Goal: Task Accomplishment & Management: Complete application form

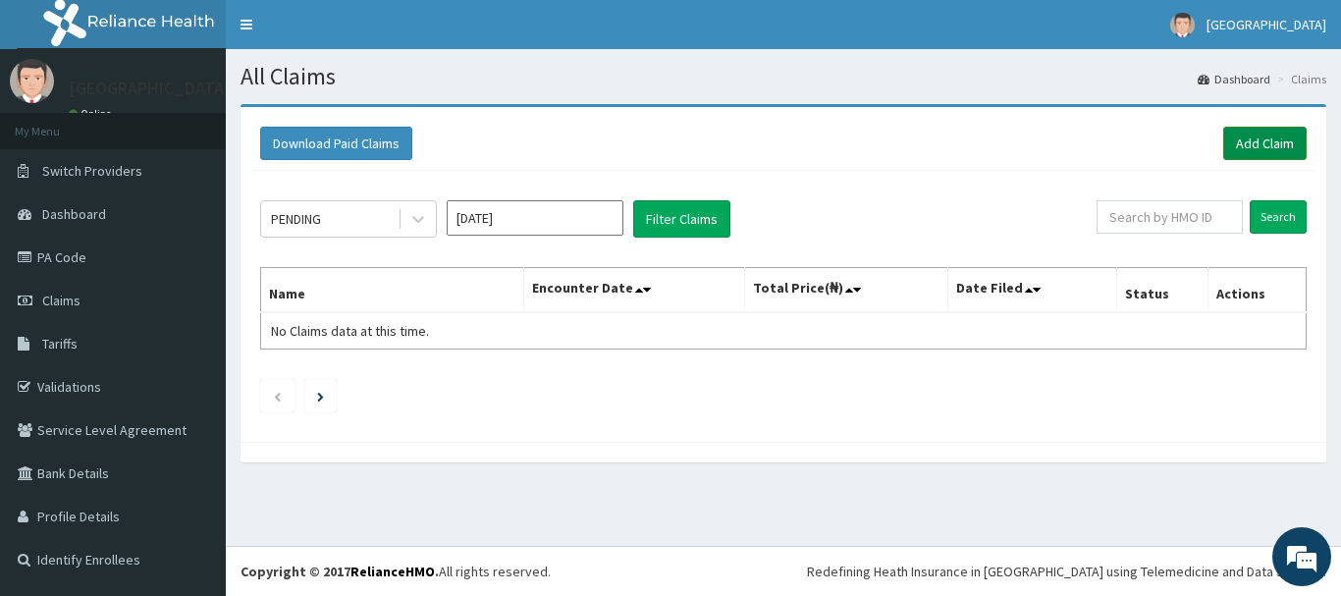
click at [1264, 142] on link "Add Claim" at bounding box center [1264, 143] width 83 height 33
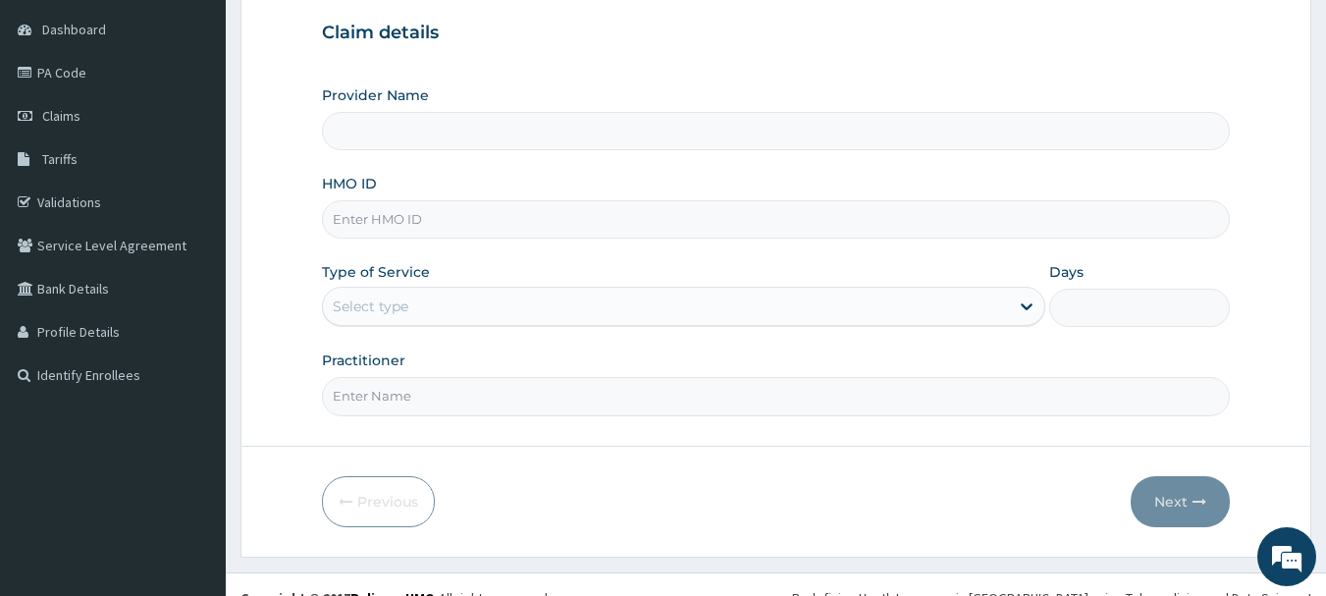
scroll to position [211, 0]
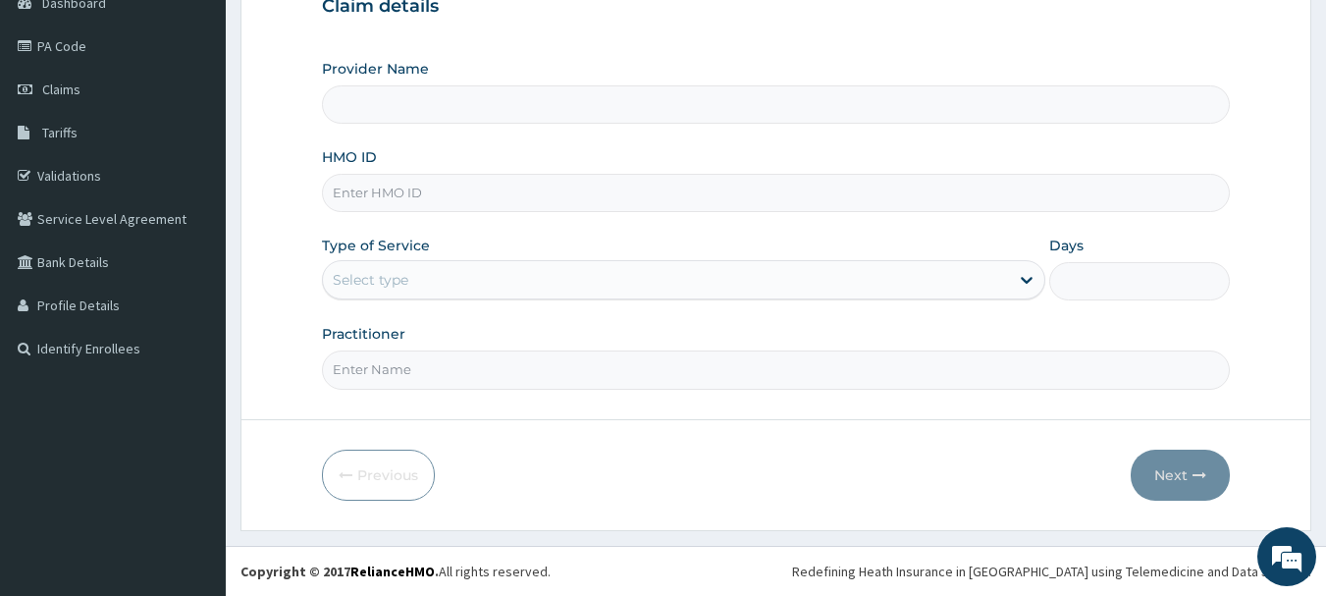
type input "Queen Stella Specialist Hospital"
click at [477, 190] on input "HMO ID" at bounding box center [776, 193] width 909 height 38
type input "BWI/10213/A"
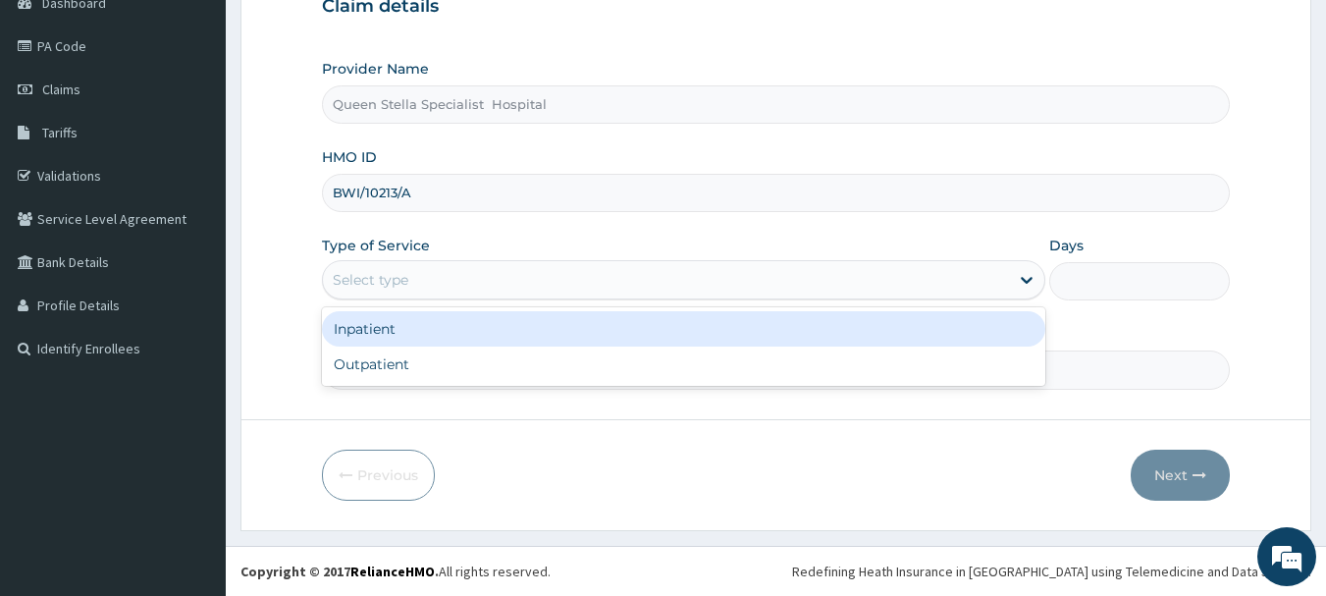
click at [439, 289] on div "Select type" at bounding box center [666, 279] width 686 height 31
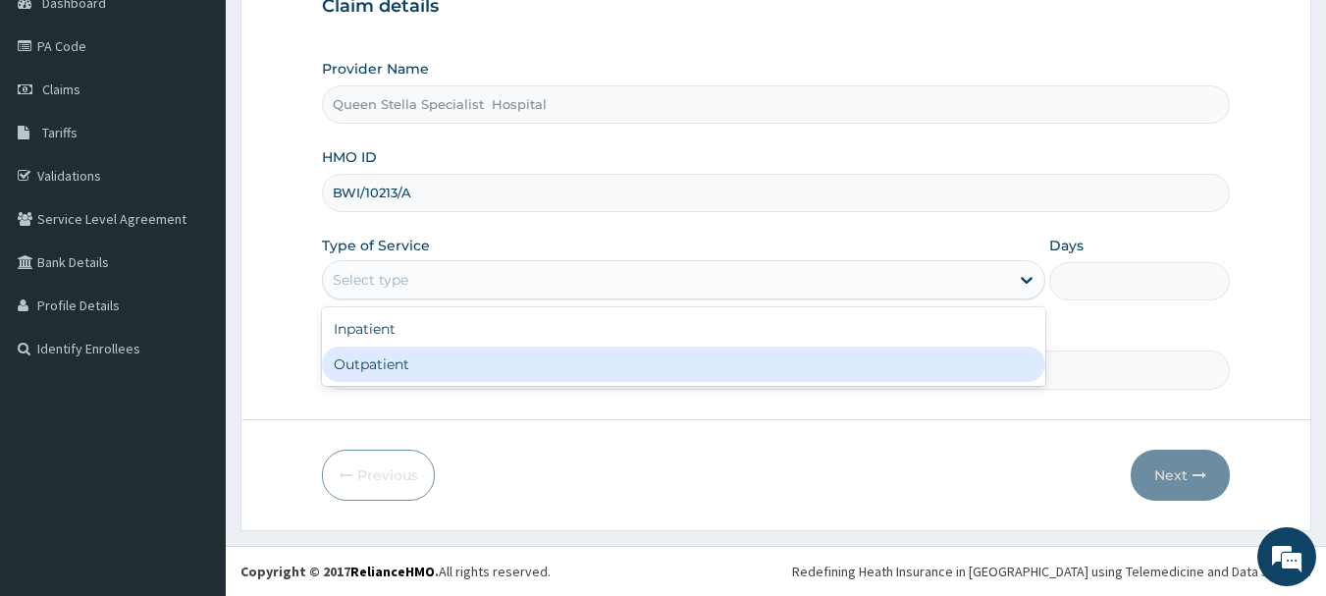
click at [463, 372] on div "Outpatient" at bounding box center [684, 364] width 724 height 35
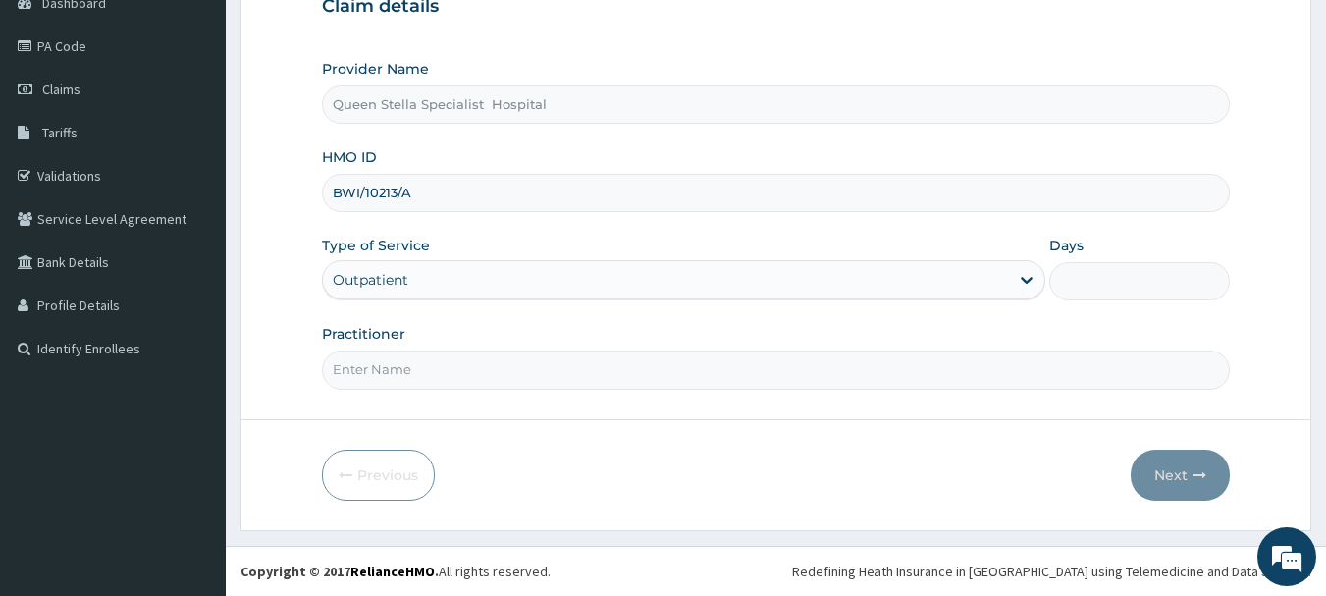
type input "1"
click at [457, 364] on input "Practitioner" at bounding box center [776, 369] width 909 height 38
type input "[PERSON_NAME]"
click at [1188, 477] on button "Next" at bounding box center [1180, 475] width 99 height 51
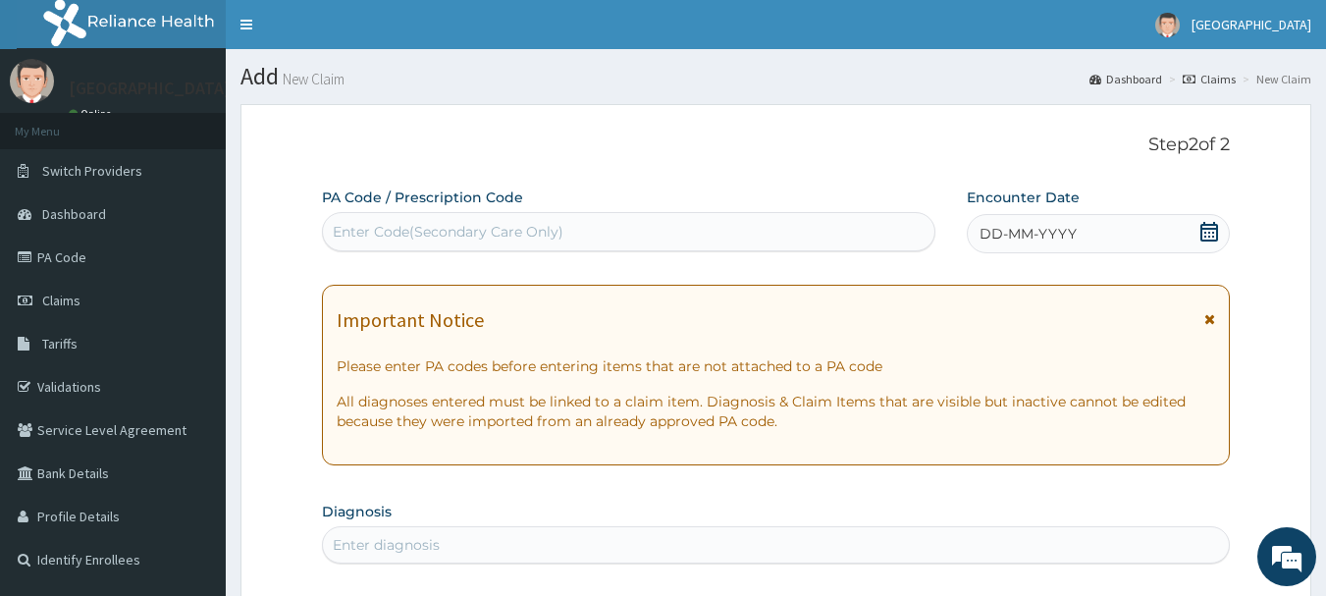
click at [1089, 232] on div "DD-MM-YYYY" at bounding box center [1098, 233] width 263 height 39
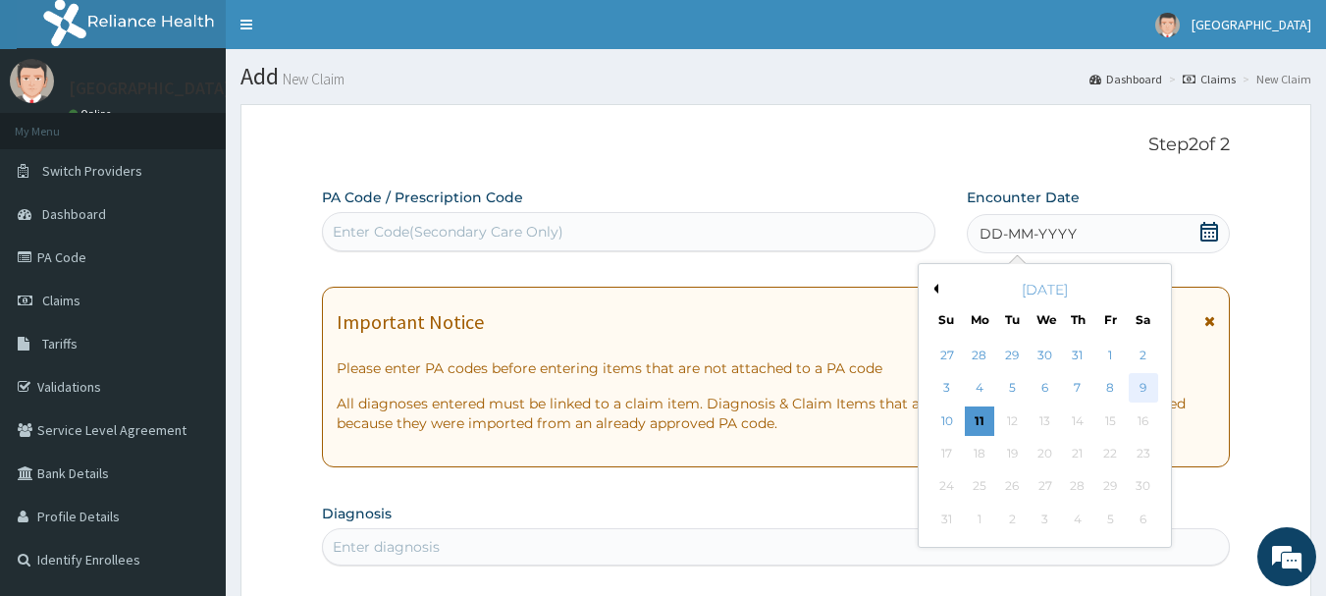
click at [1139, 388] on div "9" at bounding box center [1143, 388] width 29 height 29
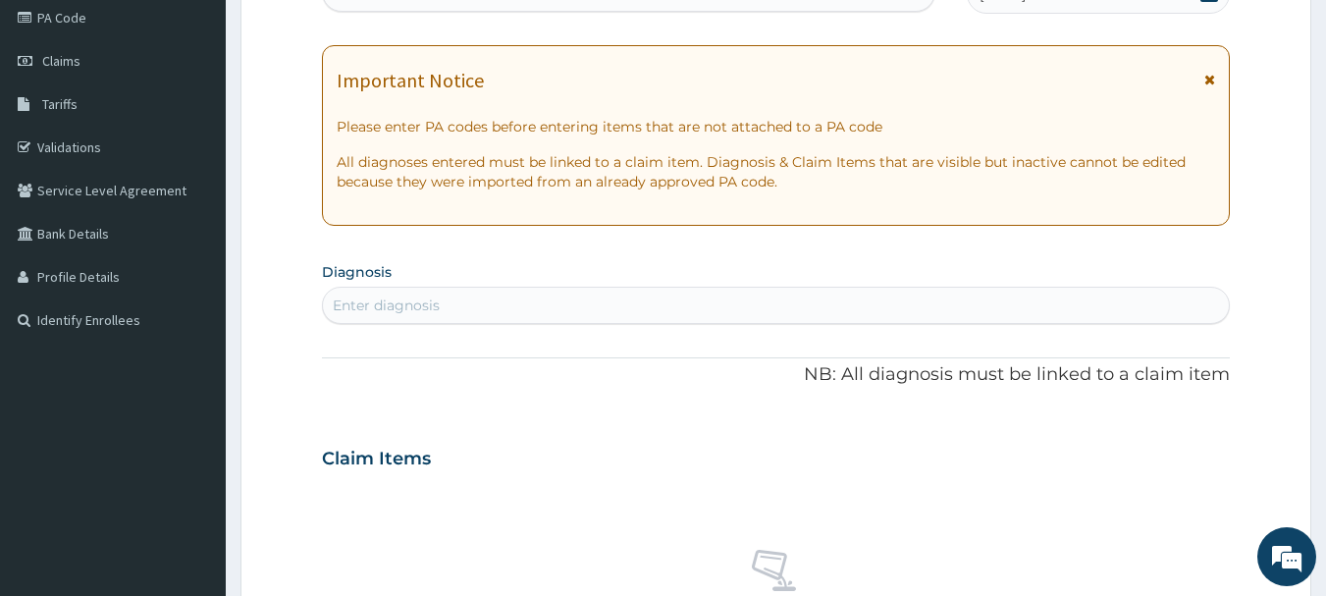
scroll to position [295, 0]
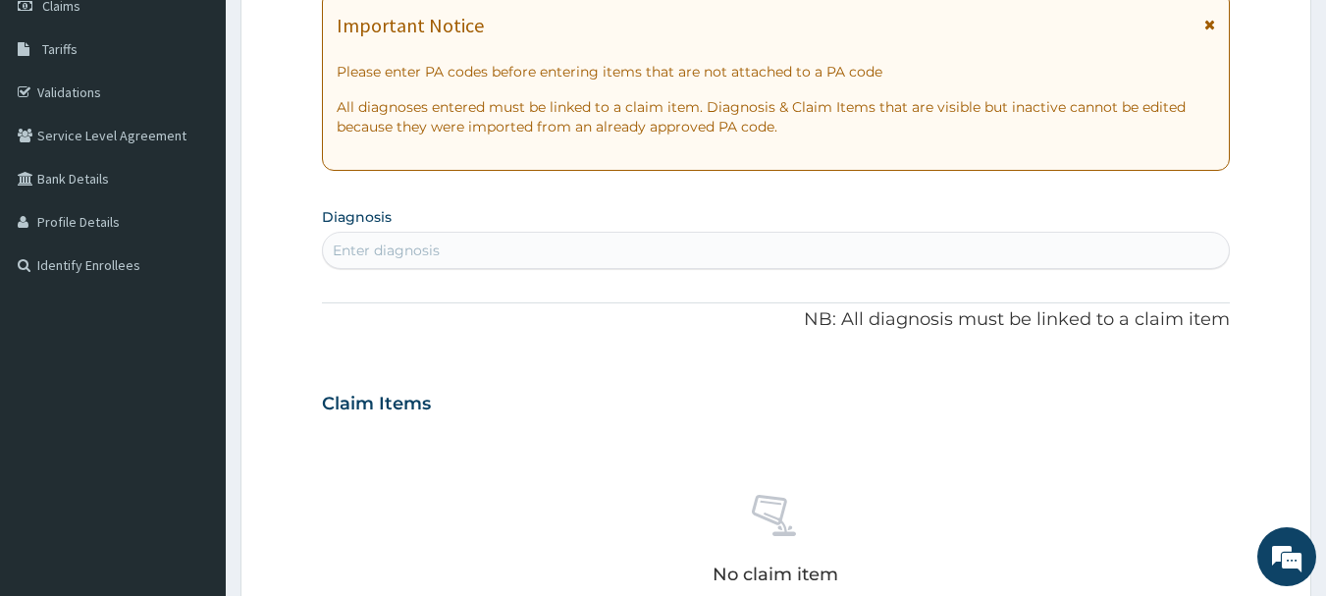
click at [503, 253] on div "Enter diagnosis" at bounding box center [776, 250] width 907 height 31
click at [448, 251] on div "Enter diagnosis" at bounding box center [776, 250] width 907 height 31
type input "[MEDICAL_DATA]"
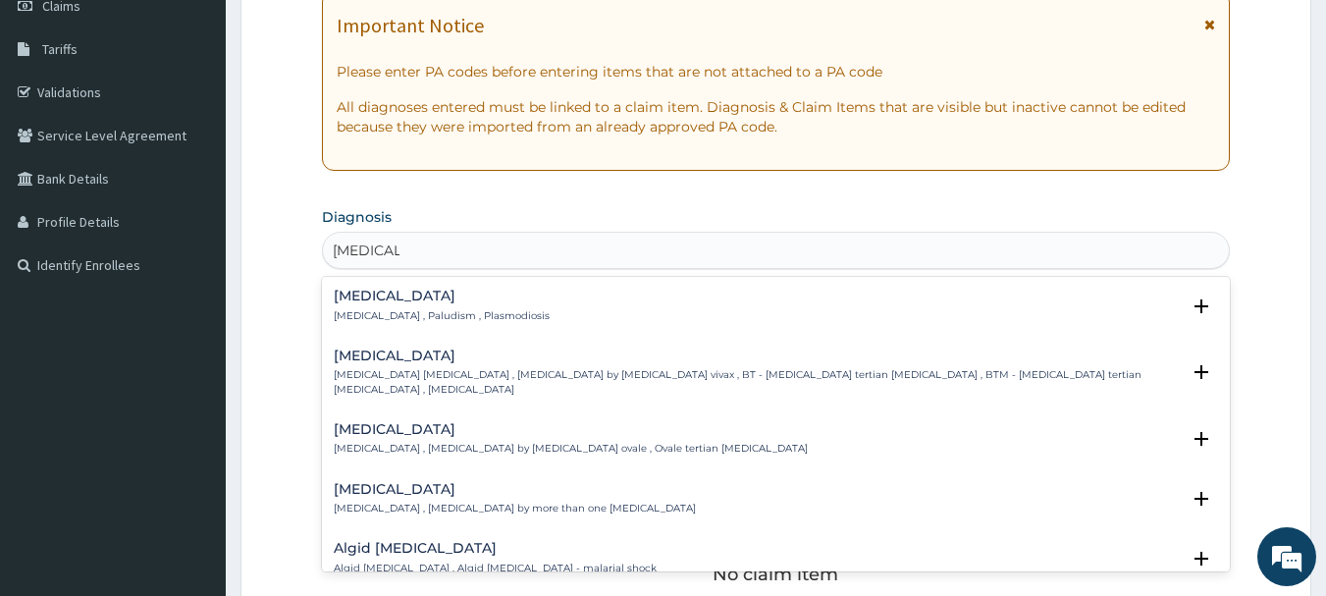
click at [441, 296] on h4 "[MEDICAL_DATA]" at bounding box center [442, 296] width 216 height 15
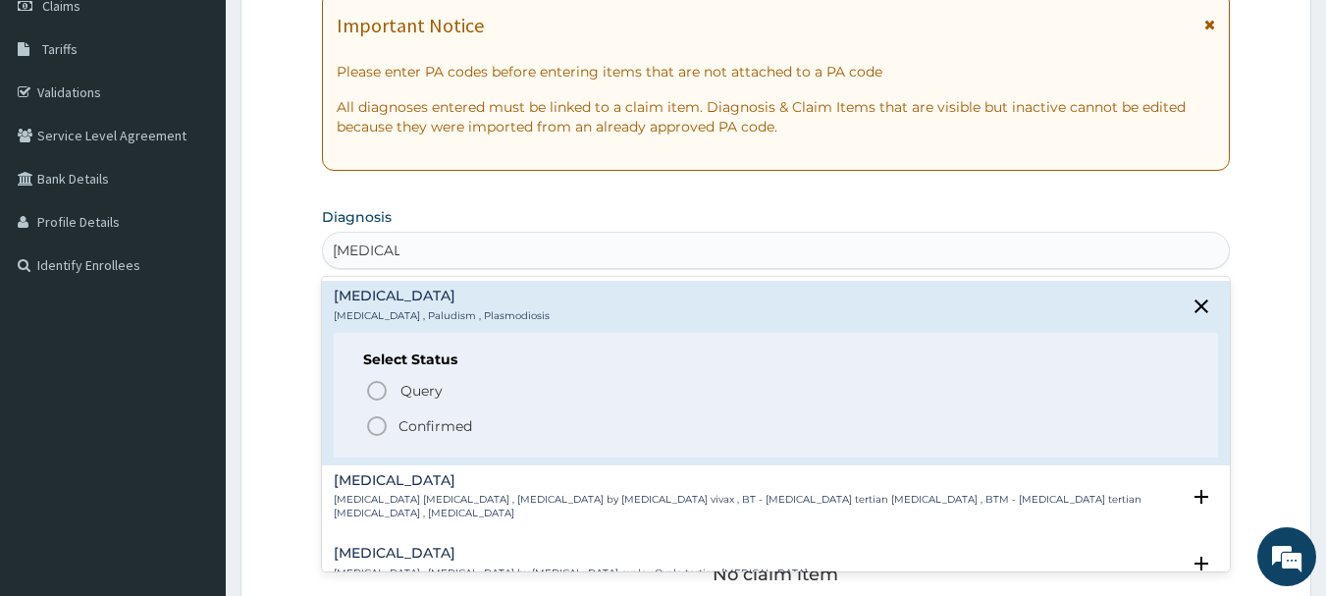
click at [457, 423] on p "Confirmed" at bounding box center [436, 426] width 74 height 20
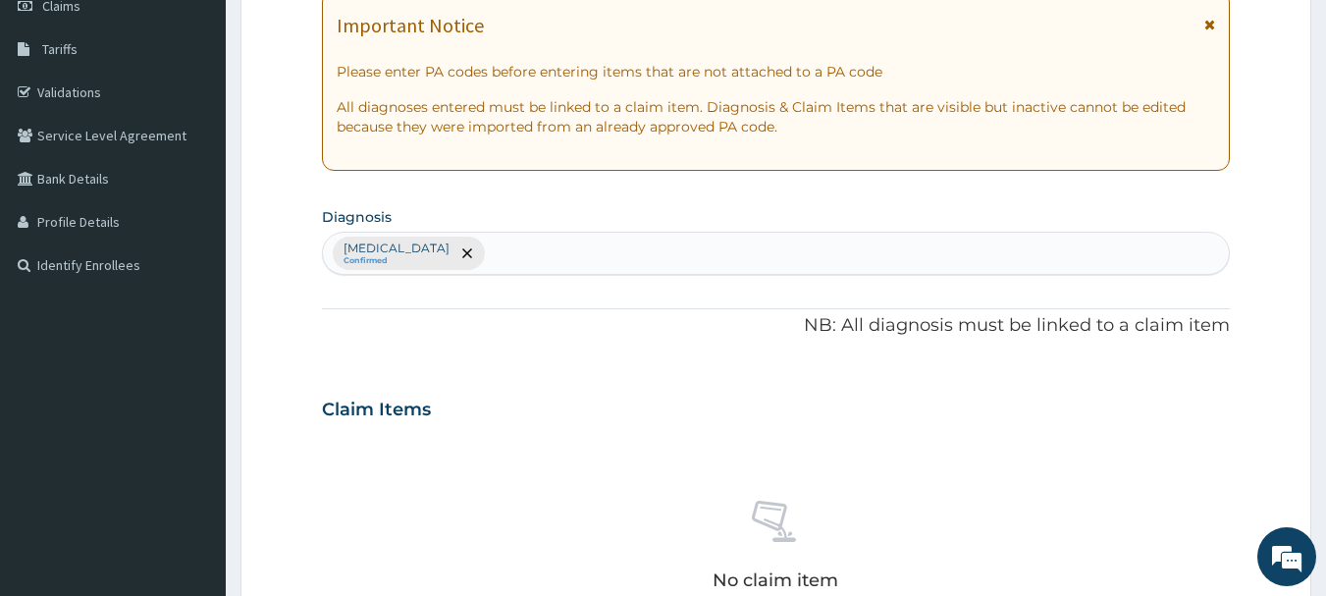
click at [494, 252] on div "Malaria Confirmed" at bounding box center [776, 253] width 907 height 41
type input "PEPTIC"
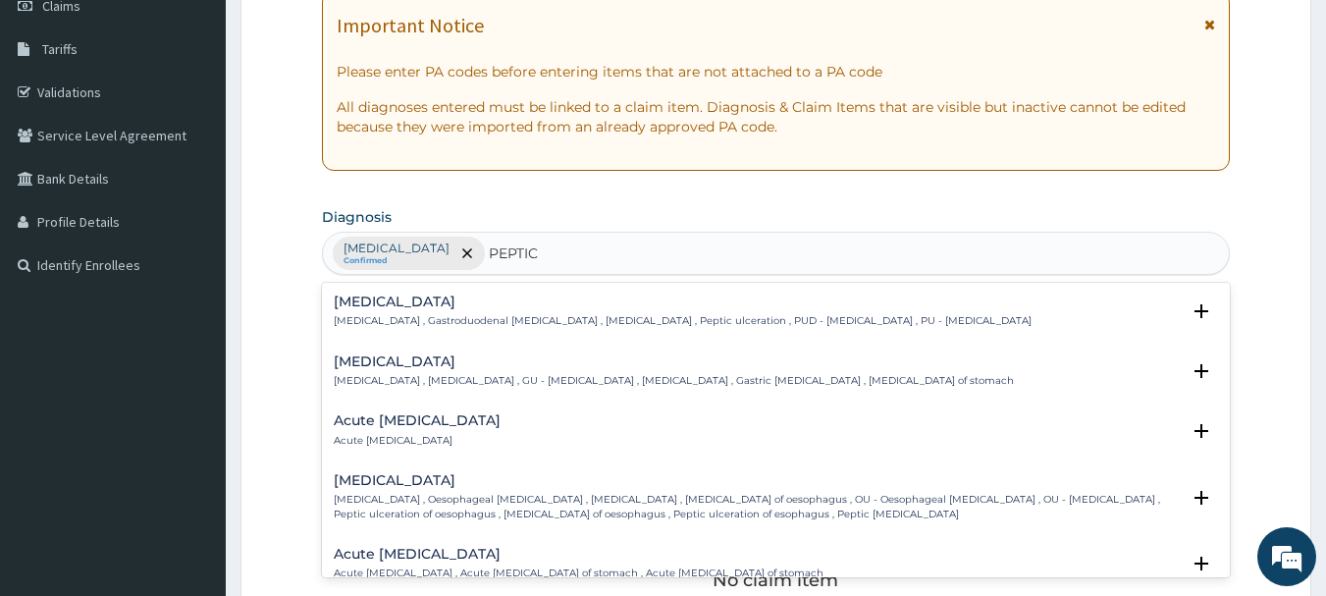
click at [489, 305] on h4 "Peptic ulcer" at bounding box center [683, 302] width 698 height 15
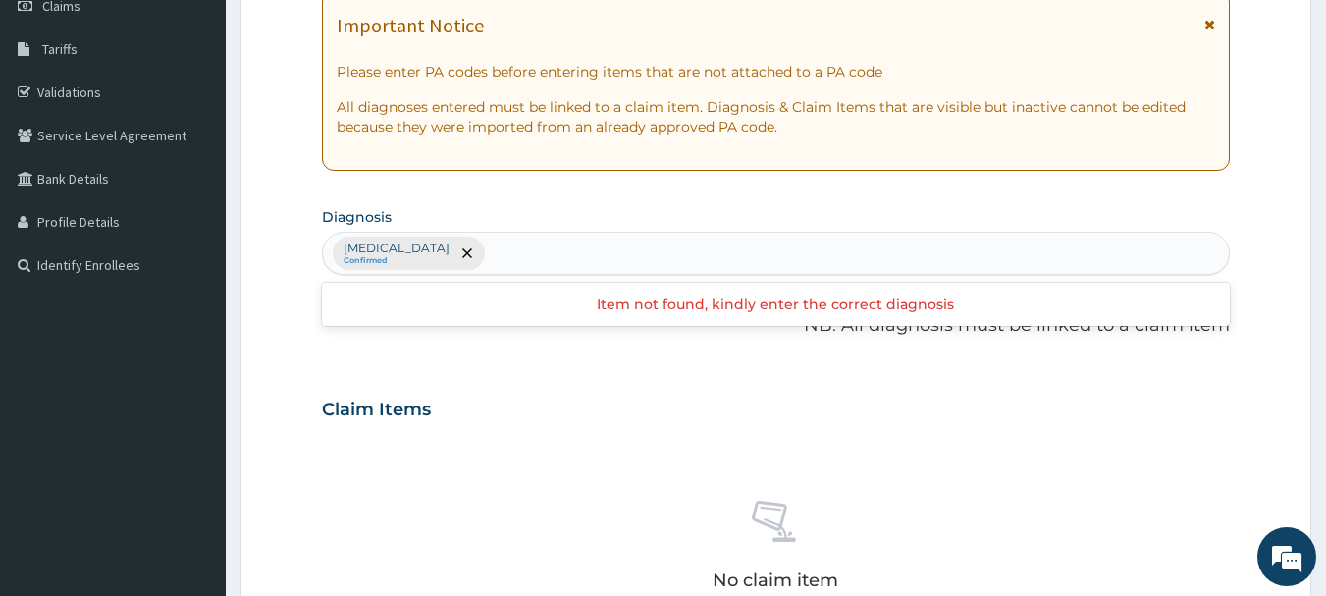
click at [503, 255] on div "Malaria Confirmed" at bounding box center [776, 253] width 907 height 41
type input "PEPTIC"
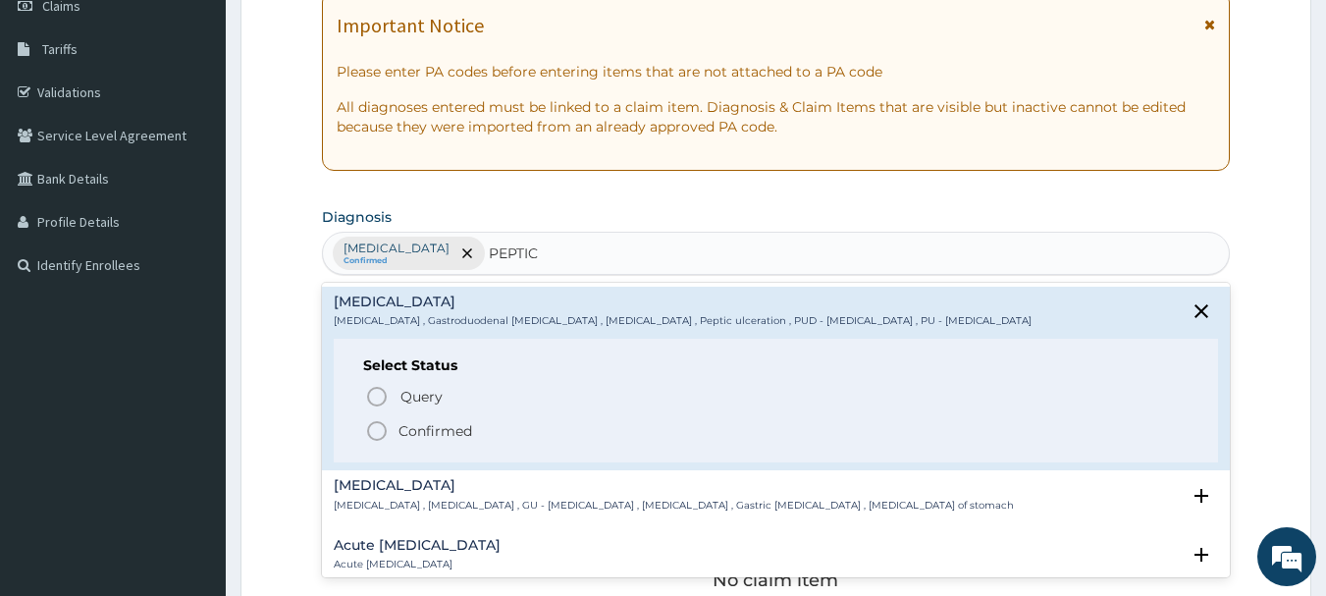
click at [464, 542] on div "Acute peptic ulcer Acute peptic ulcer" at bounding box center [777, 555] width 886 height 34
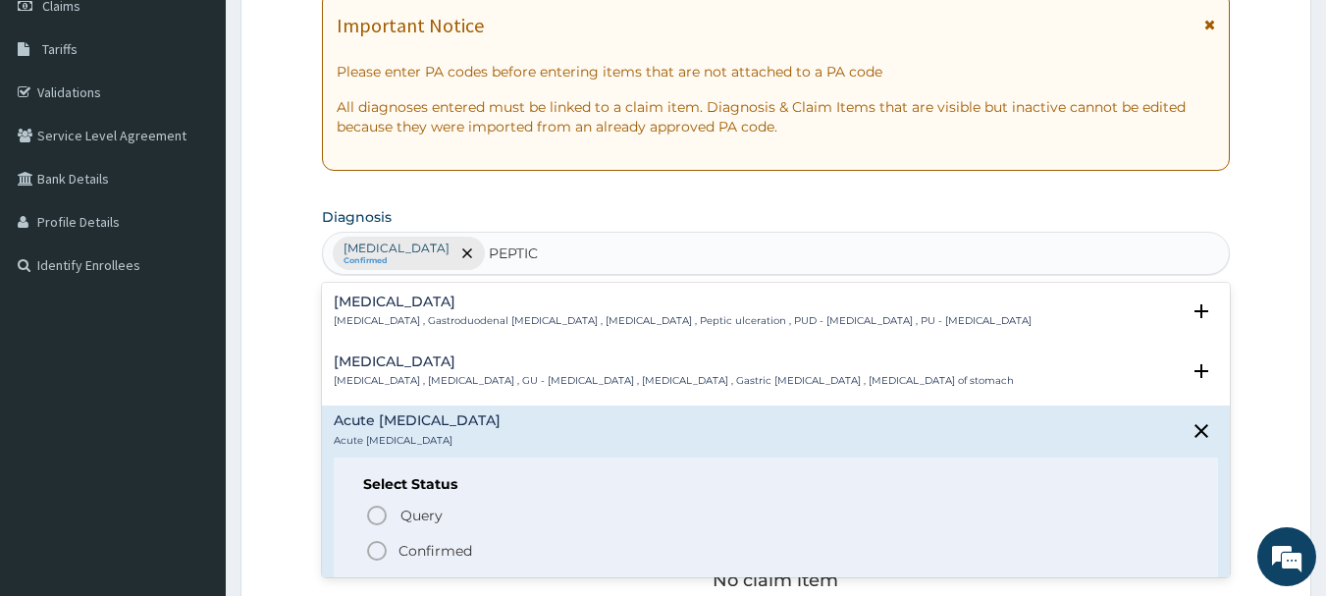
click at [403, 551] on p "Confirmed" at bounding box center [436, 551] width 74 height 20
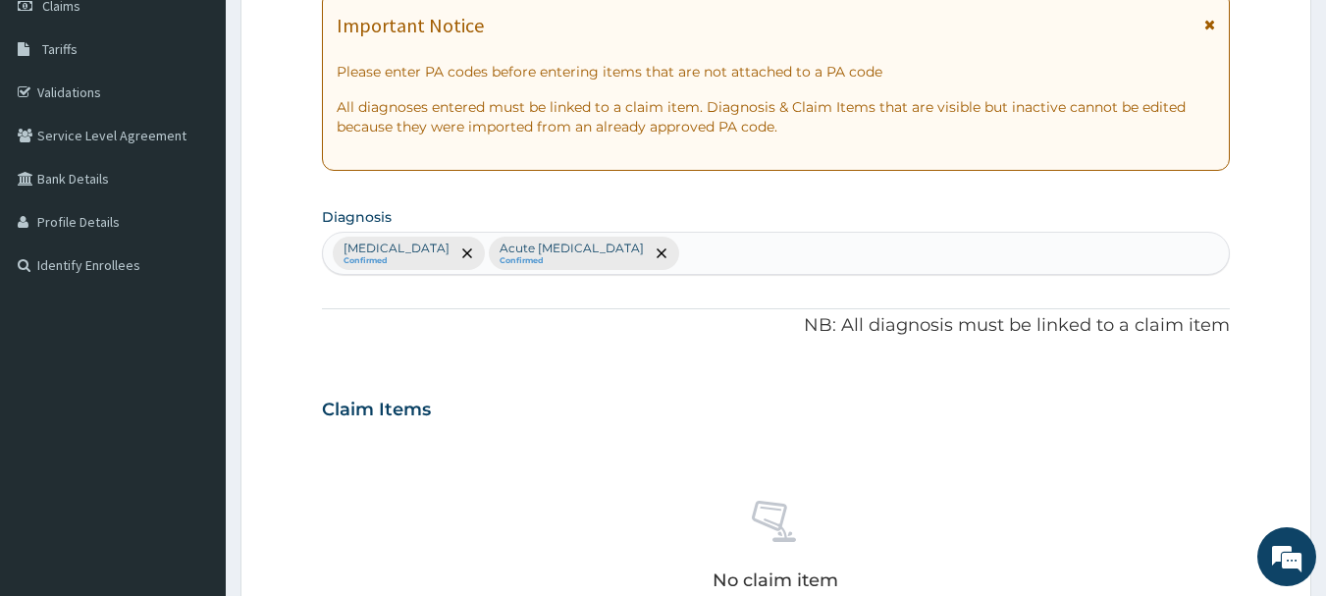
click at [649, 249] on div "Malaria Confirmed Acute peptic ulcer Confirmed" at bounding box center [776, 253] width 907 height 41
type input "SEPSI"
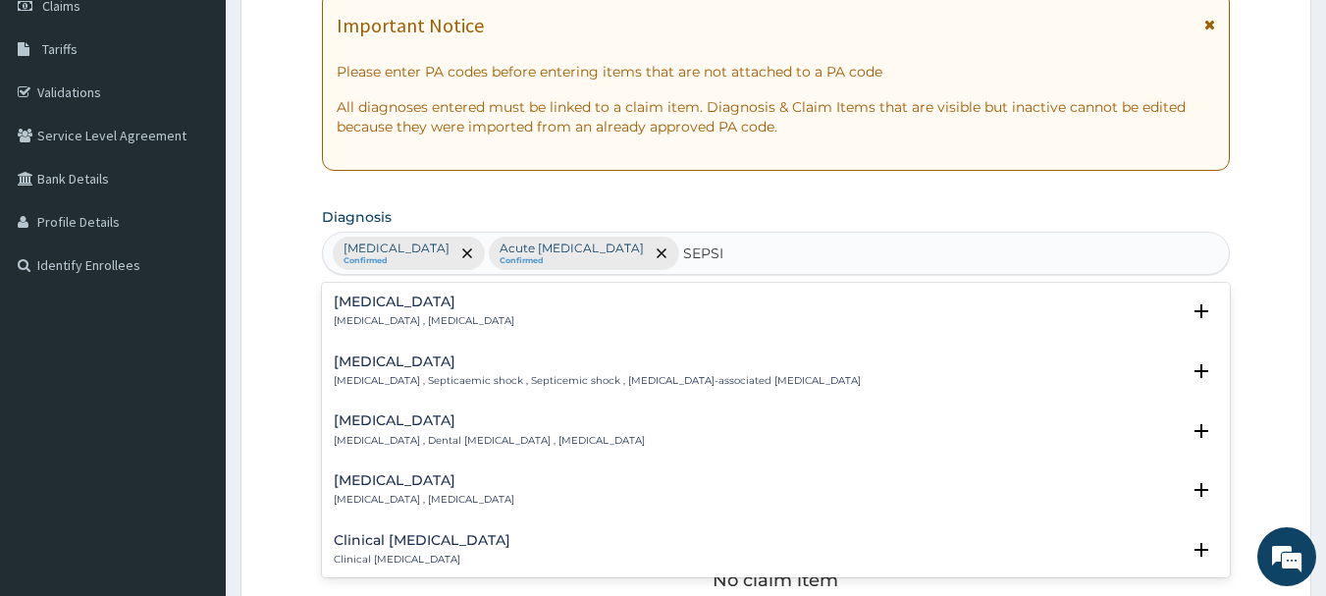
click at [369, 309] on h4 "Sepsis" at bounding box center [424, 302] width 181 height 15
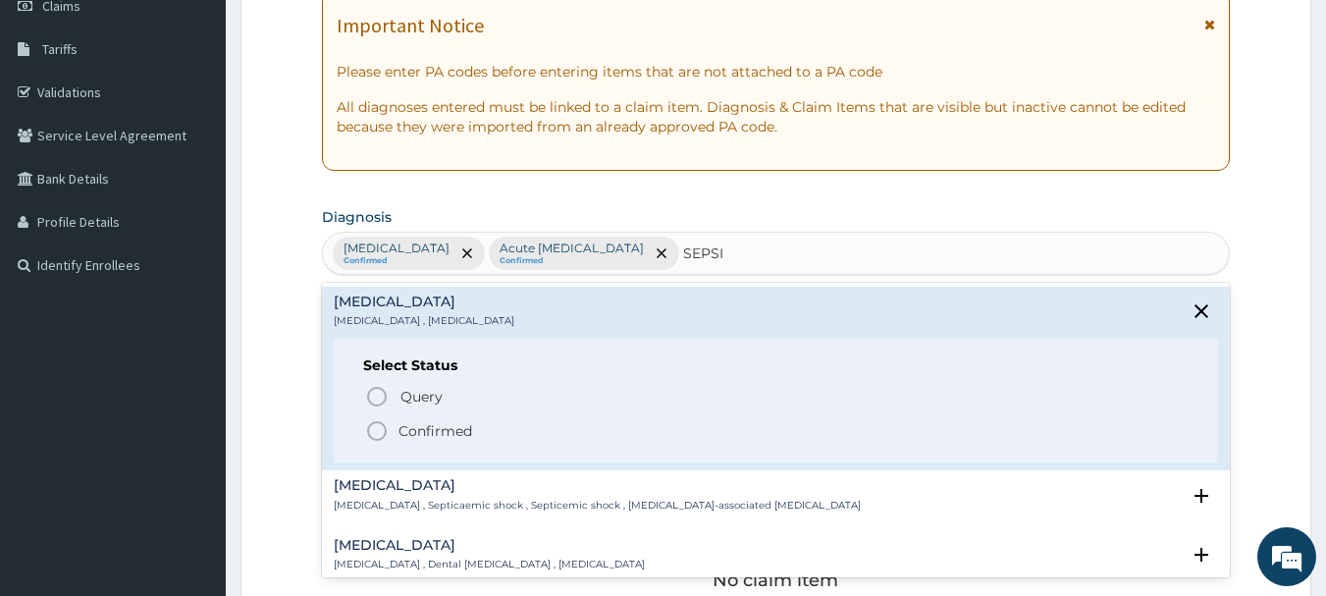
click at [429, 429] on p "Confirmed" at bounding box center [436, 431] width 74 height 20
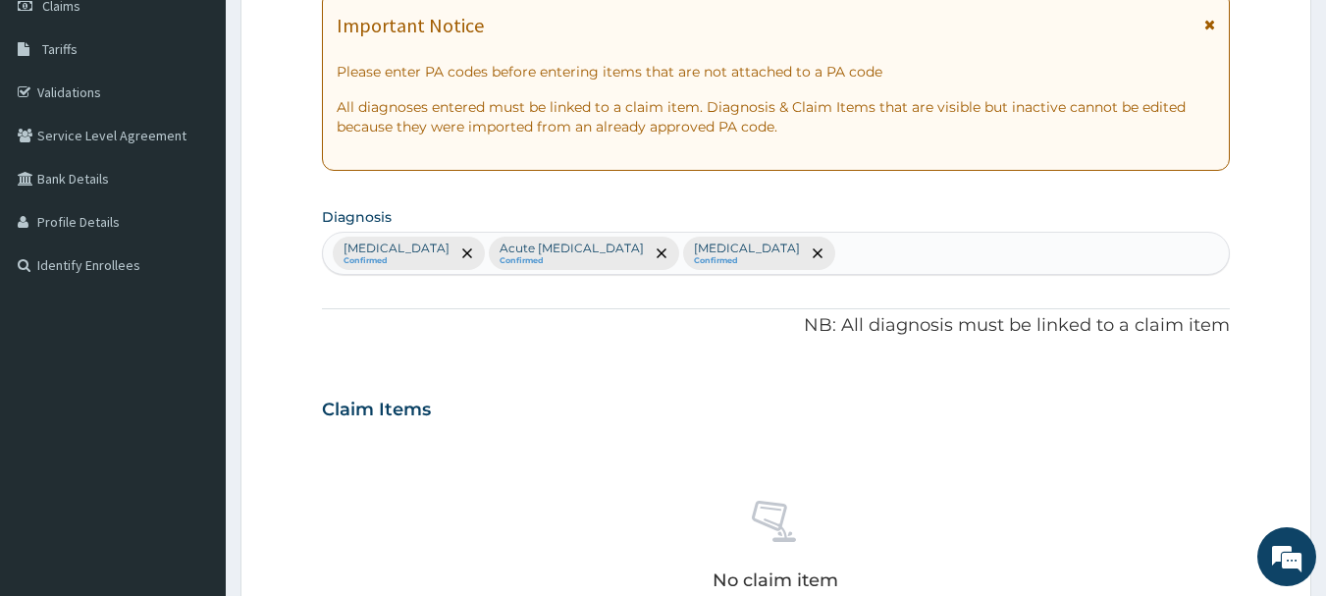
click at [735, 248] on div "Malaria Confirmed Acute peptic ulcer Confirmed Sepsis Confirmed" at bounding box center [776, 253] width 907 height 41
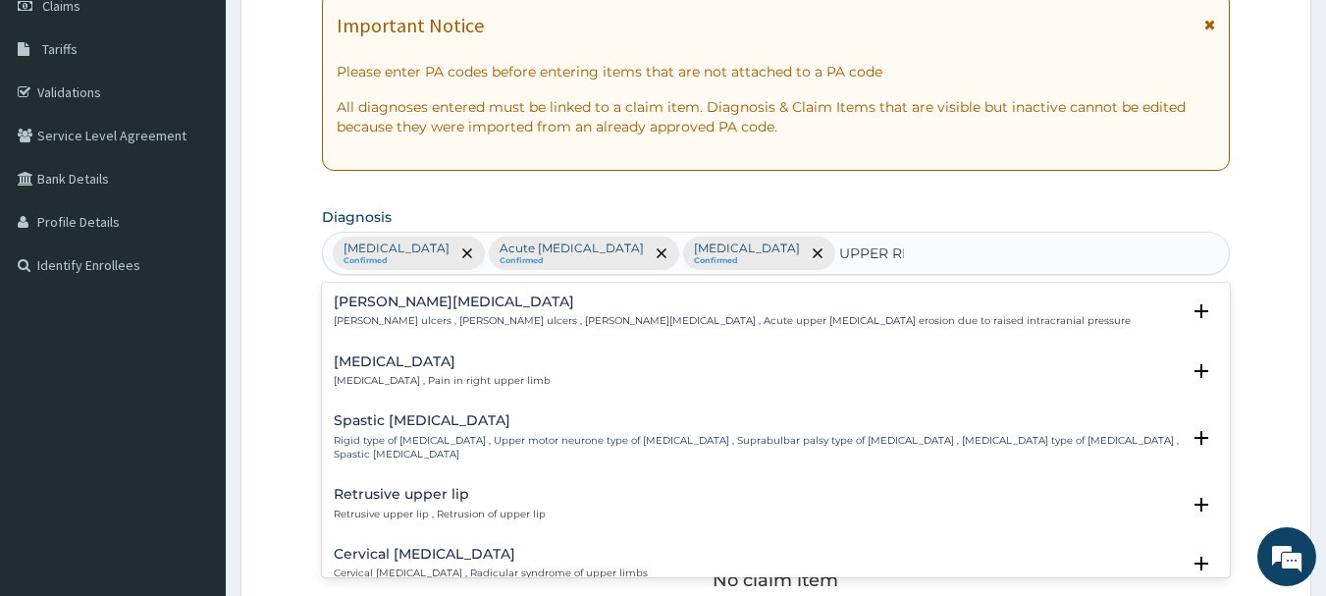
type input "UPPER RES"
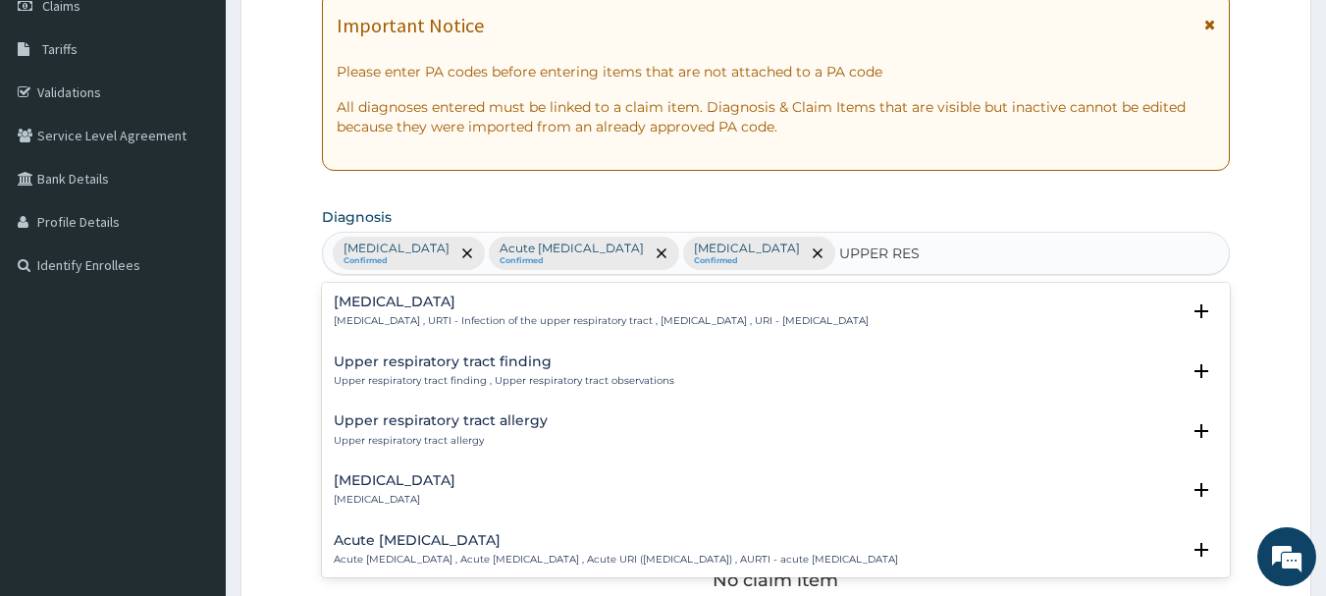
click at [442, 374] on p "Upper respiratory tract finding , Upper respiratory tract observations" at bounding box center [504, 381] width 341 height 14
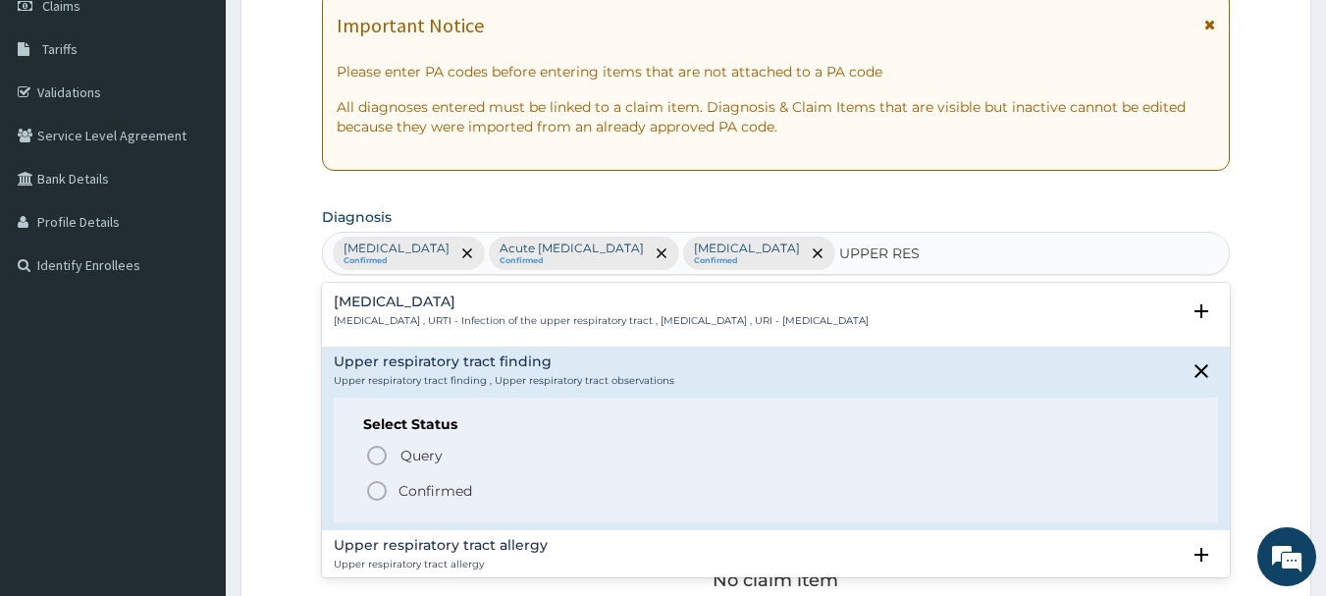
click at [503, 307] on h4 "Upper respiratory infection" at bounding box center [601, 302] width 535 height 15
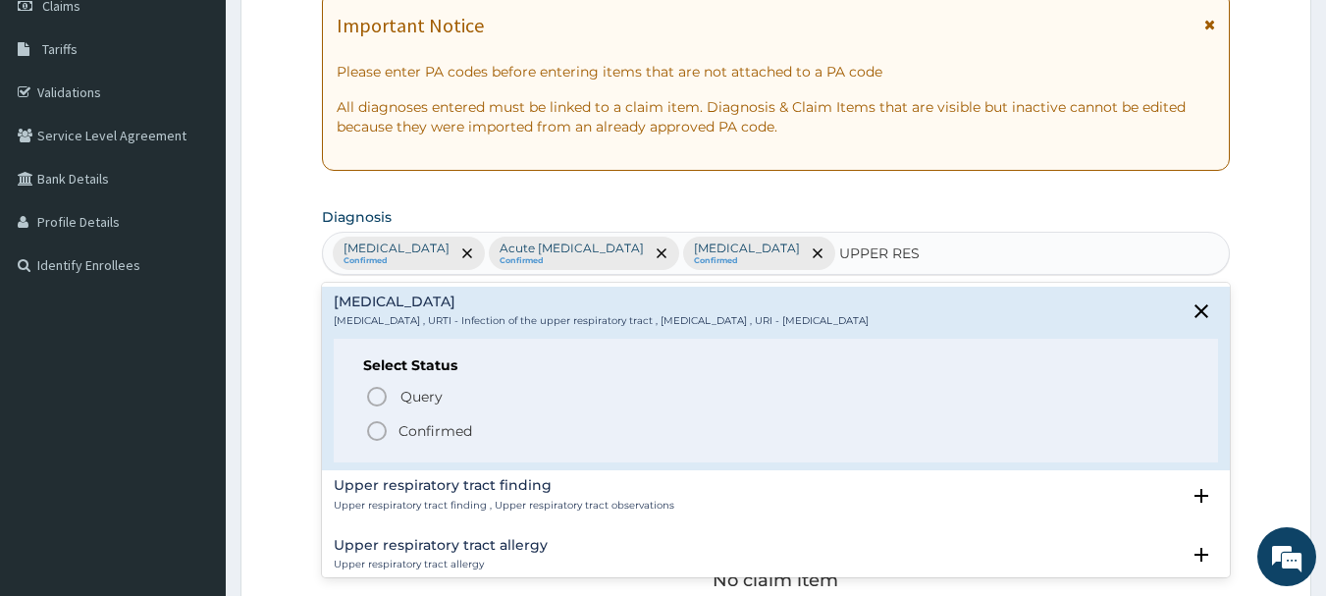
click at [419, 428] on p "Confirmed" at bounding box center [436, 431] width 74 height 20
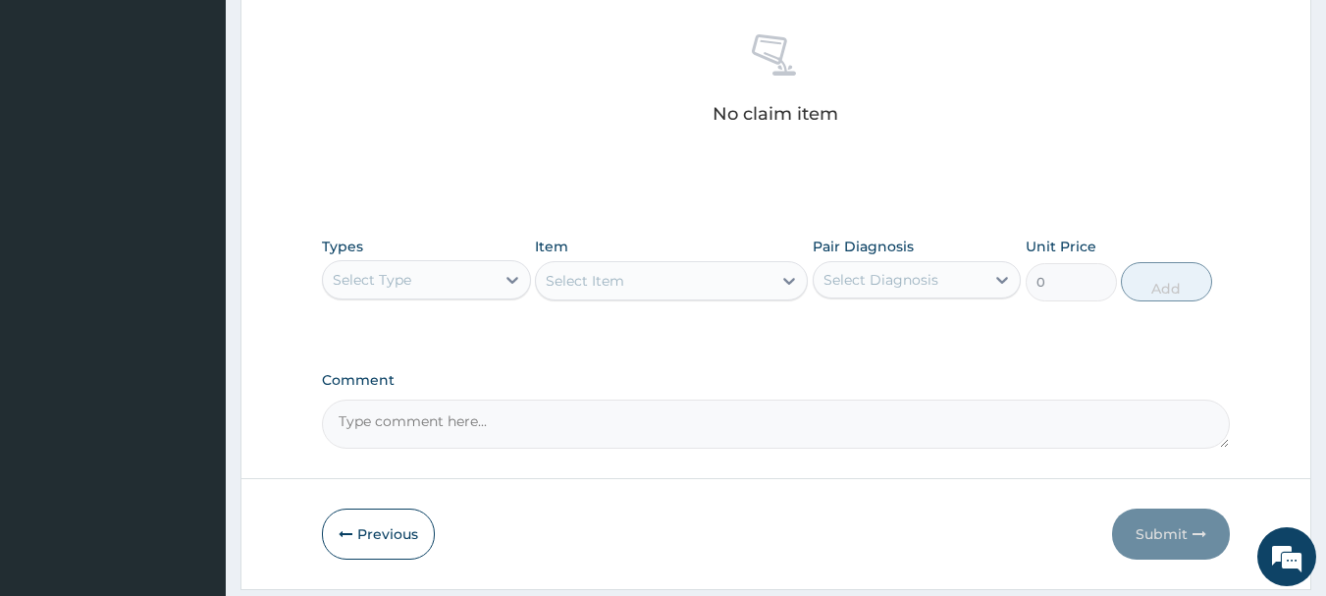
scroll to position [820, 0]
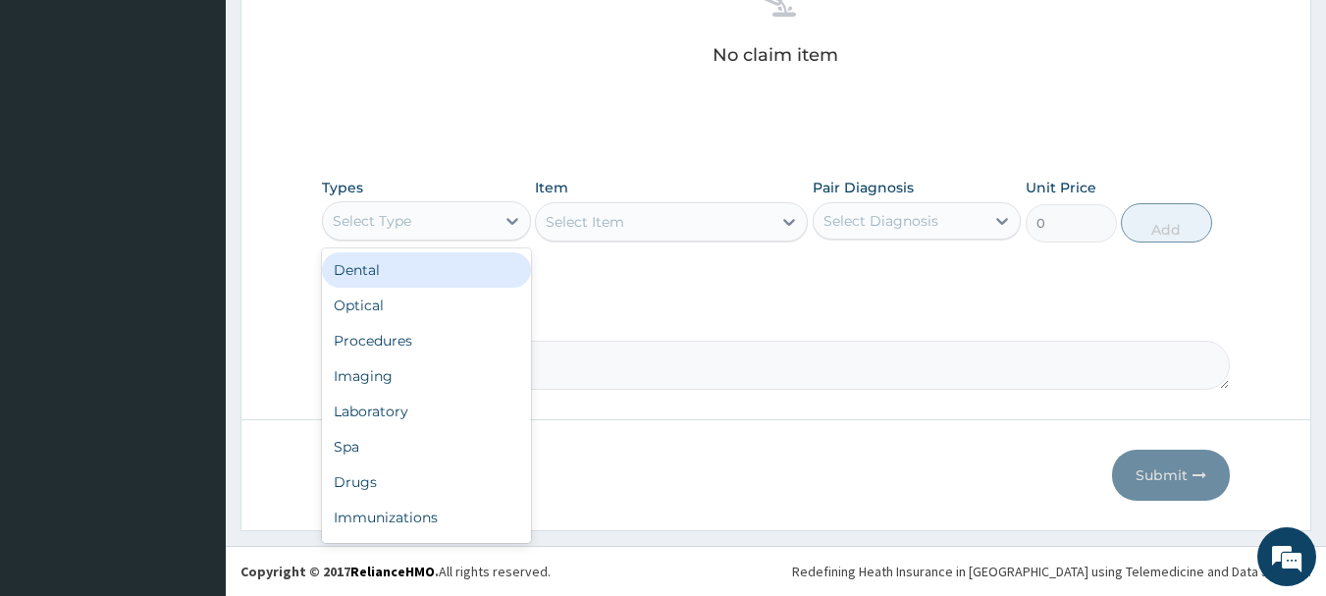
click at [426, 222] on div "Select Type" at bounding box center [409, 220] width 172 height 31
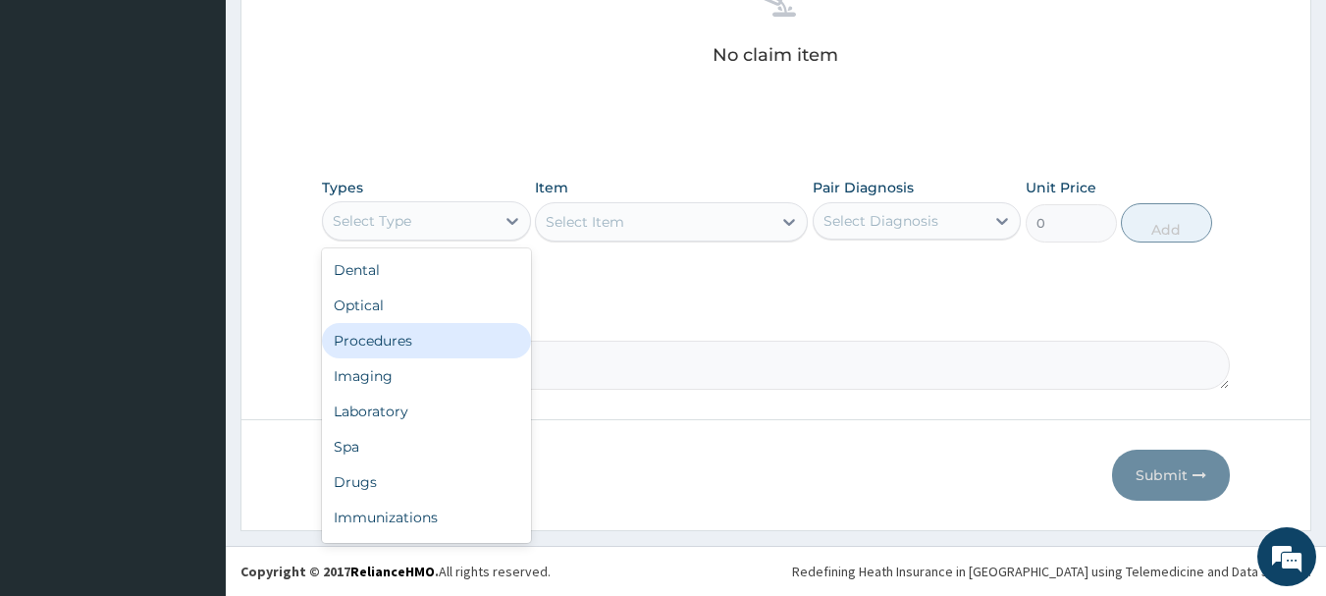
click at [442, 342] on div "Procedures" at bounding box center [426, 340] width 209 height 35
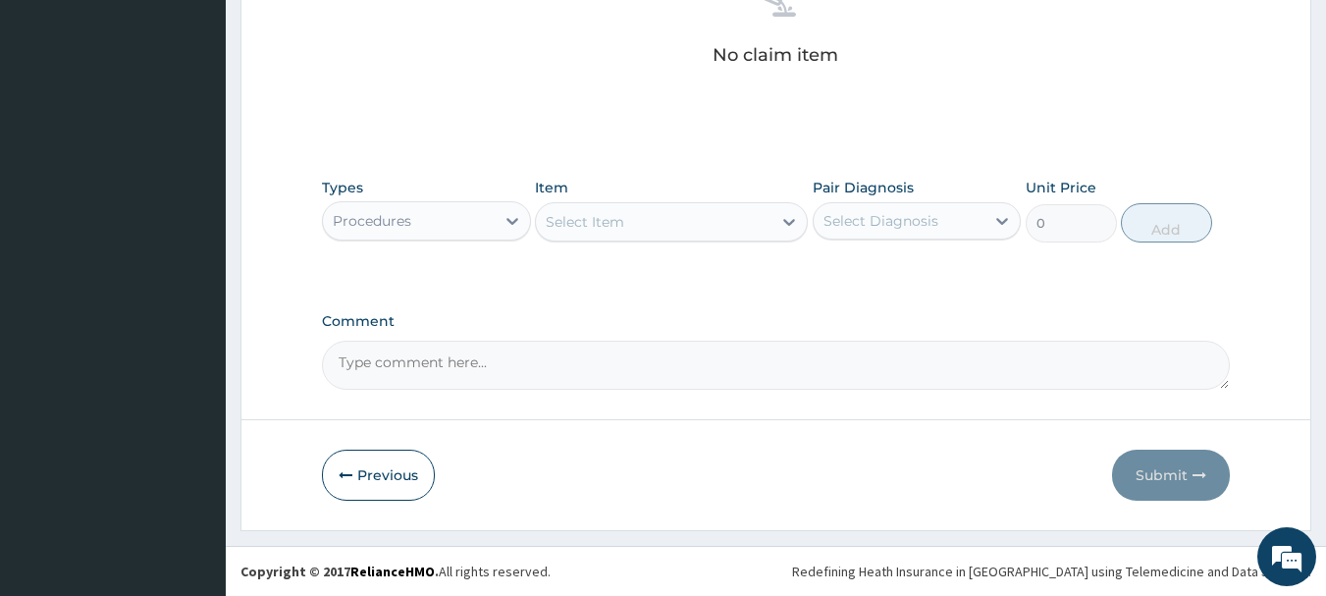
click at [694, 225] on div "Select Item" at bounding box center [654, 221] width 236 height 31
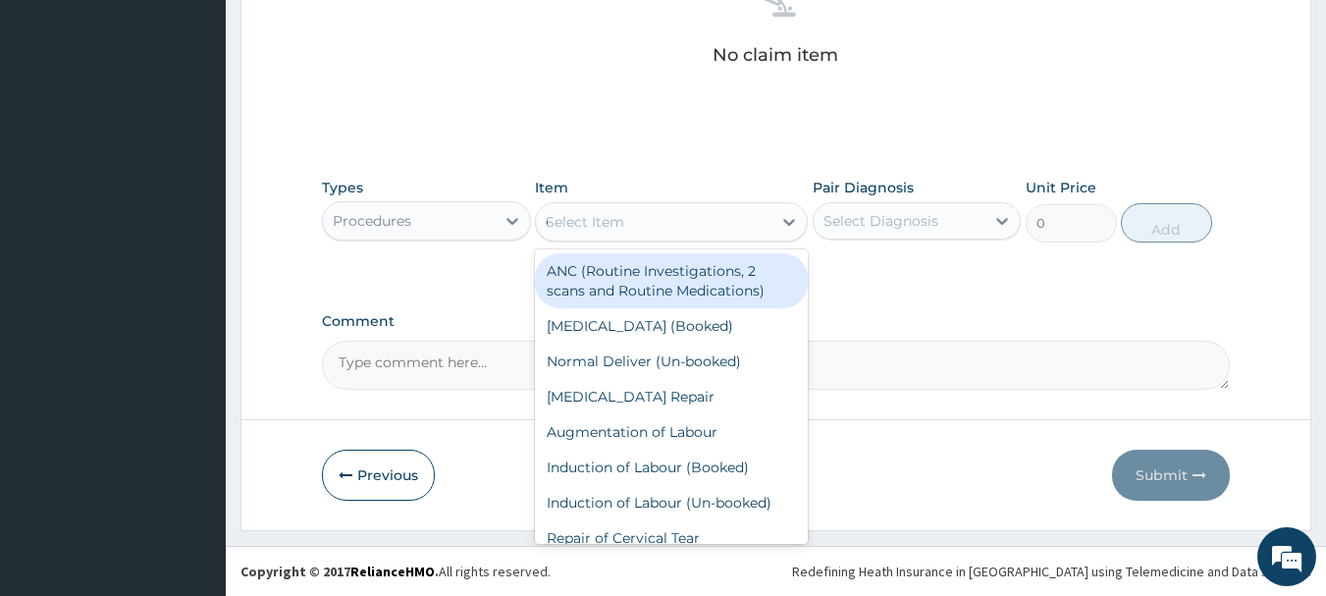
type input "GP"
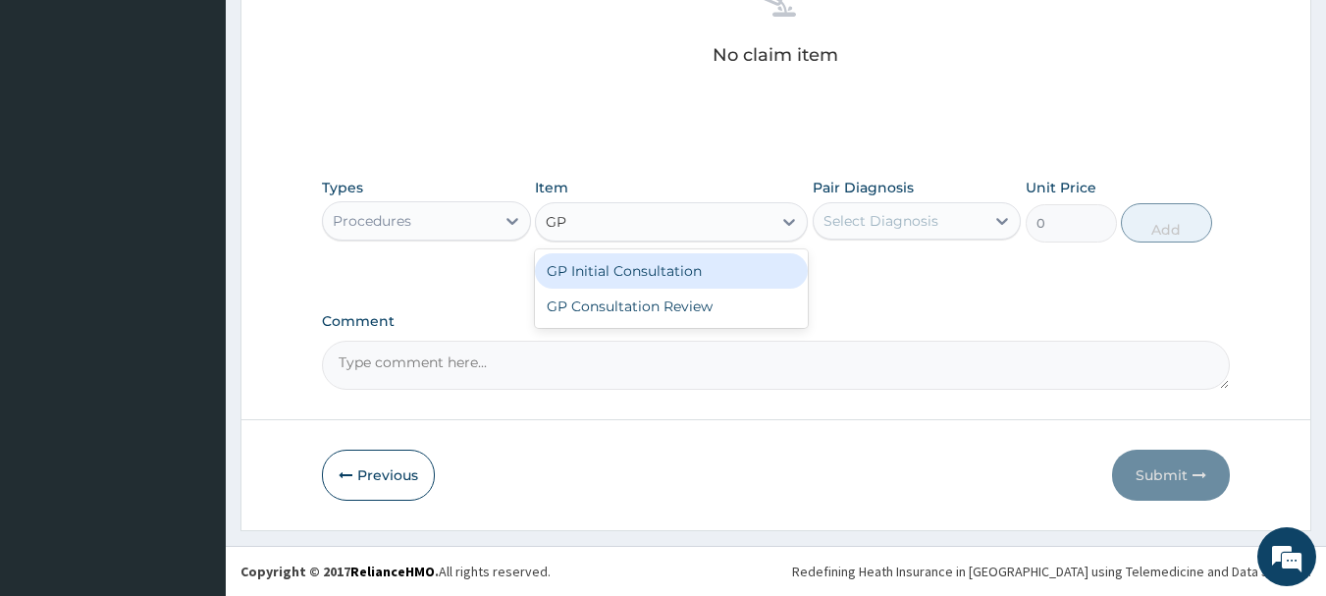
click at [692, 263] on div "GP Initial Consultation" at bounding box center [671, 270] width 273 height 35
type input "2500"
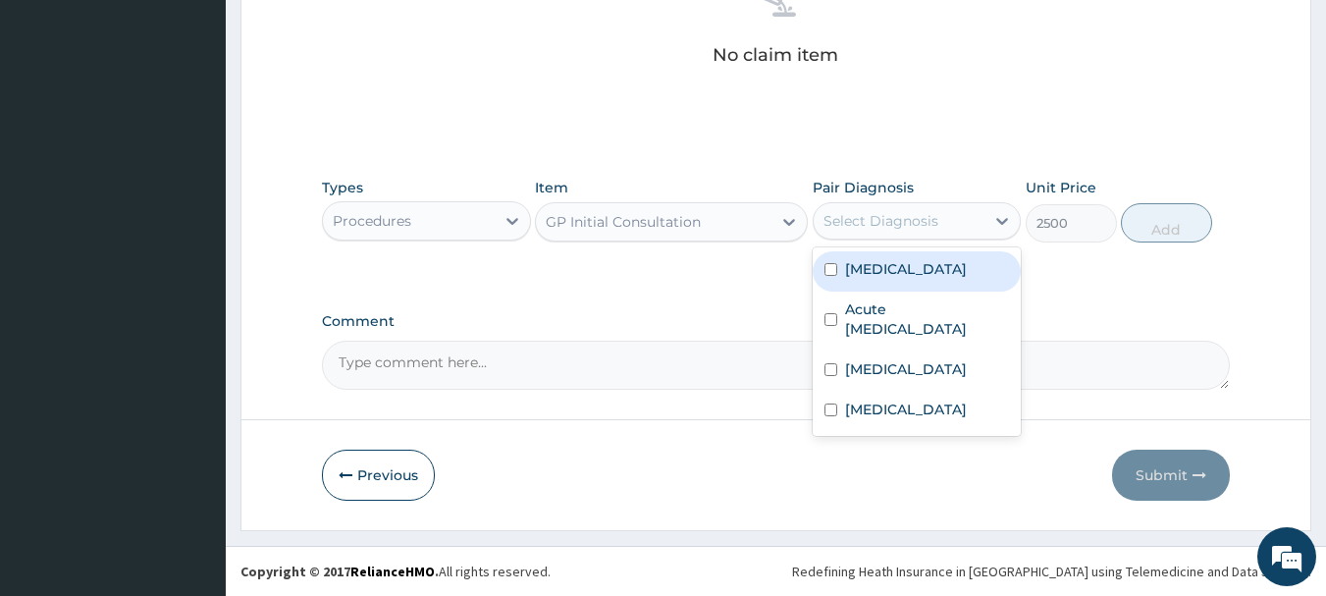
click at [907, 217] on div "Select Diagnosis" at bounding box center [881, 221] width 115 height 20
click at [908, 274] on div "Malaria" at bounding box center [917, 271] width 209 height 40
checkbox input "true"
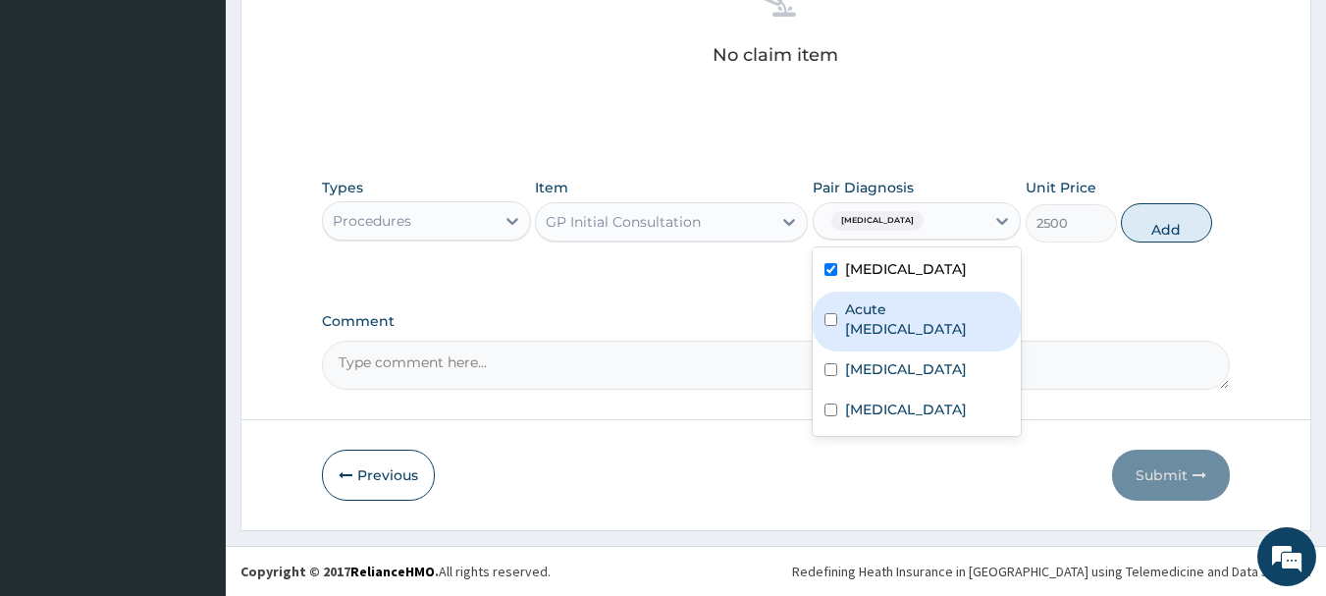
click at [907, 324] on div "Acute peptic ulcer" at bounding box center [917, 322] width 209 height 60
checkbox input "true"
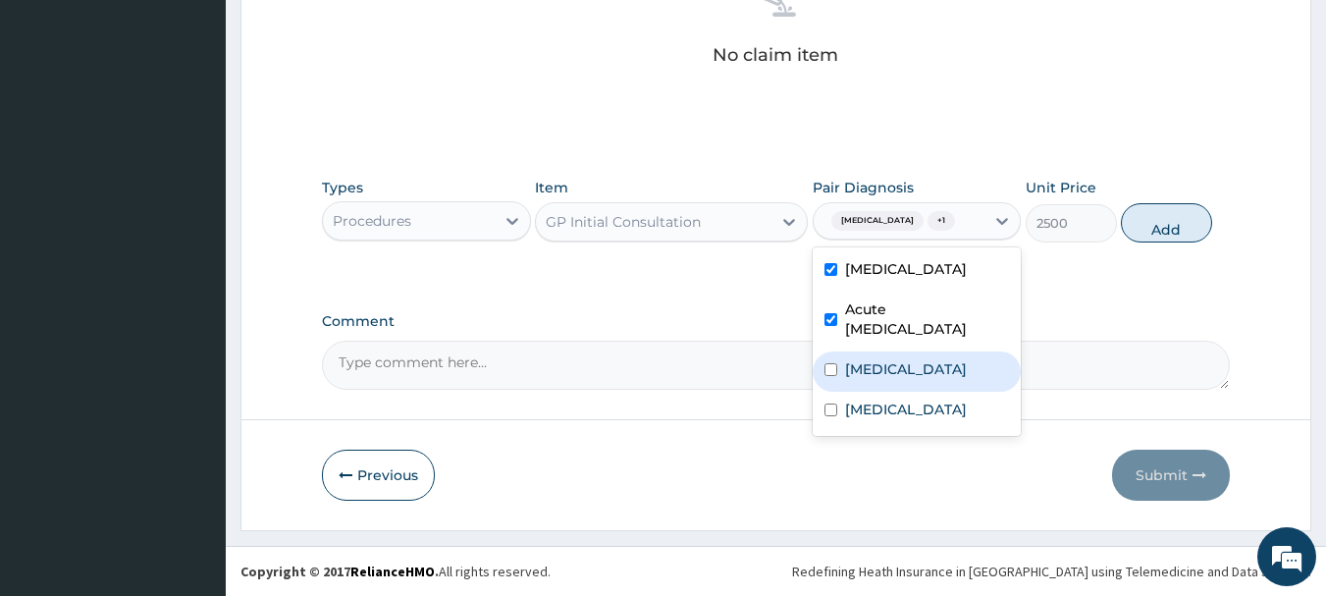
click at [903, 360] on div "Sepsis" at bounding box center [917, 371] width 209 height 40
checkbox input "true"
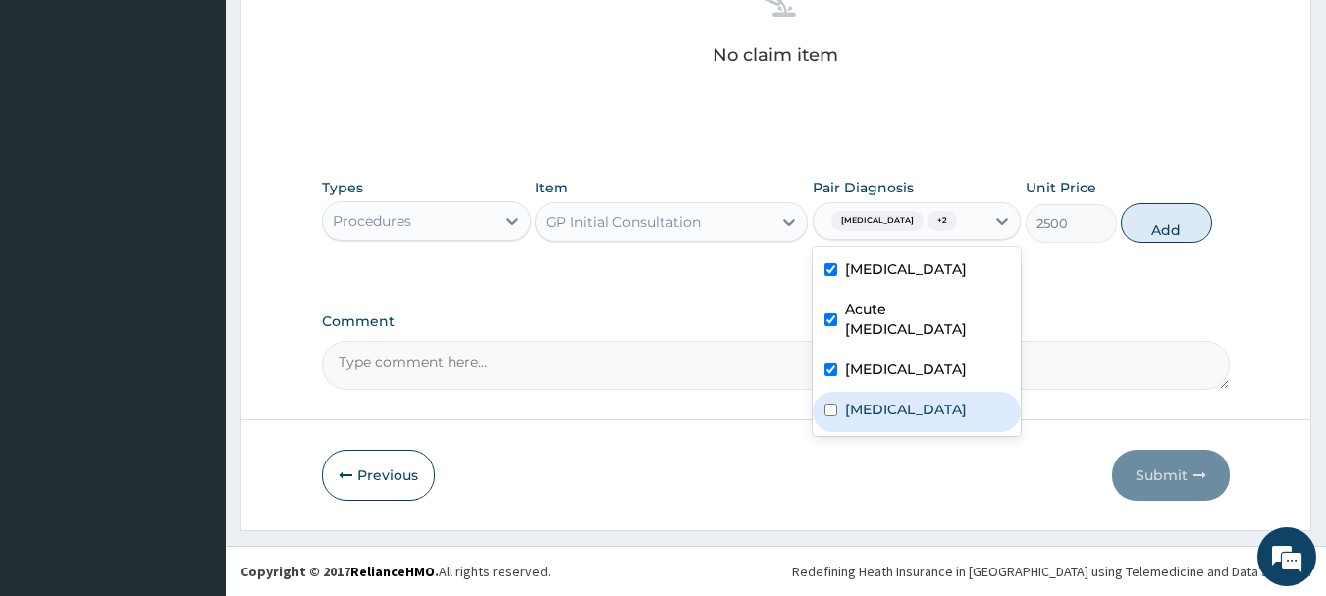
click at [913, 401] on label "Upper respiratory infection" at bounding box center [906, 410] width 122 height 20
checkbox input "true"
click at [1168, 239] on button "Add" at bounding box center [1166, 222] width 91 height 39
type input "0"
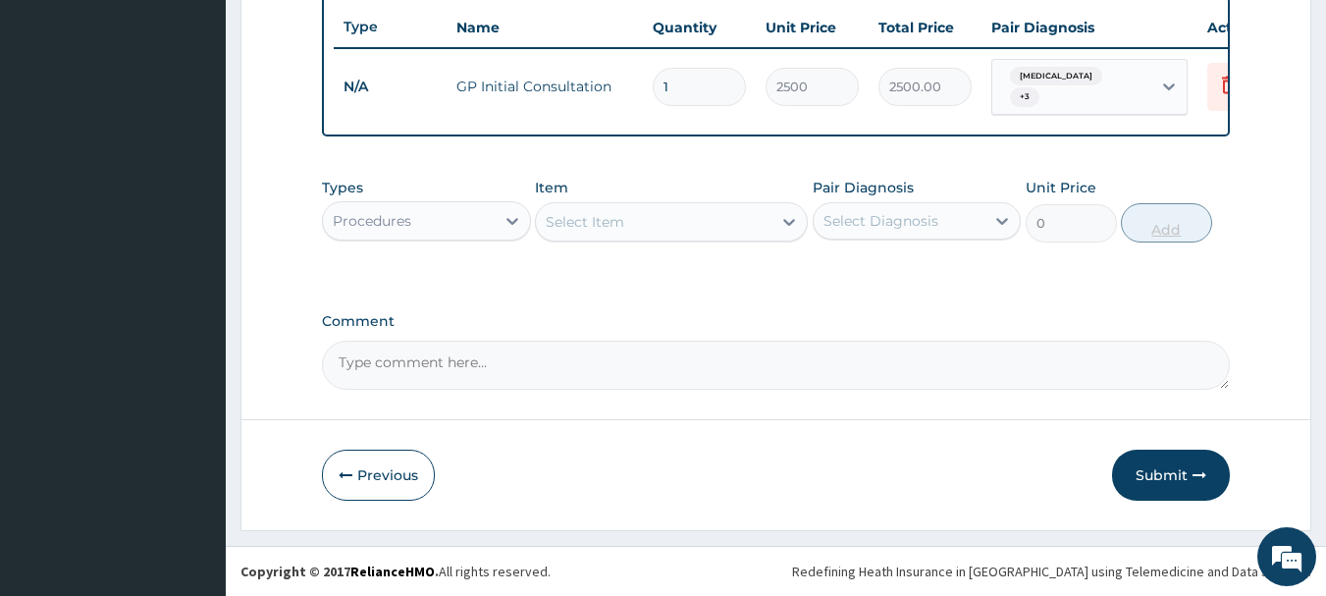
scroll to position [741, 0]
click at [334, 216] on div "Procedures" at bounding box center [409, 220] width 172 height 31
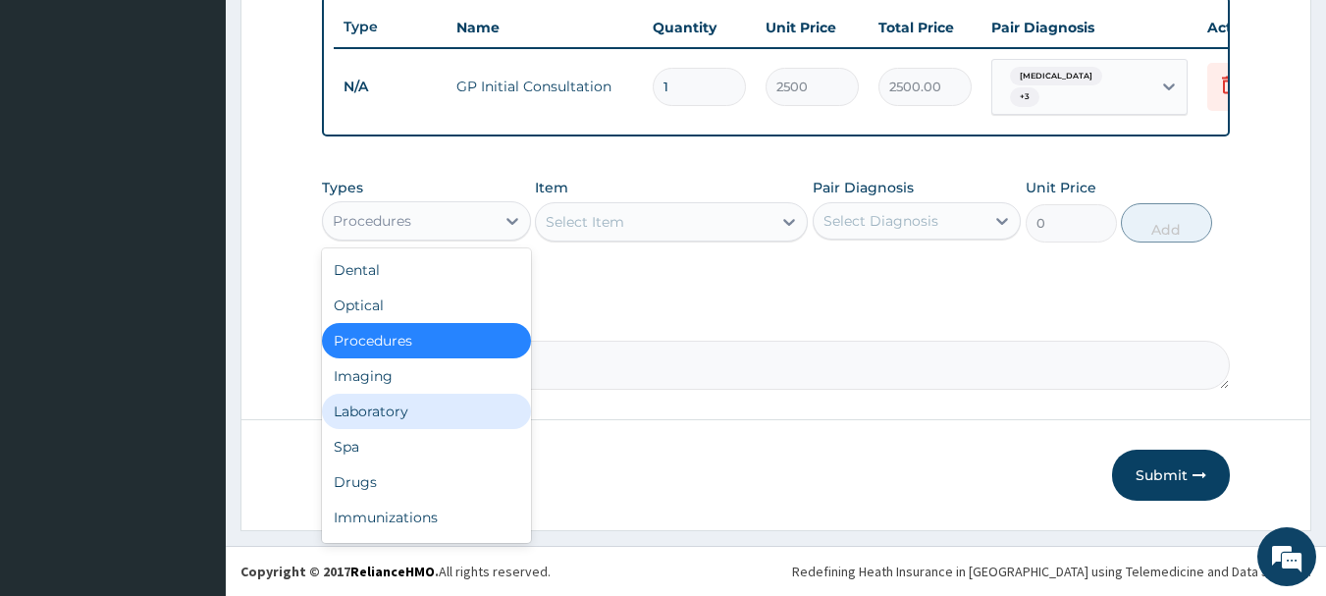
click at [393, 405] on div "Laboratory" at bounding box center [426, 411] width 209 height 35
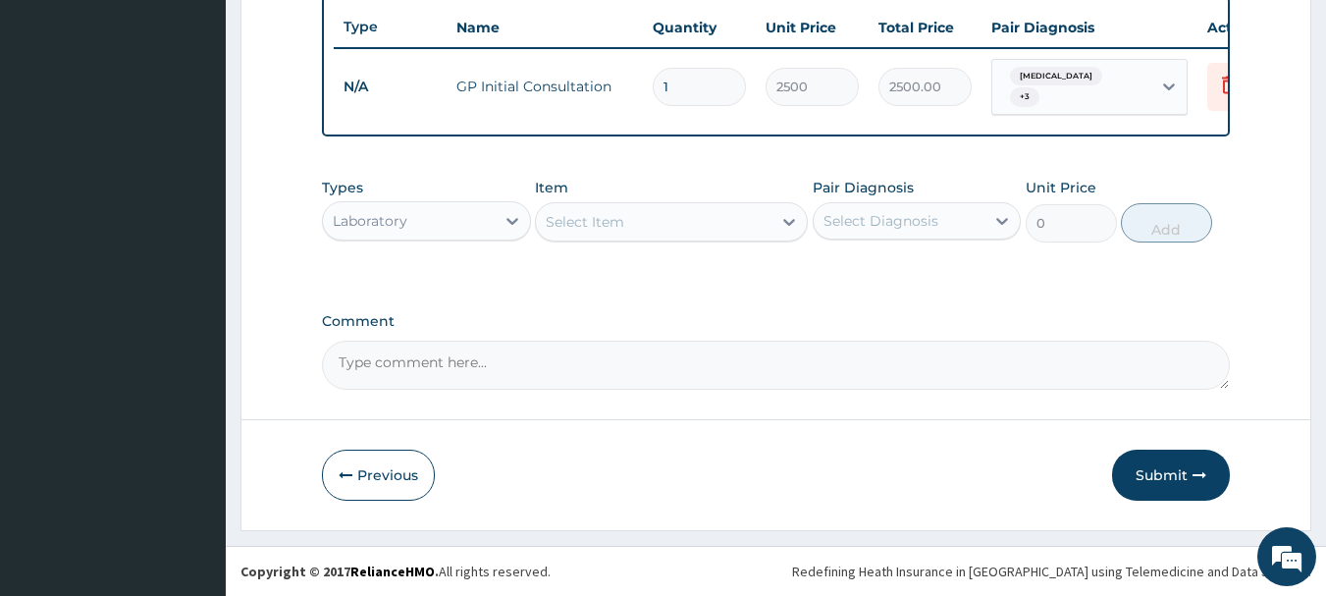
click at [647, 225] on div "Select Item" at bounding box center [654, 221] width 236 height 31
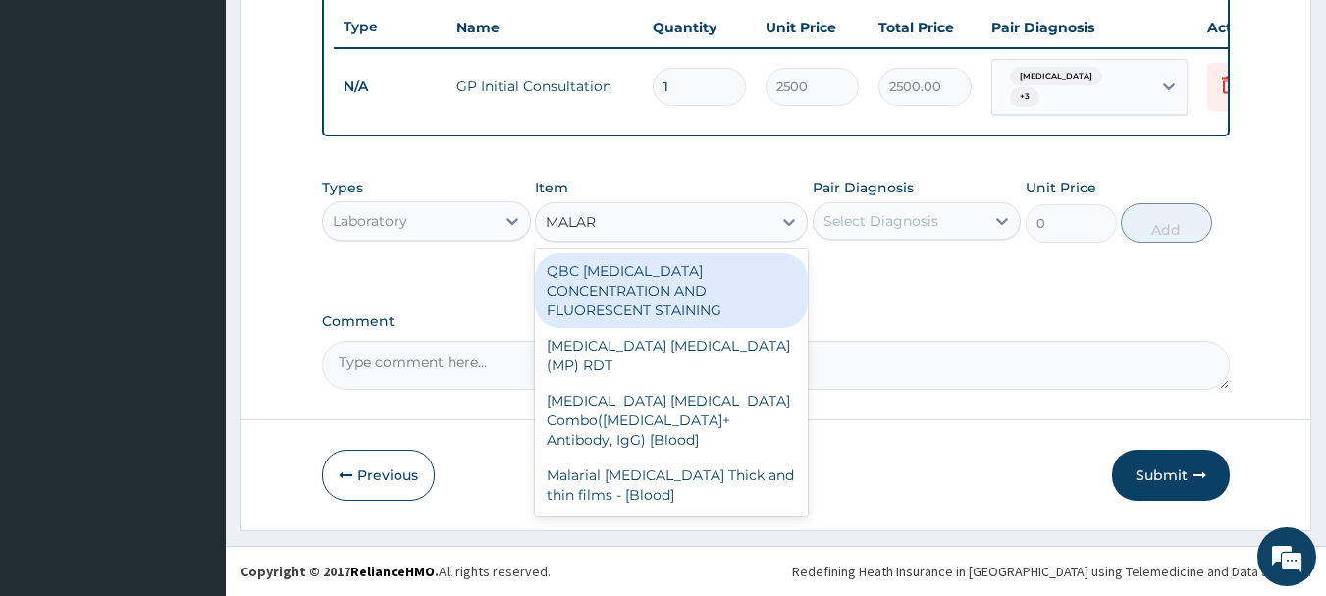
type input "MALARI"
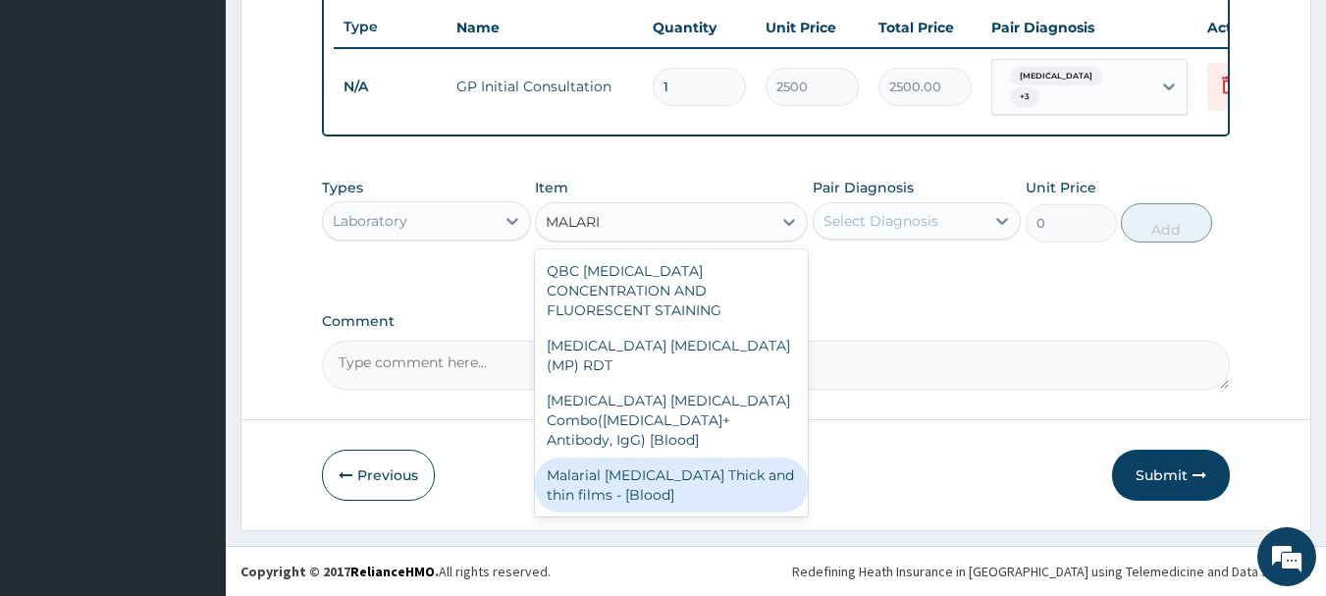
click at [696, 457] on div "Malarial Parasite Thick and thin films - [Blood]" at bounding box center [671, 484] width 273 height 55
type input "1650"
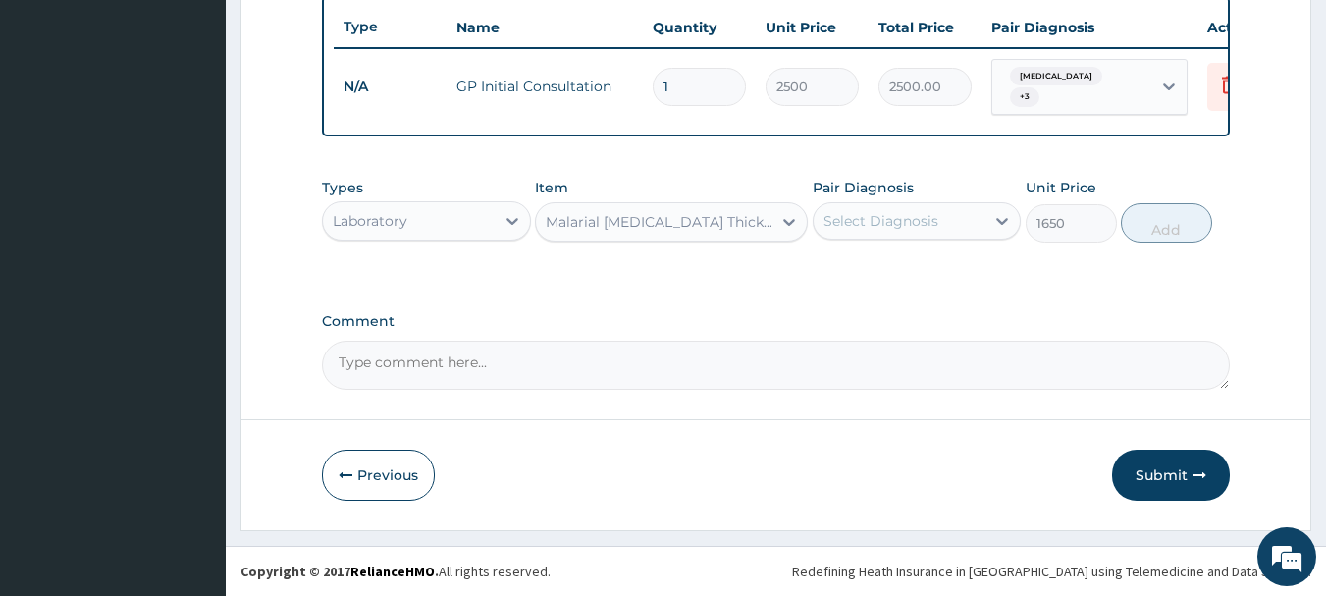
click at [967, 230] on div "Select Diagnosis" at bounding box center [900, 220] width 172 height 31
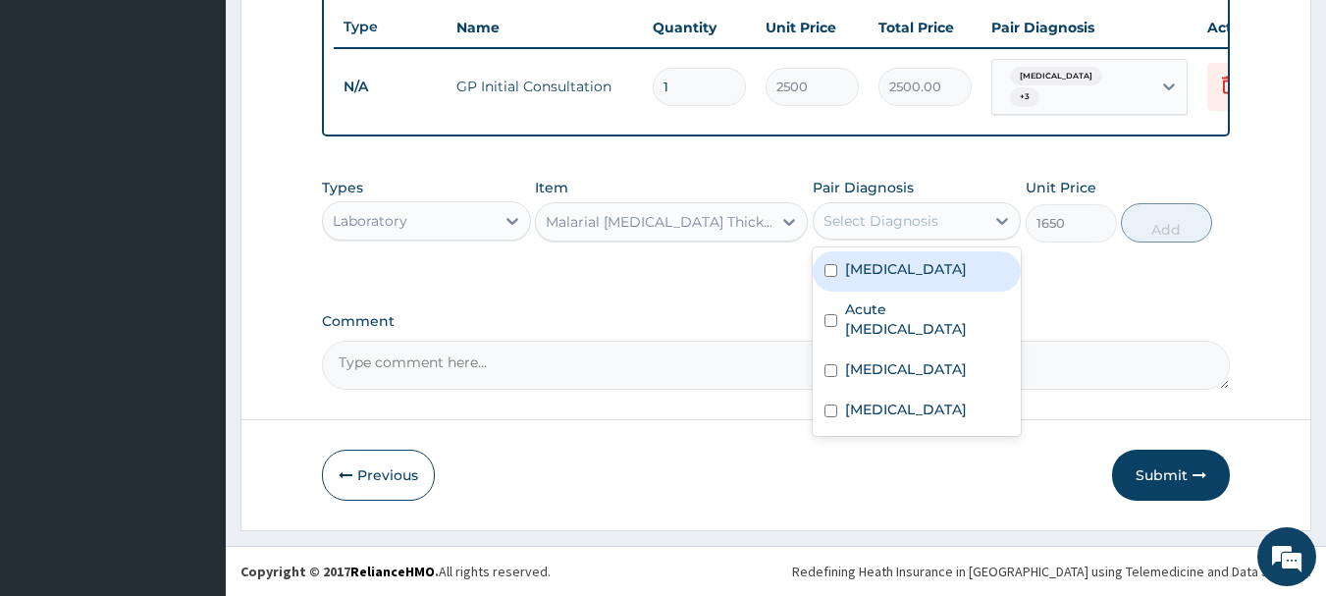
click at [946, 282] on div "Malaria" at bounding box center [917, 271] width 209 height 40
checkbox input "true"
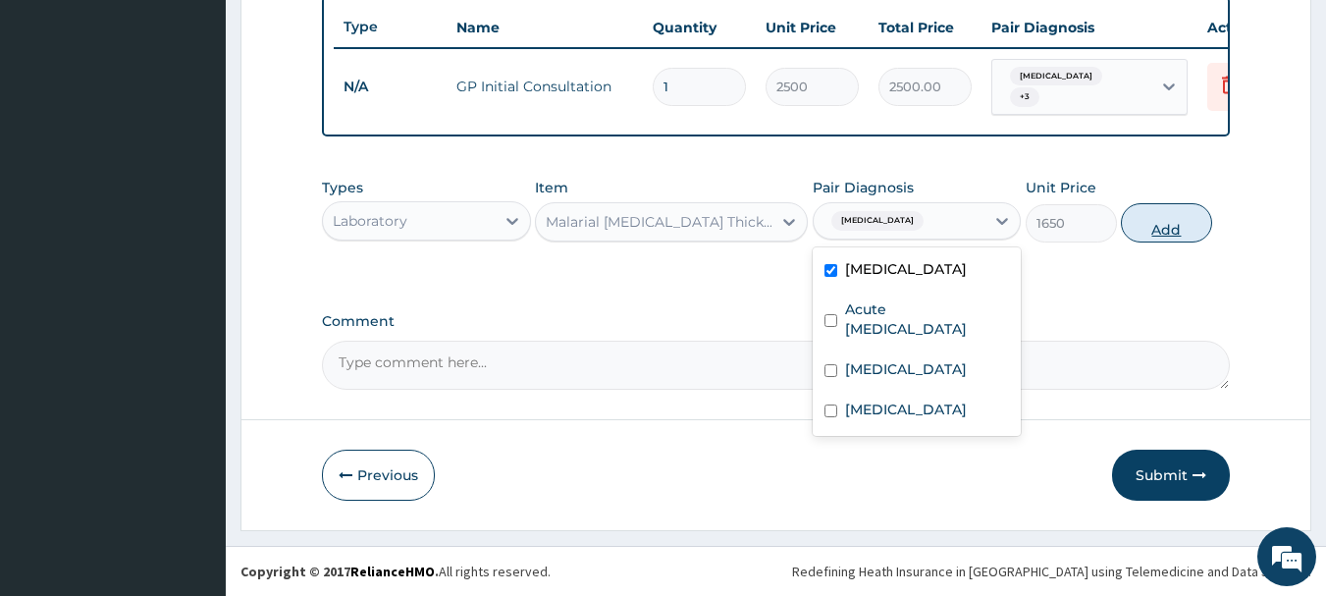
click at [1201, 222] on button "Add" at bounding box center [1166, 222] width 91 height 39
type input "0"
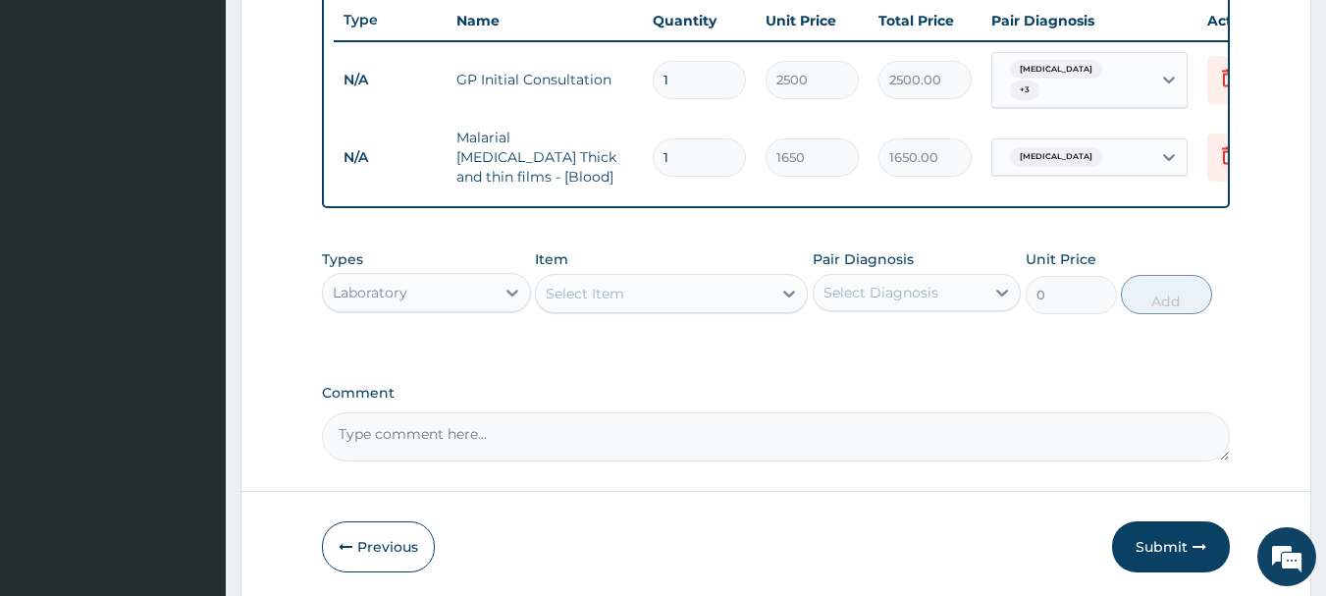
click at [690, 301] on div "Select Item" at bounding box center [654, 293] width 236 height 31
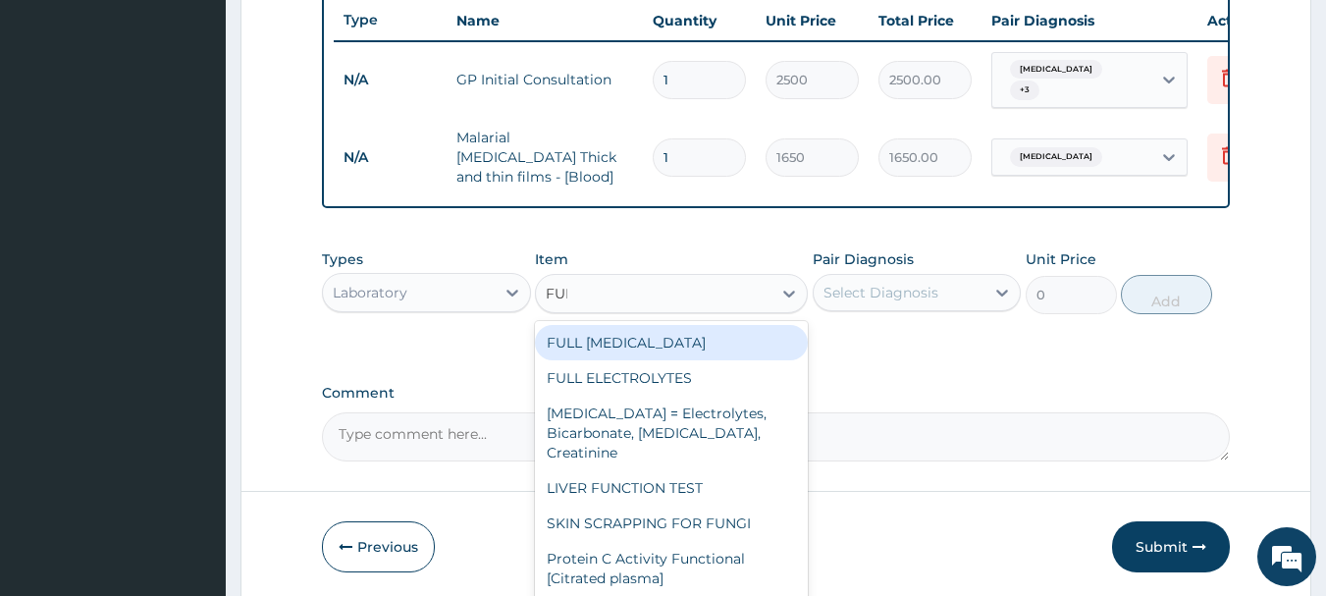
type input "FULL"
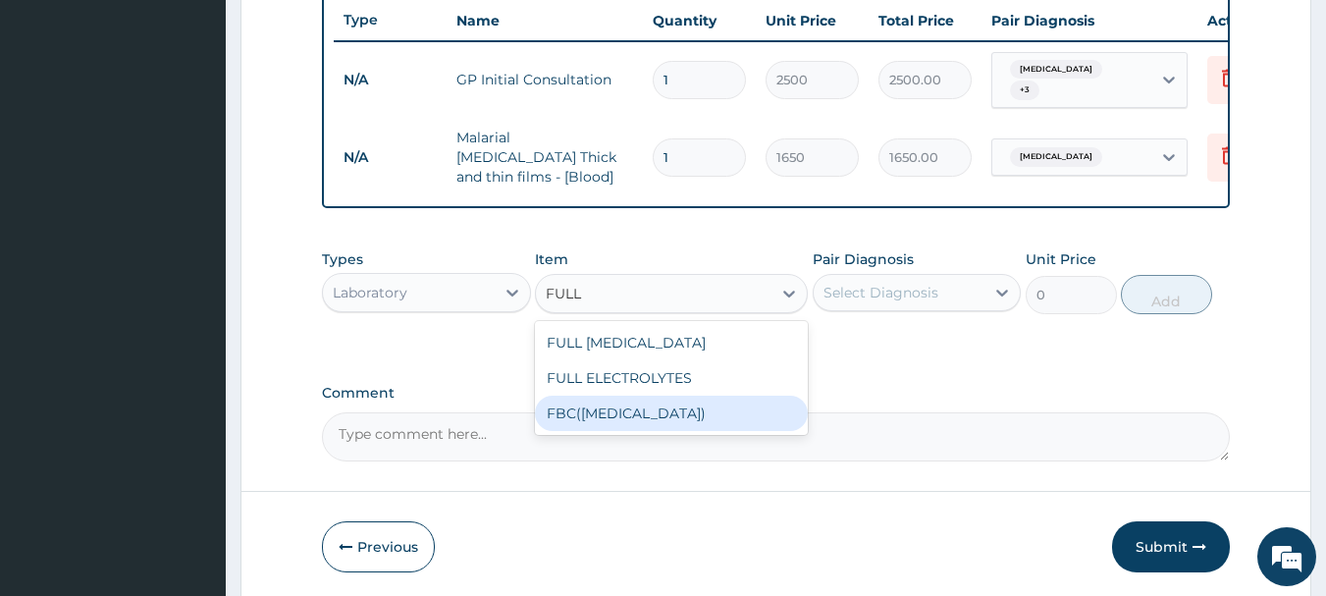
click at [712, 407] on div "FBC(FULL BLOOD COUNT)" at bounding box center [671, 413] width 273 height 35
type input "4000"
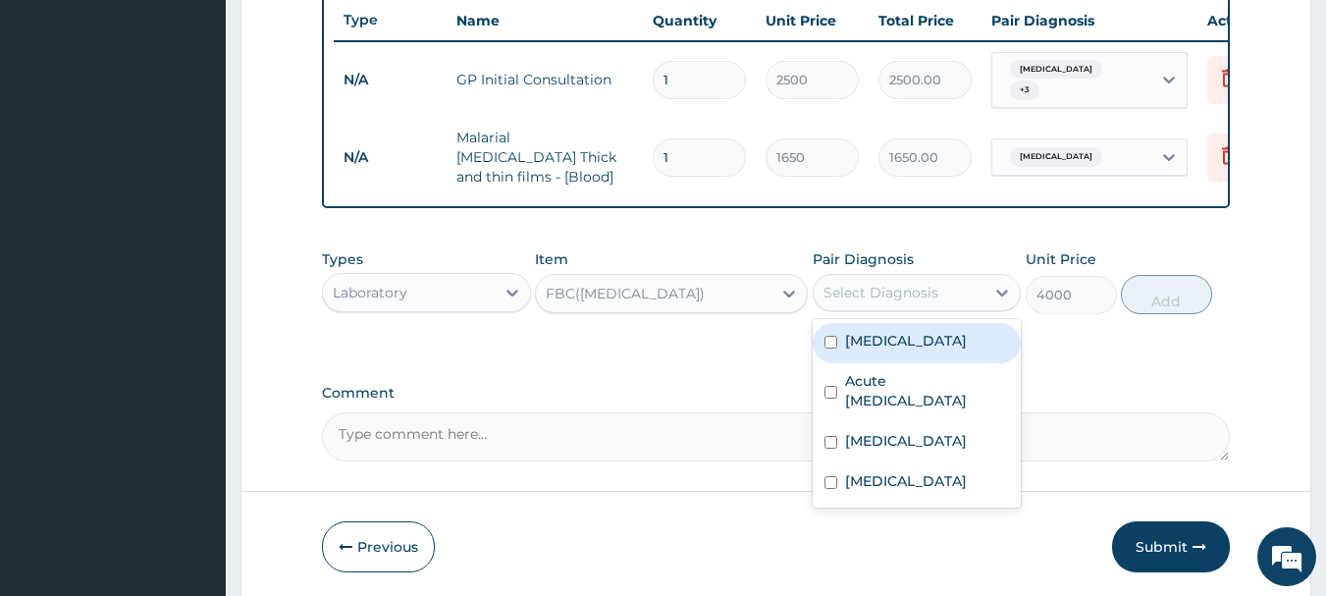
click at [882, 300] on div "Select Diagnosis" at bounding box center [900, 292] width 172 height 31
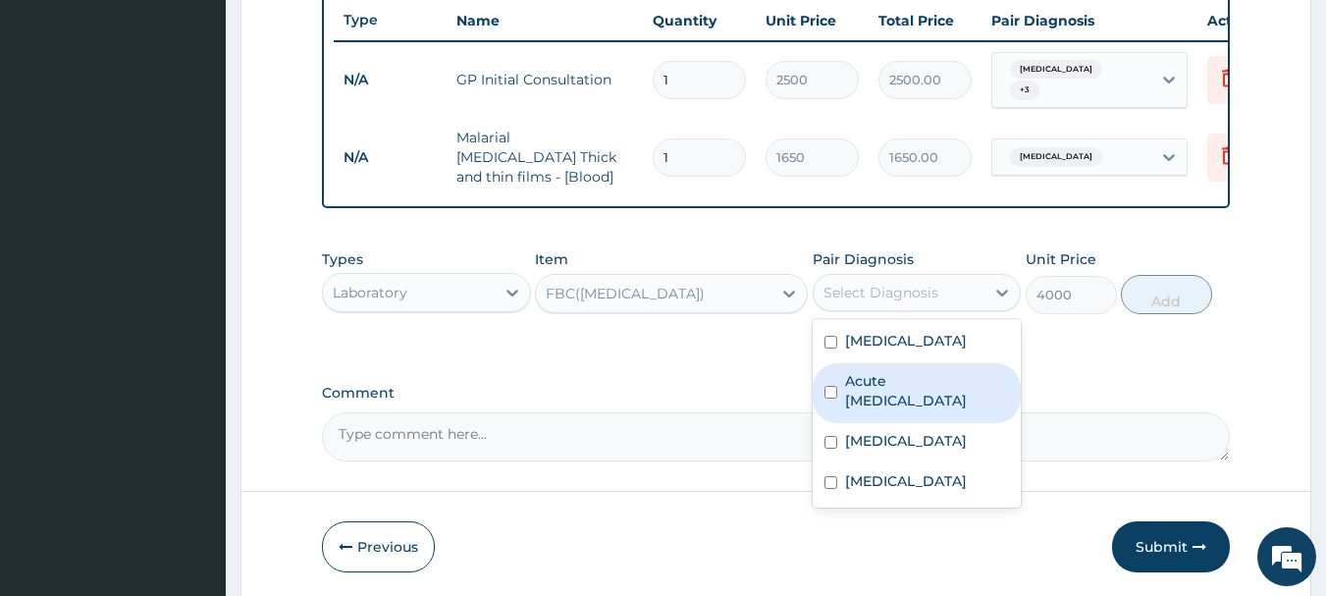
click at [899, 385] on label "Acute peptic ulcer" at bounding box center [927, 390] width 165 height 39
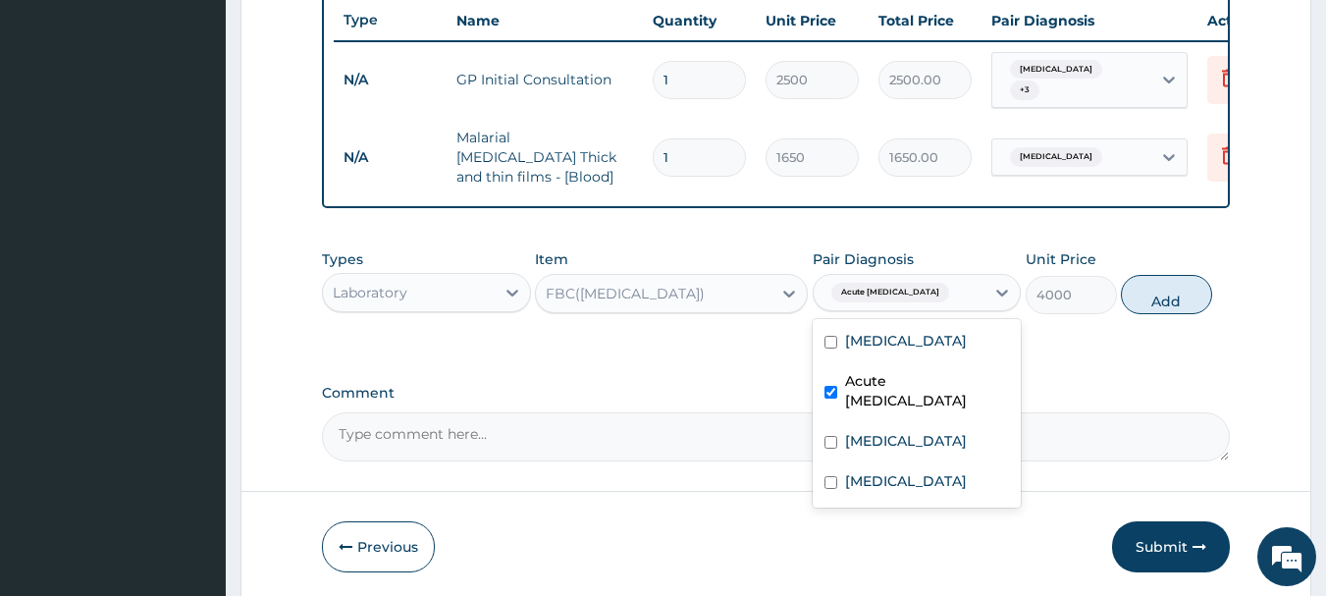
click at [899, 385] on label "Acute peptic ulcer" at bounding box center [927, 390] width 165 height 39
checkbox input "false"
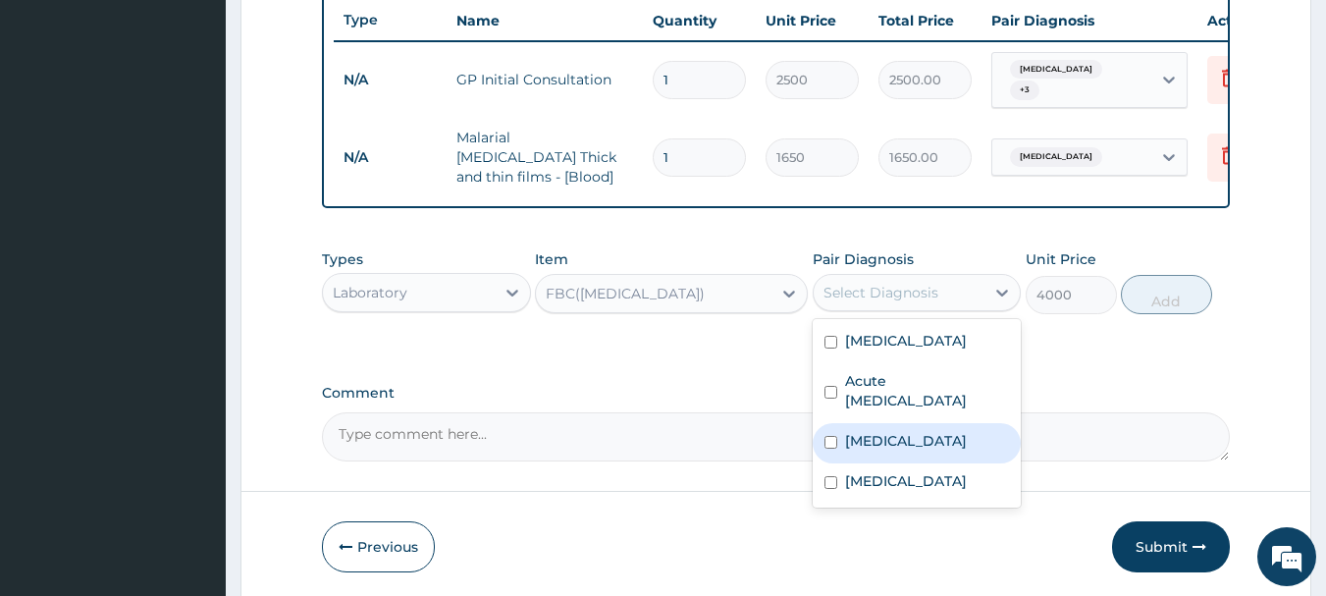
click at [903, 423] on div "Sepsis" at bounding box center [917, 443] width 209 height 40
checkbox input "true"
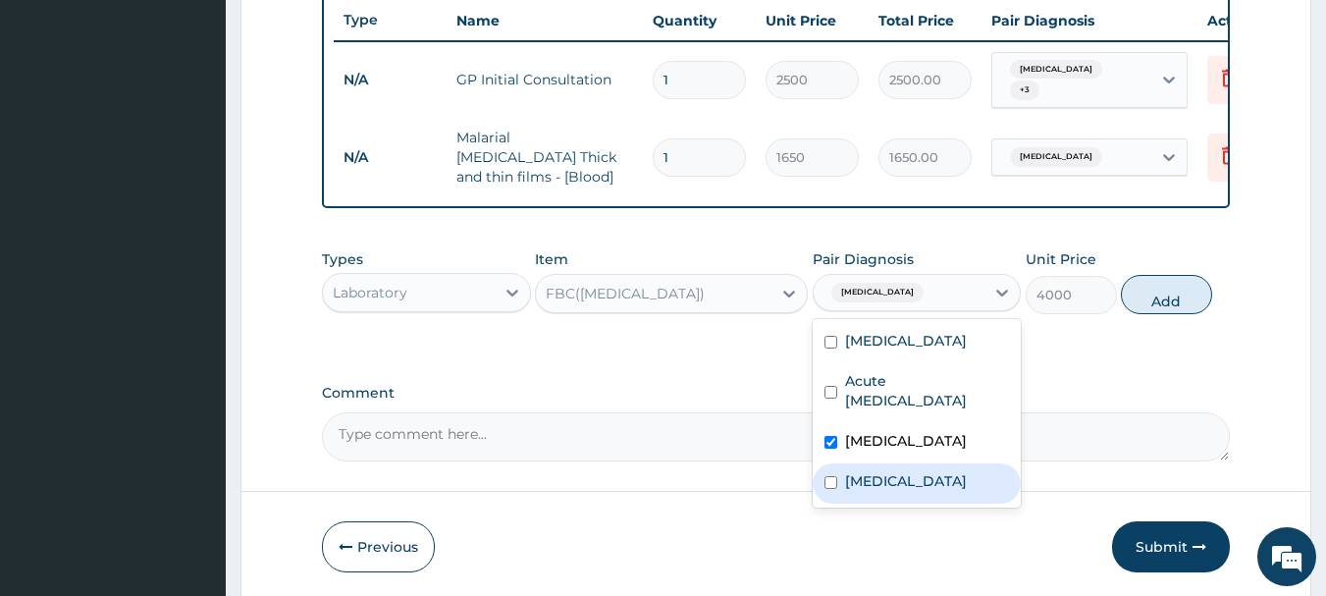
click at [916, 471] on label "Upper respiratory infection" at bounding box center [906, 481] width 122 height 20
checkbox input "true"
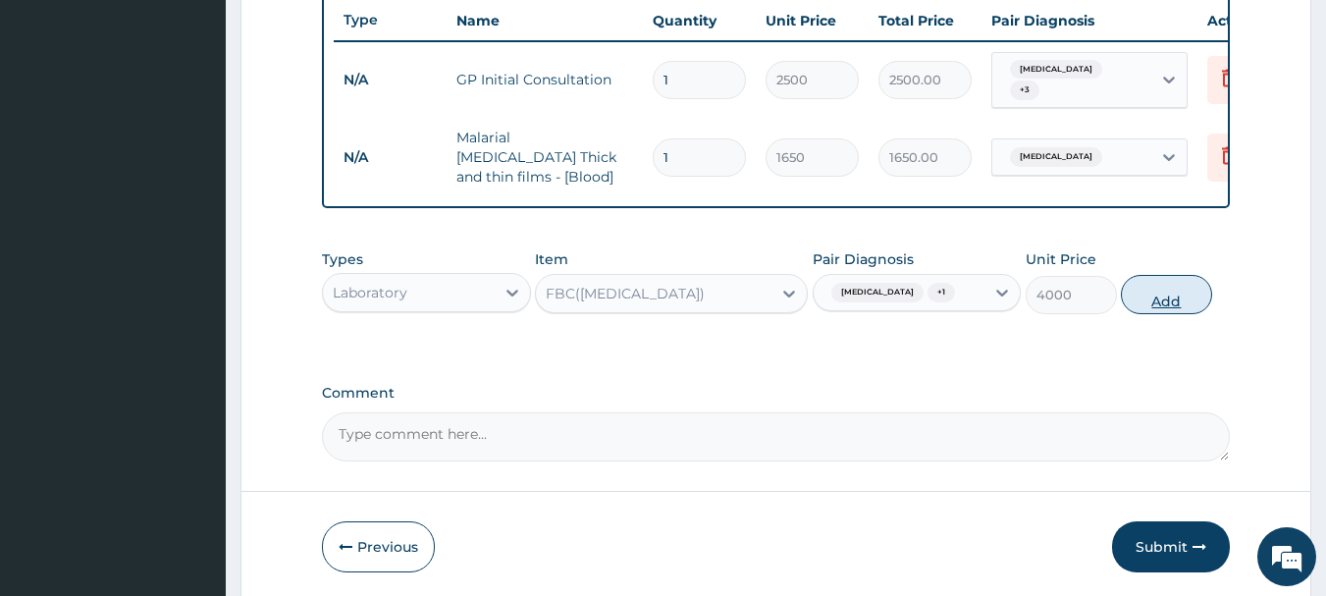
click at [1161, 299] on button "Add" at bounding box center [1166, 294] width 91 height 39
type input "0"
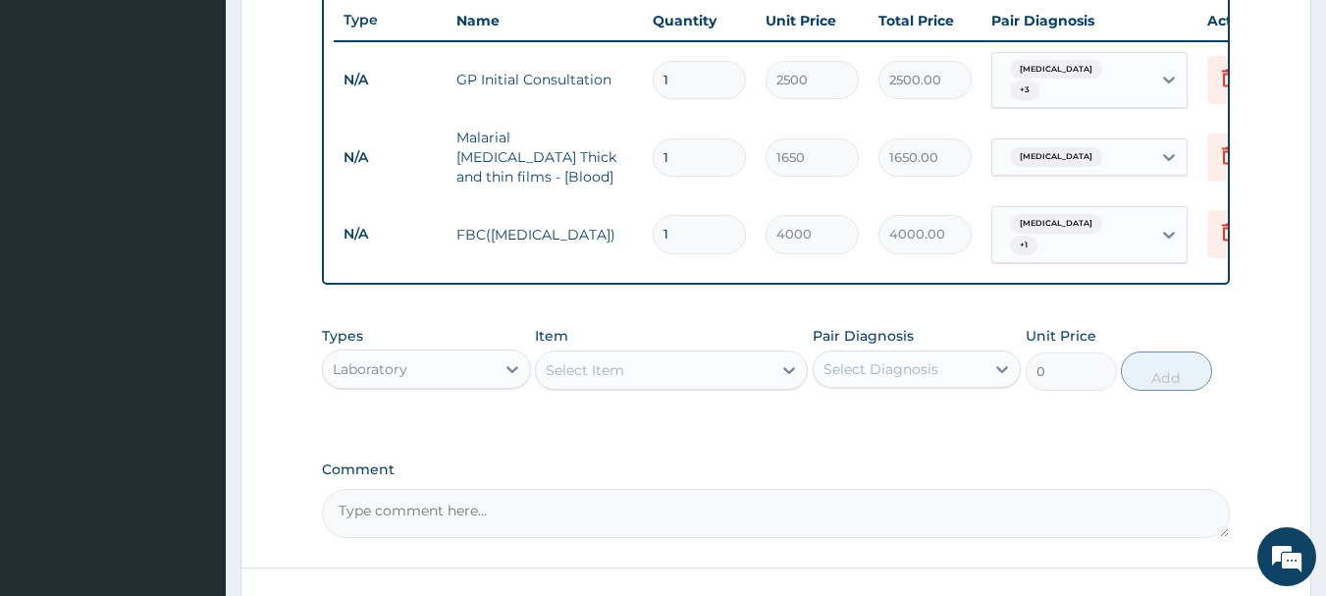
click at [633, 354] on div "Select Item" at bounding box center [654, 369] width 236 height 31
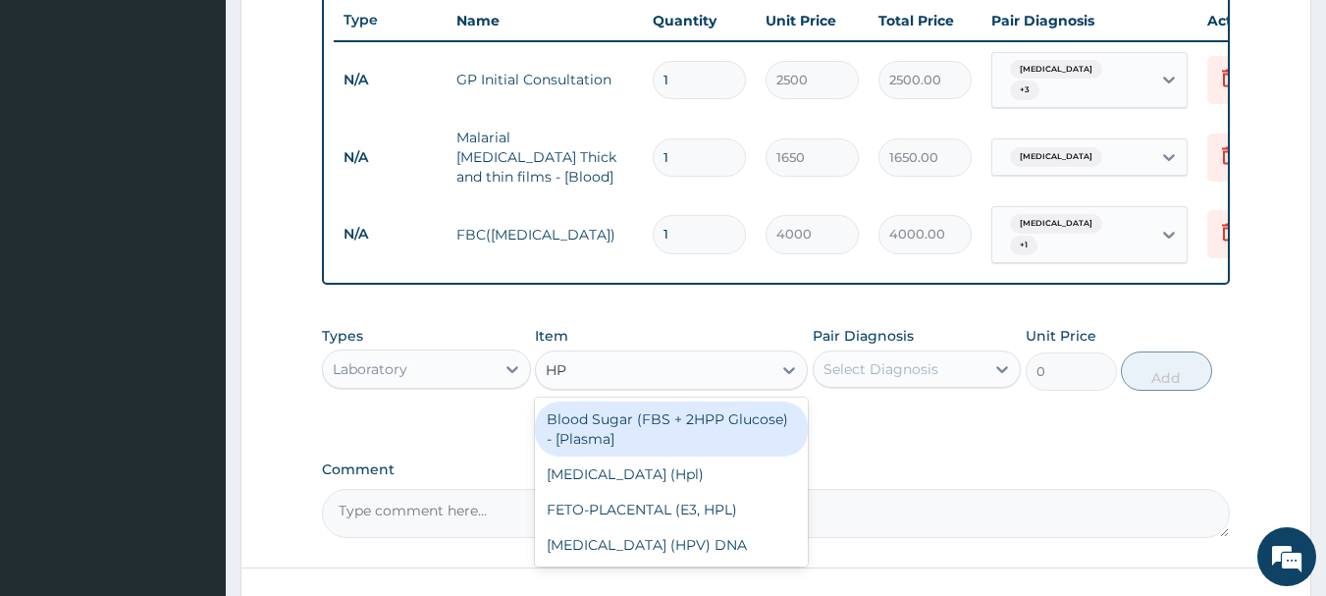
type input "H"
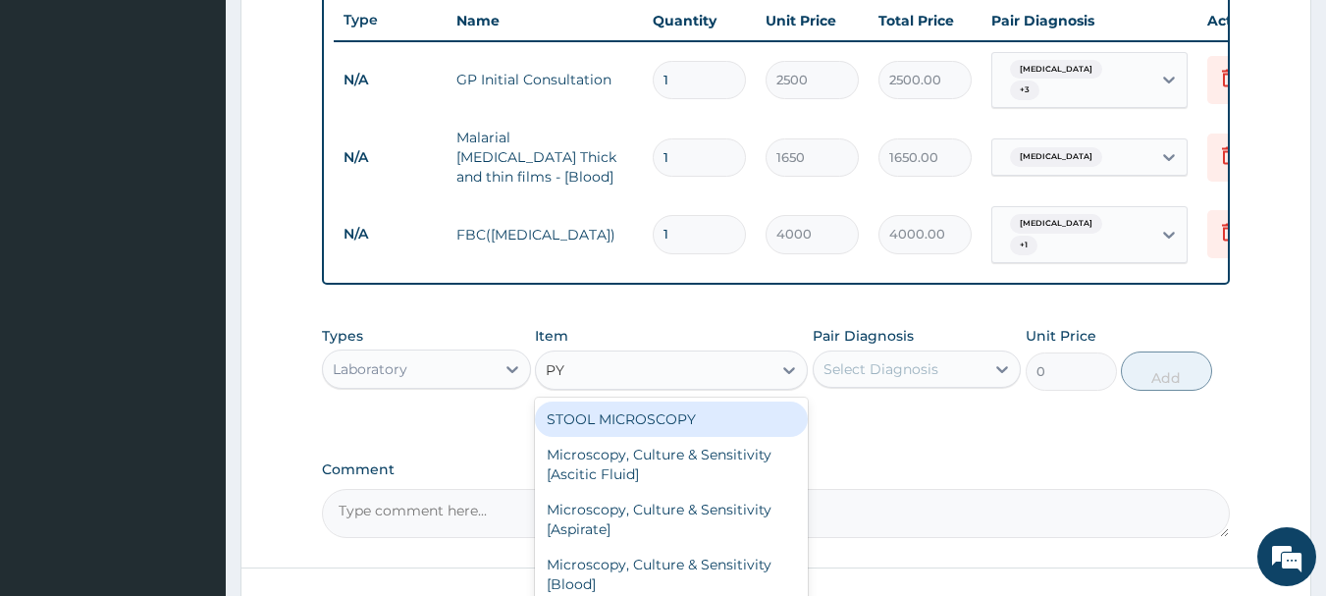
type input "PYL"
click at [688, 414] on div "Helicobacter pylori -[Stool Ag]" at bounding box center [671, 419] width 273 height 35
type input "2200"
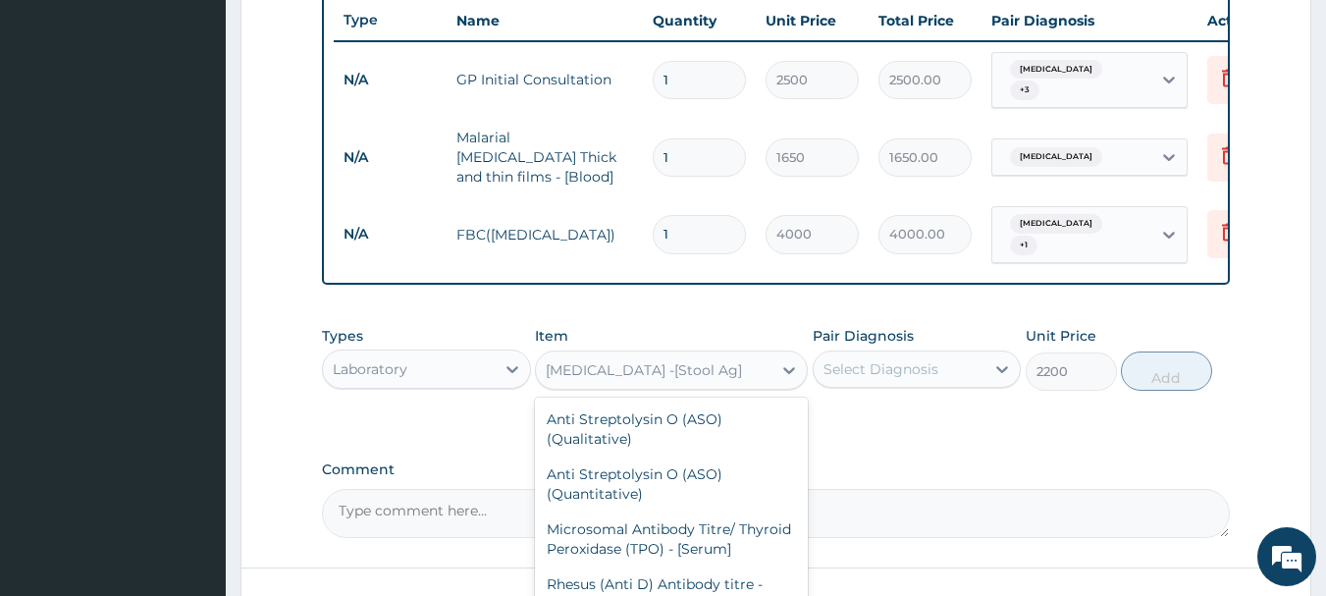
click at [664, 364] on div "Helicobacter pylori -[Stool Ag]" at bounding box center [644, 370] width 196 height 20
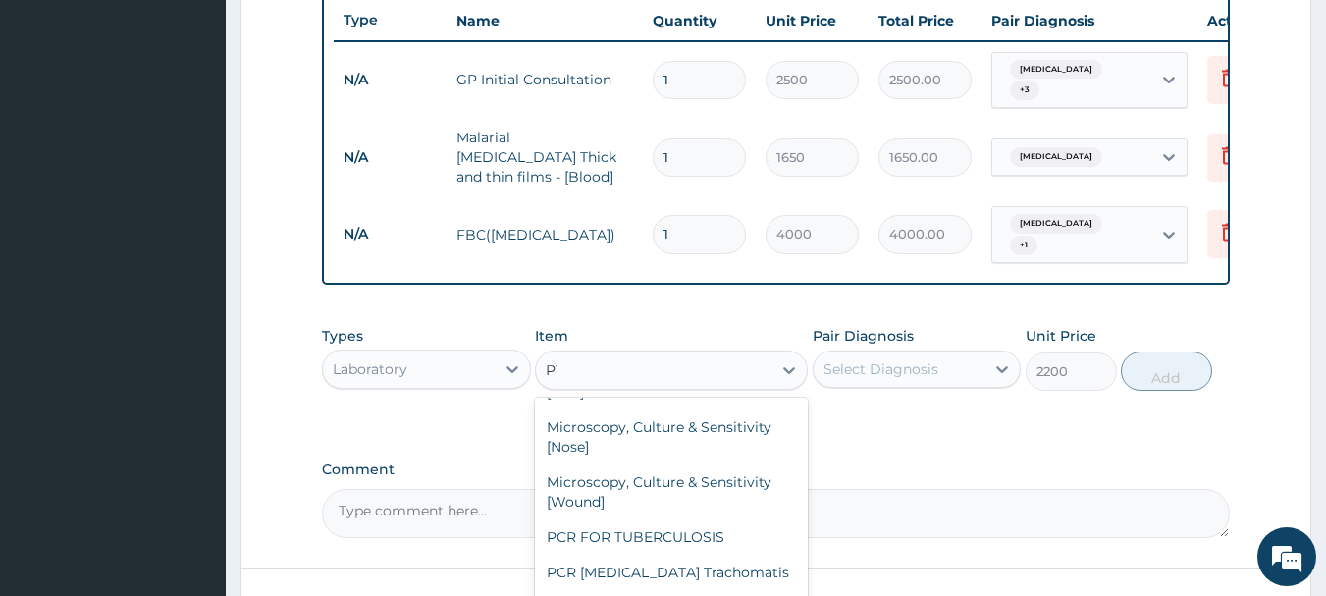
scroll to position [726, 0]
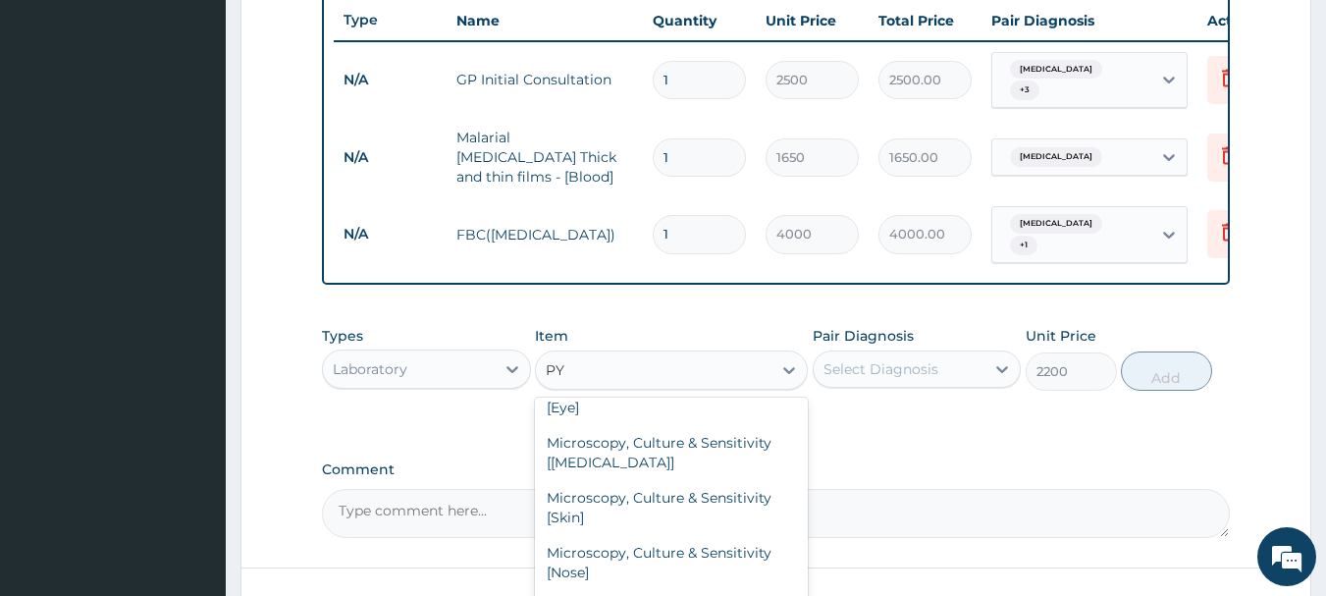
type input "PYL"
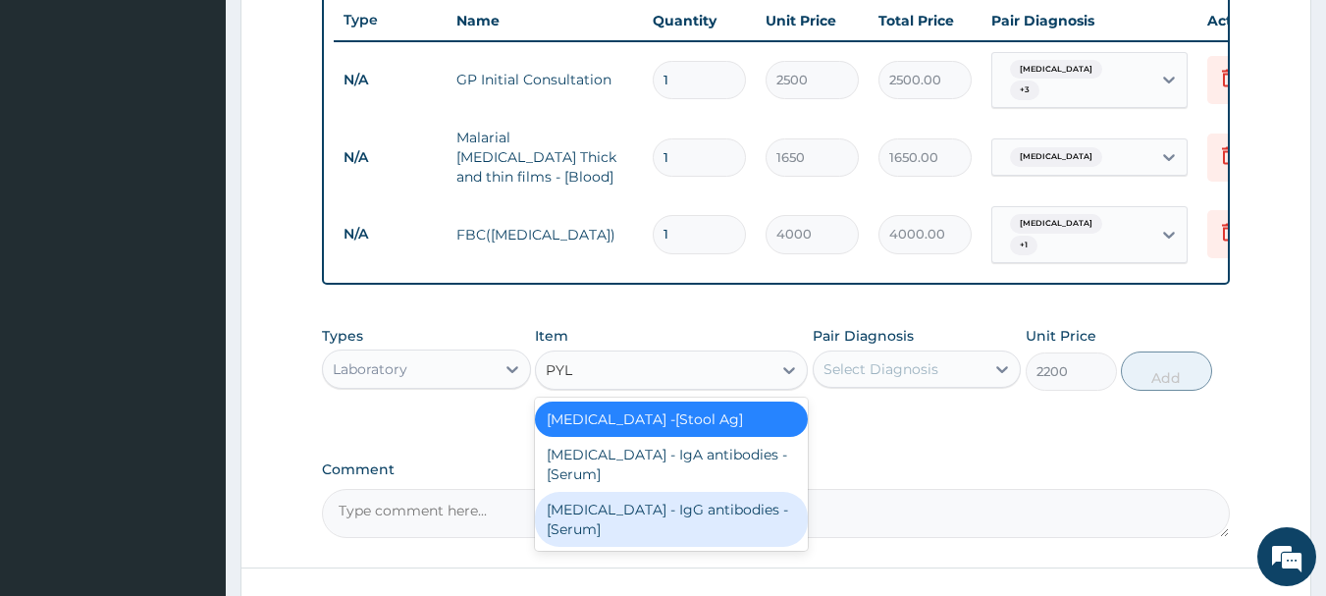
click at [687, 511] on div "Helicobacter Pylori - IgG antibodies - [Serum]" at bounding box center [671, 519] width 273 height 55
type input "24750"
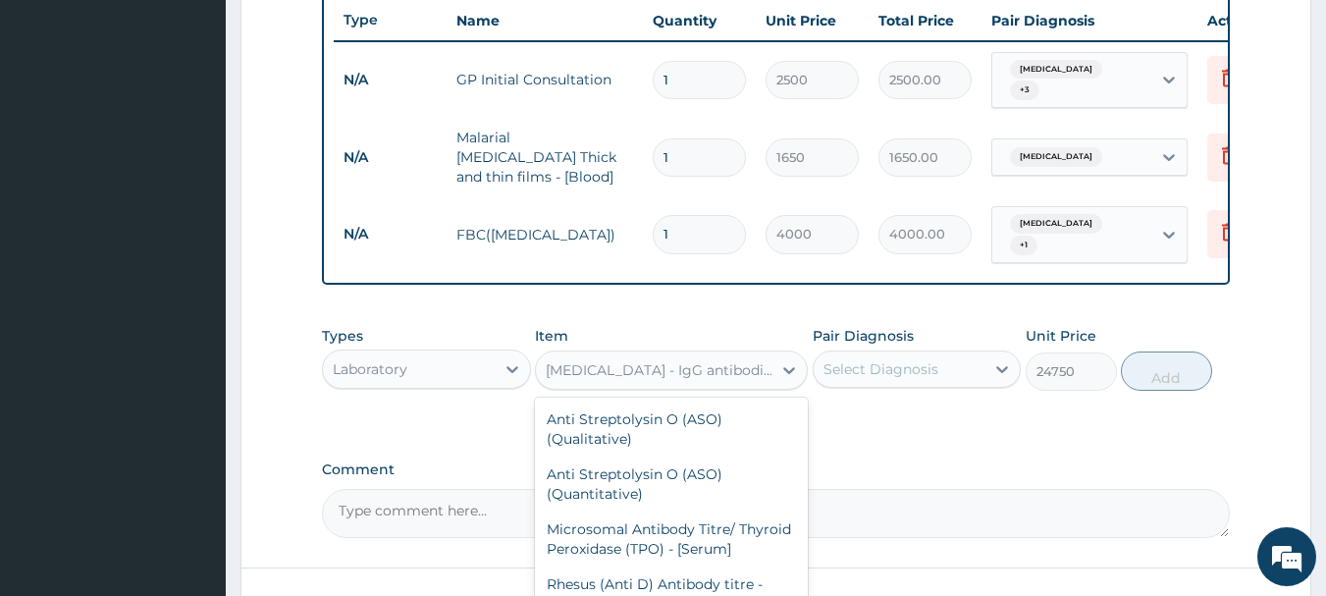
click at [636, 354] on div "Helicobacter Pylori - IgG antibodies - [Serum]" at bounding box center [654, 369] width 236 height 31
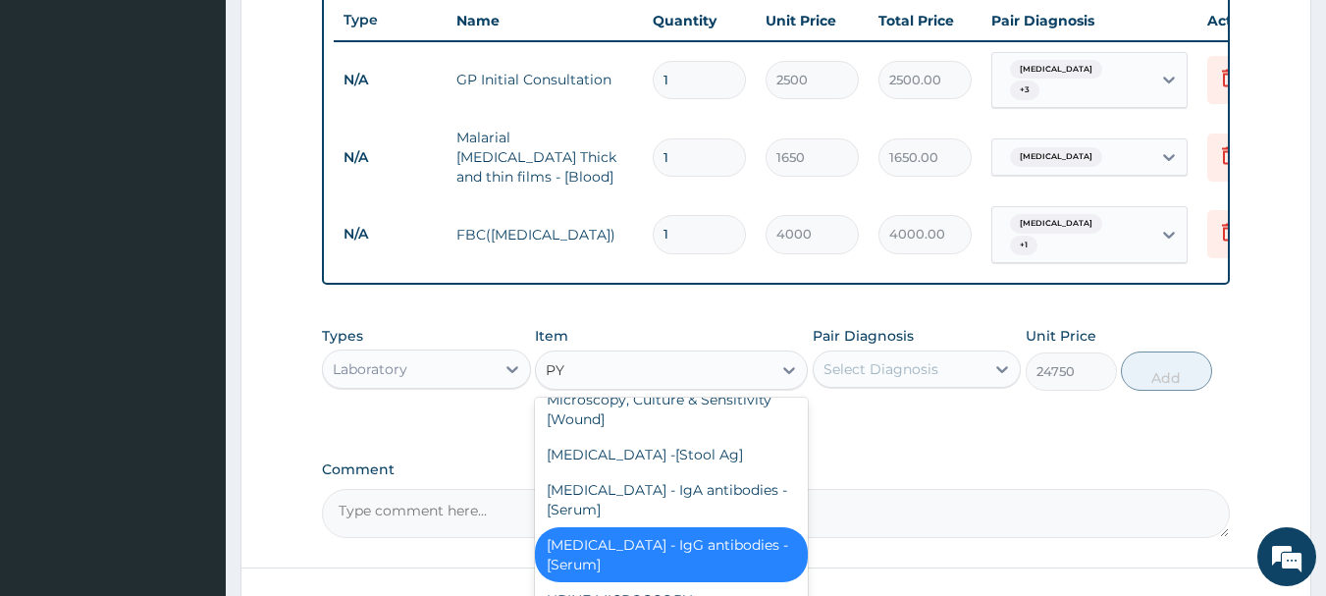
scroll to position [843, 0]
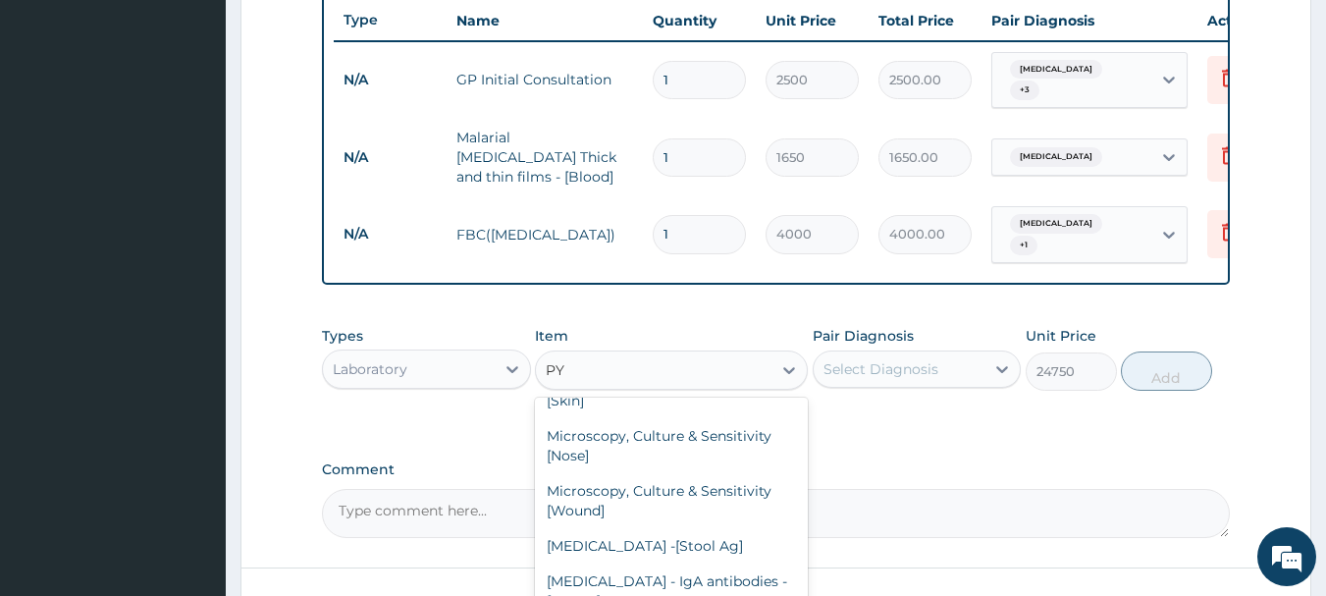
type input "PYL"
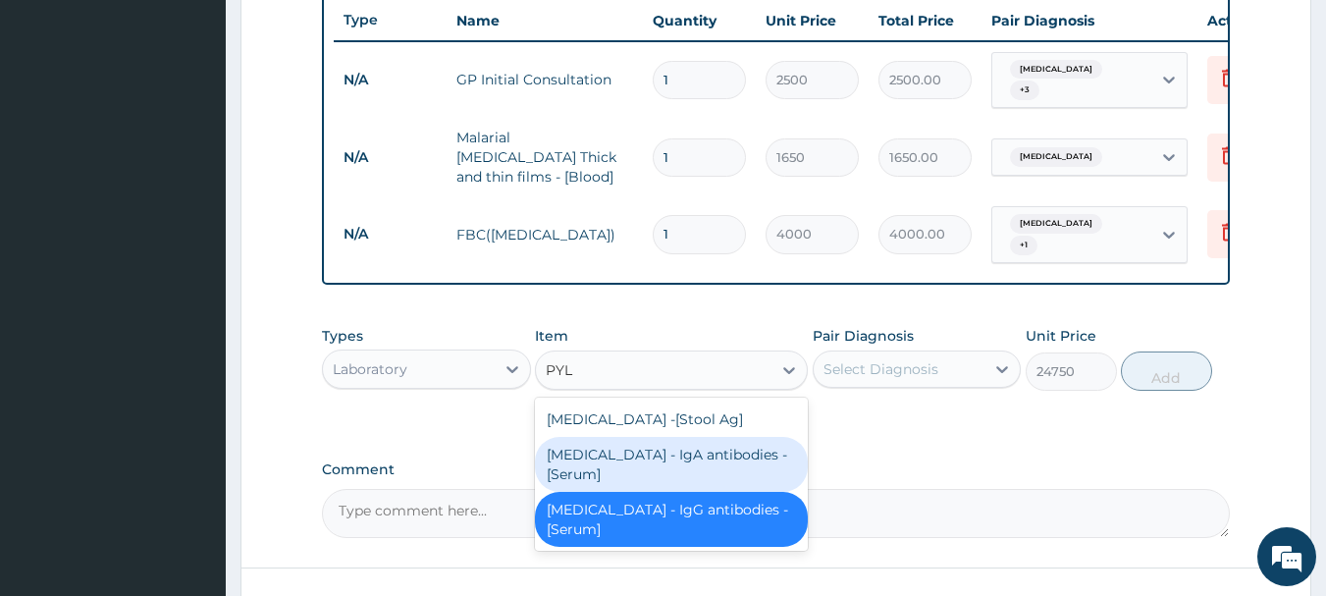
click at [682, 457] on div "Helicobacter Pylori - IgA antibodies - [Serum]" at bounding box center [671, 464] width 273 height 55
type input "6050"
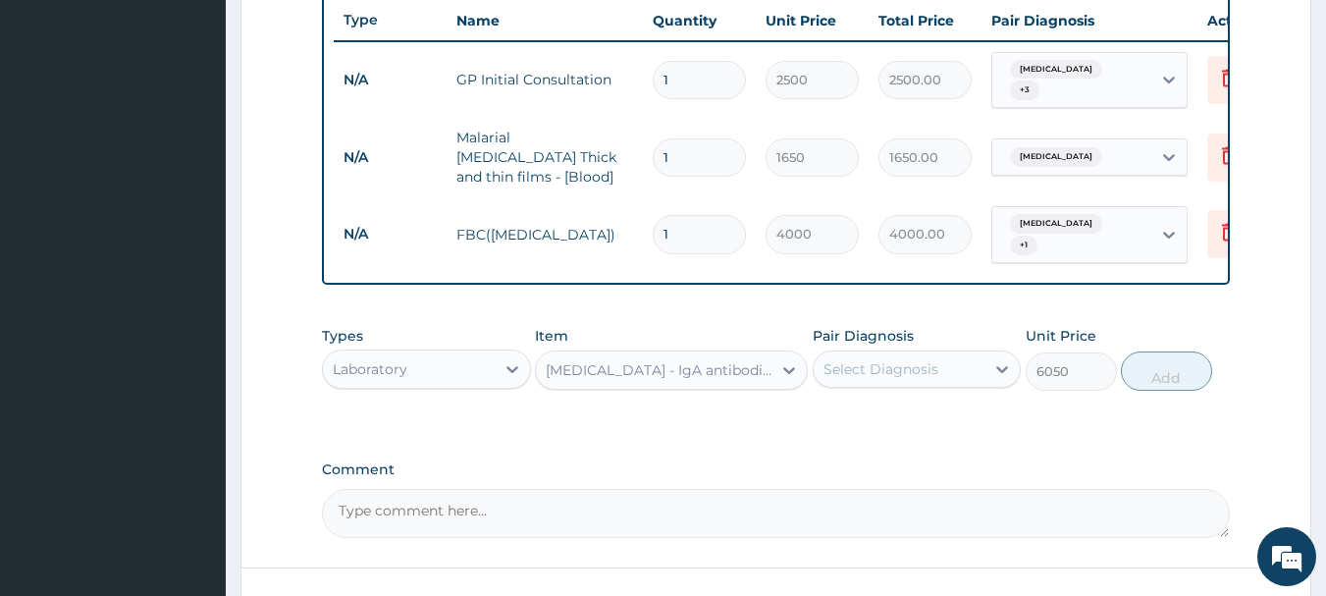
click at [885, 359] on div "Select Diagnosis" at bounding box center [881, 369] width 115 height 20
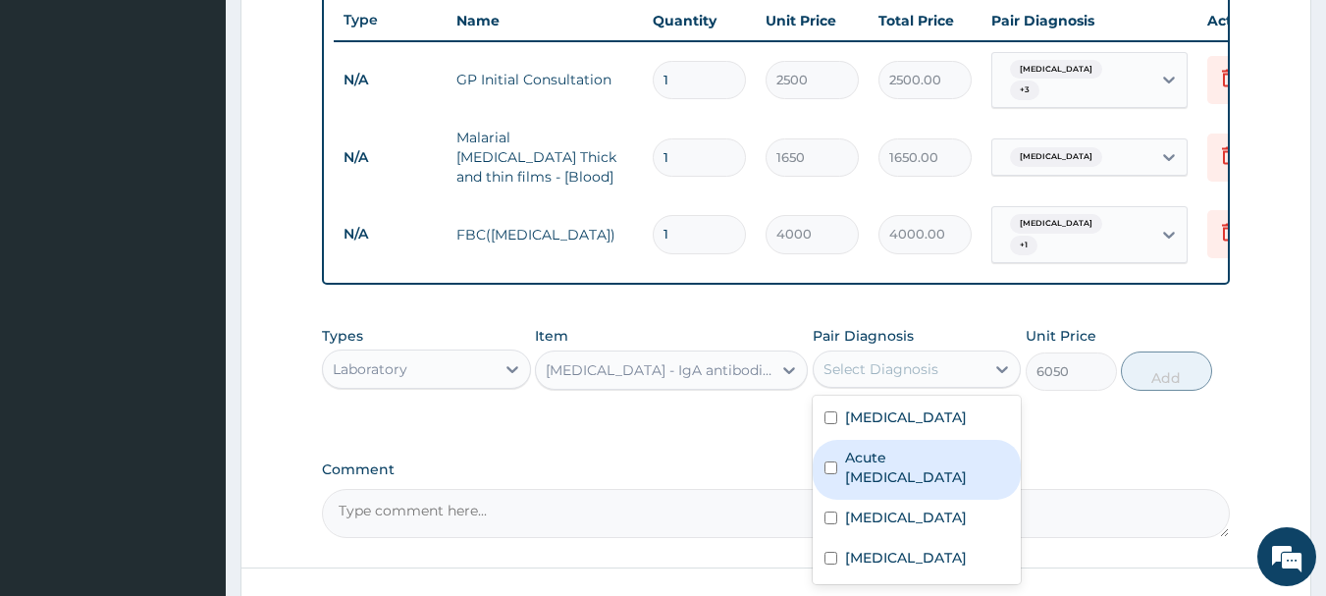
click at [889, 449] on label "Acute peptic ulcer" at bounding box center [927, 467] width 165 height 39
checkbox input "true"
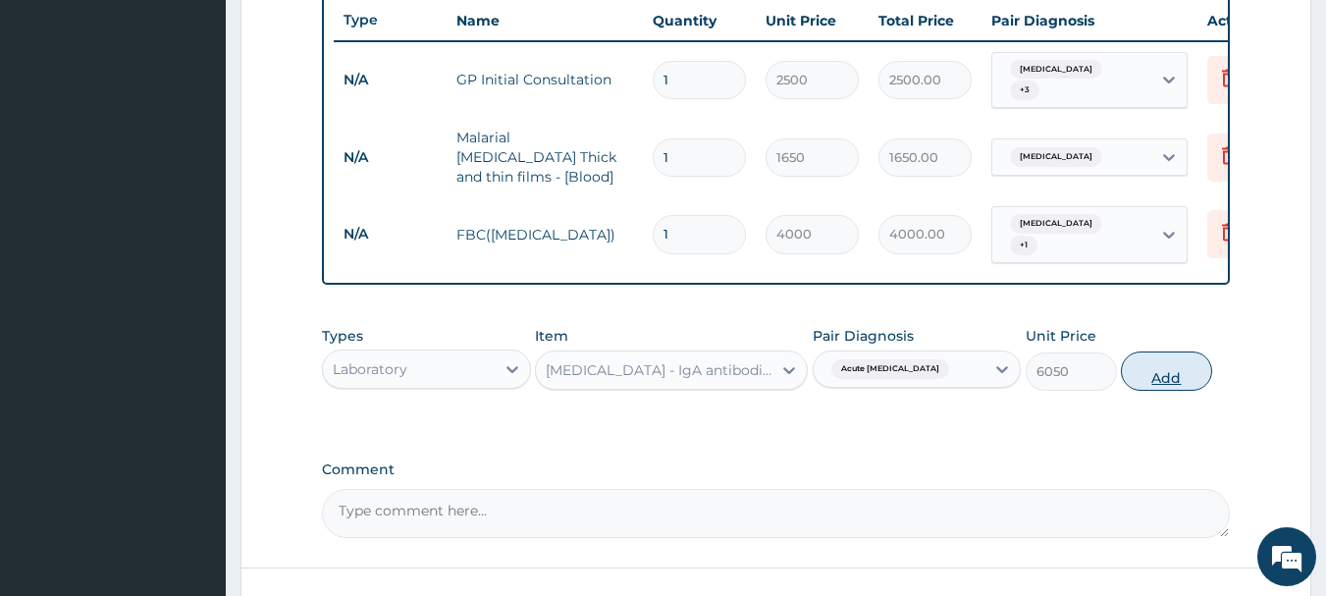
click at [1150, 366] on button "Add" at bounding box center [1166, 370] width 91 height 39
type input "0"
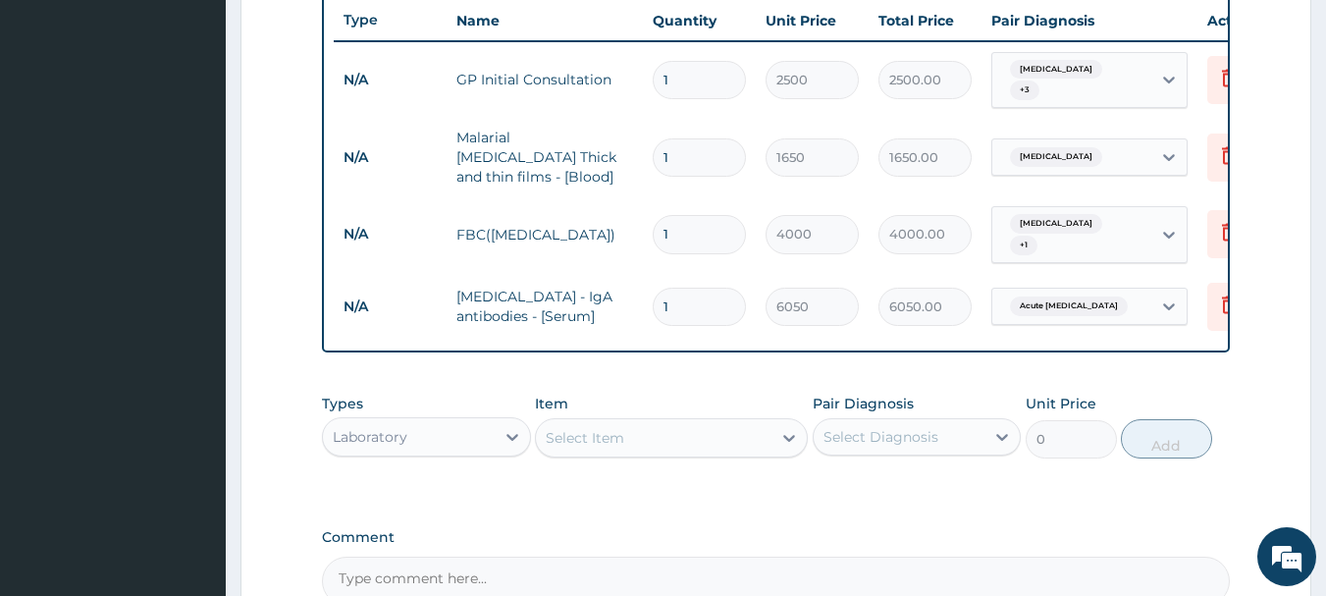
click at [453, 436] on div "Laboratory" at bounding box center [409, 436] width 172 height 31
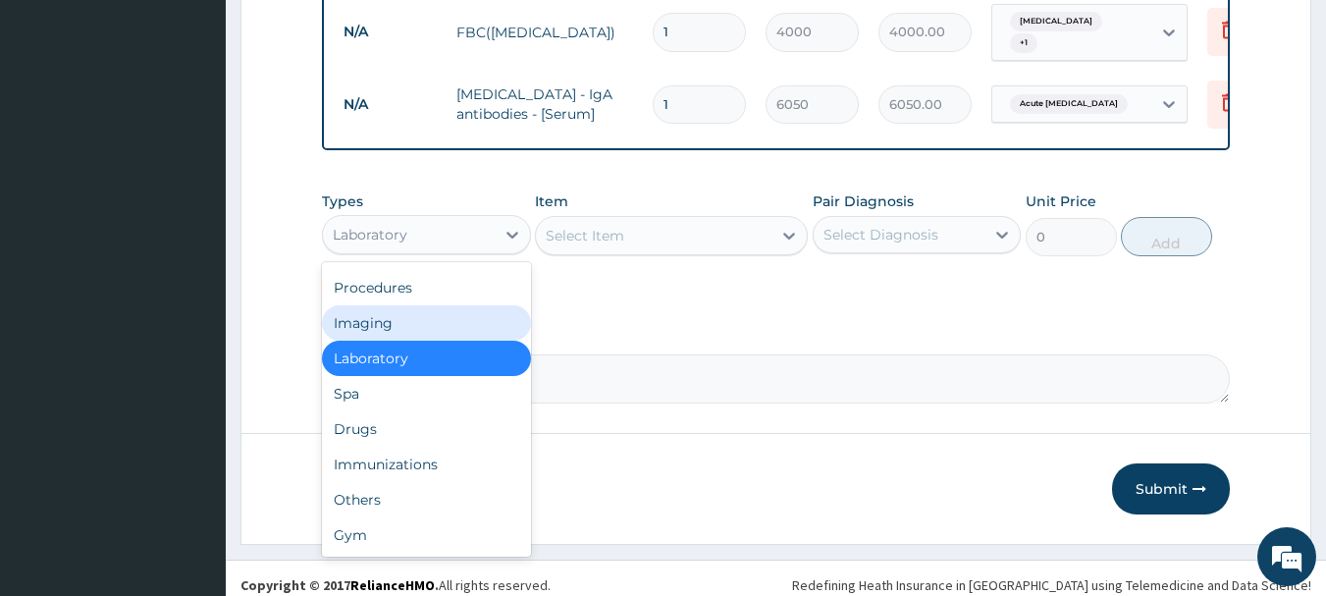
scroll to position [944, 0]
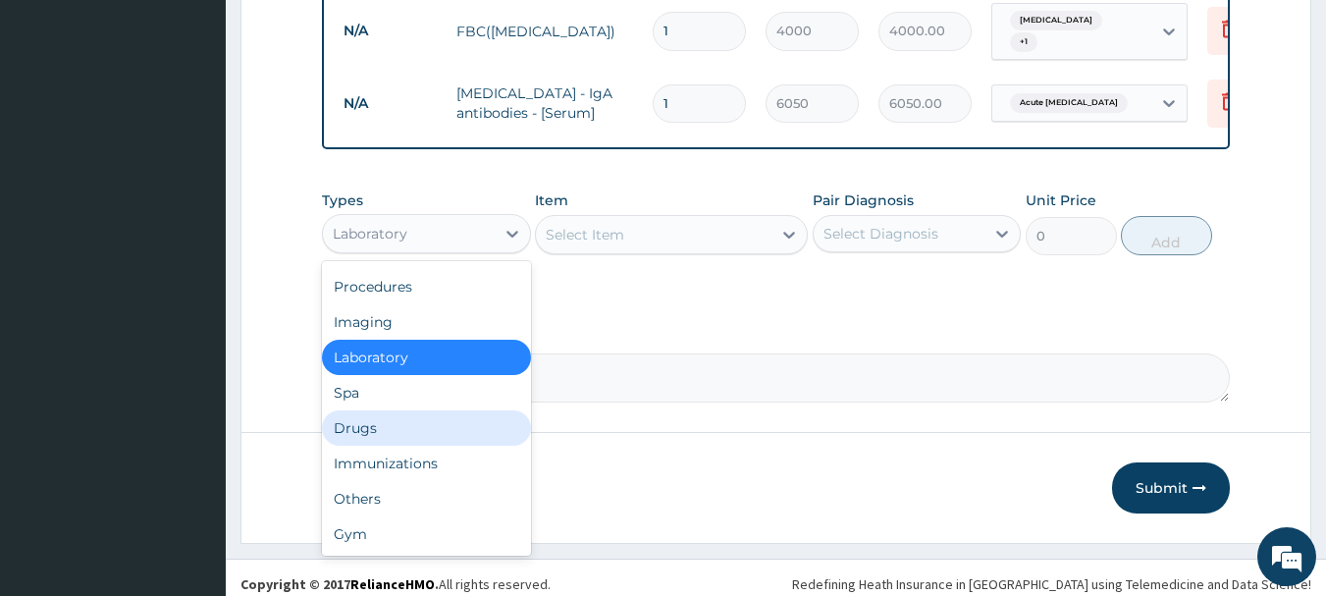
click at [401, 420] on div "Drugs" at bounding box center [426, 427] width 209 height 35
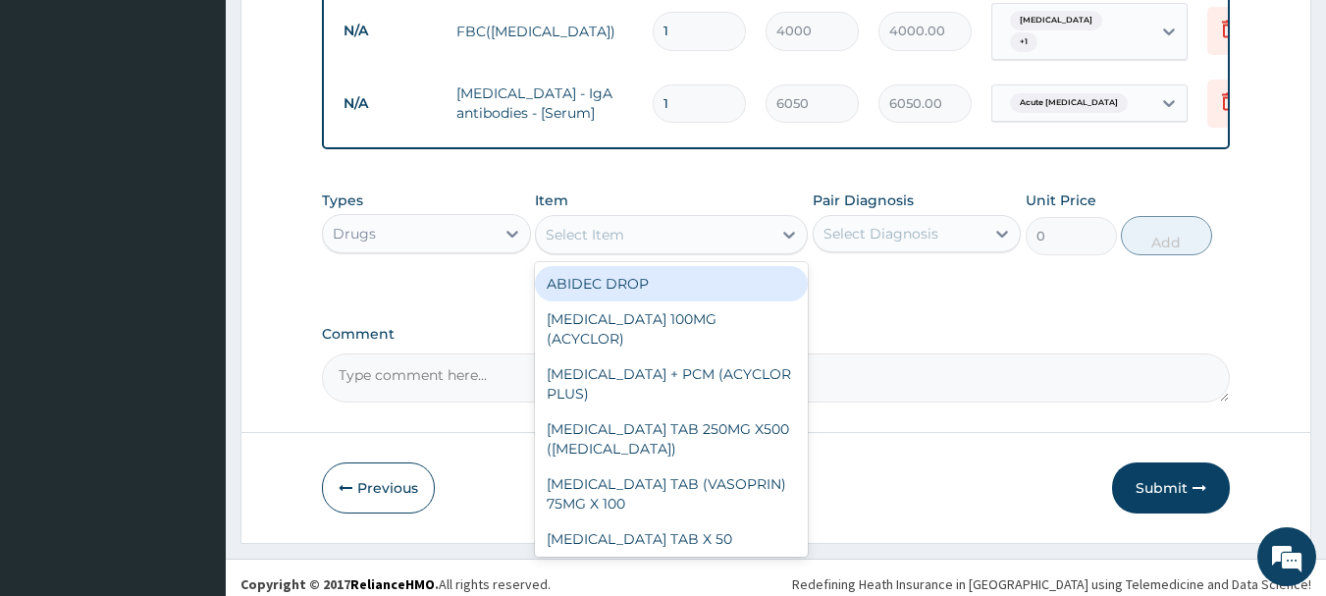
click at [704, 220] on div "Select Item" at bounding box center [654, 234] width 236 height 31
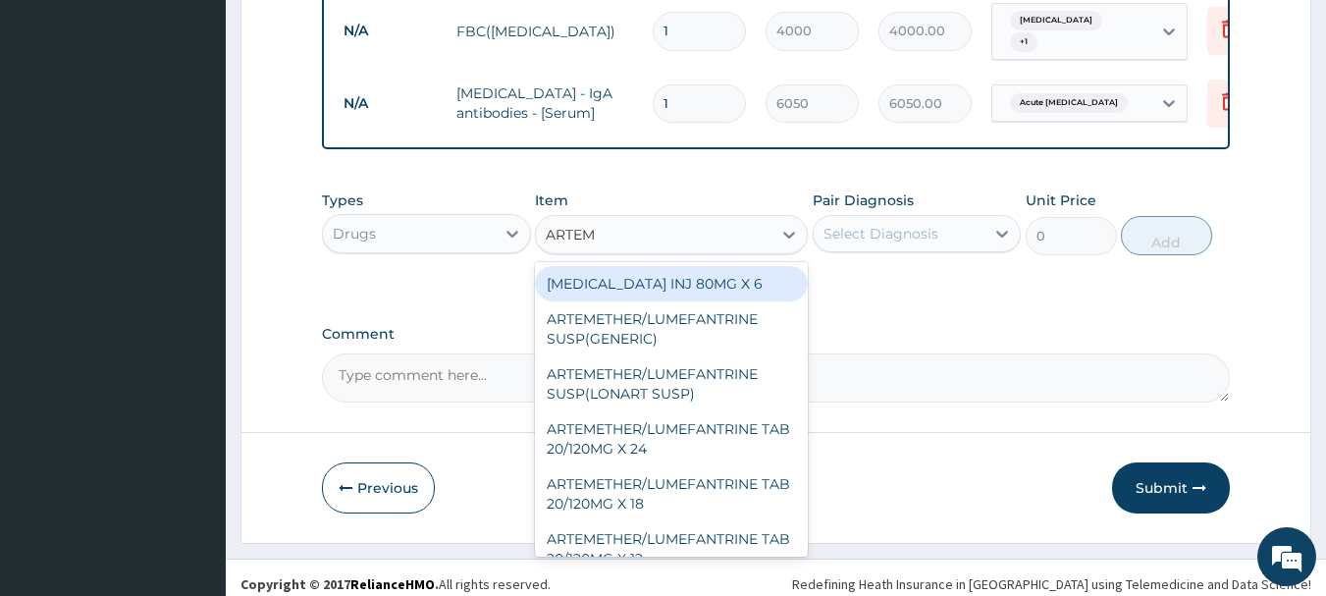
type input "ARTEME"
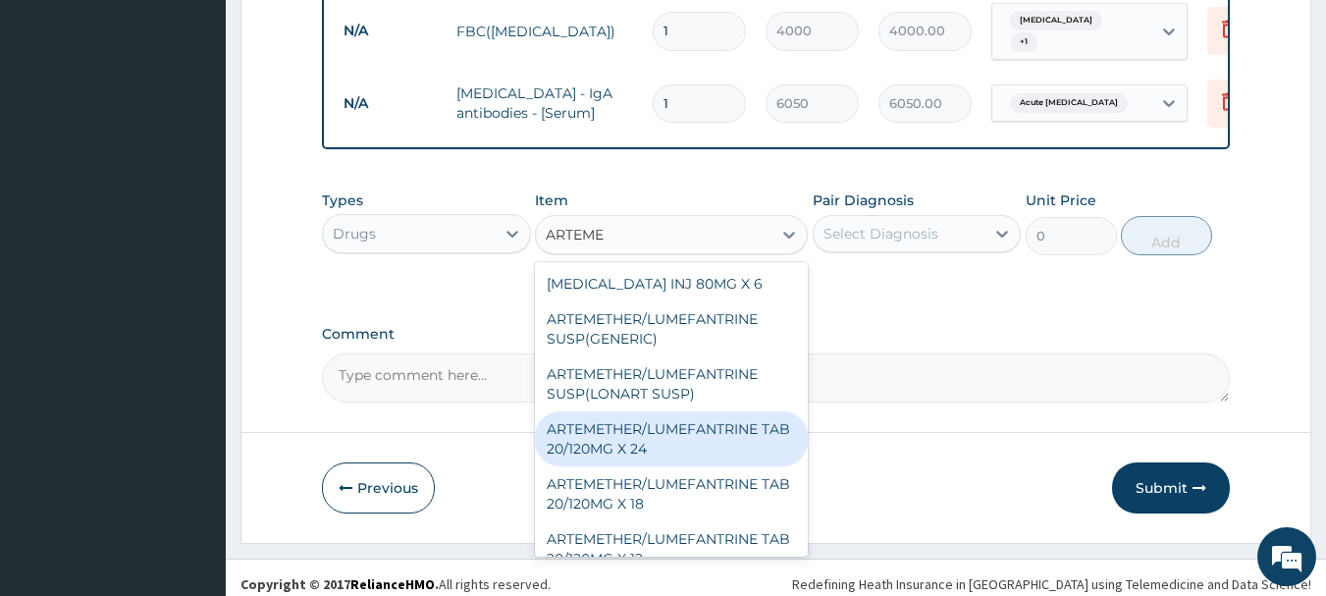
scroll to position [188, 0]
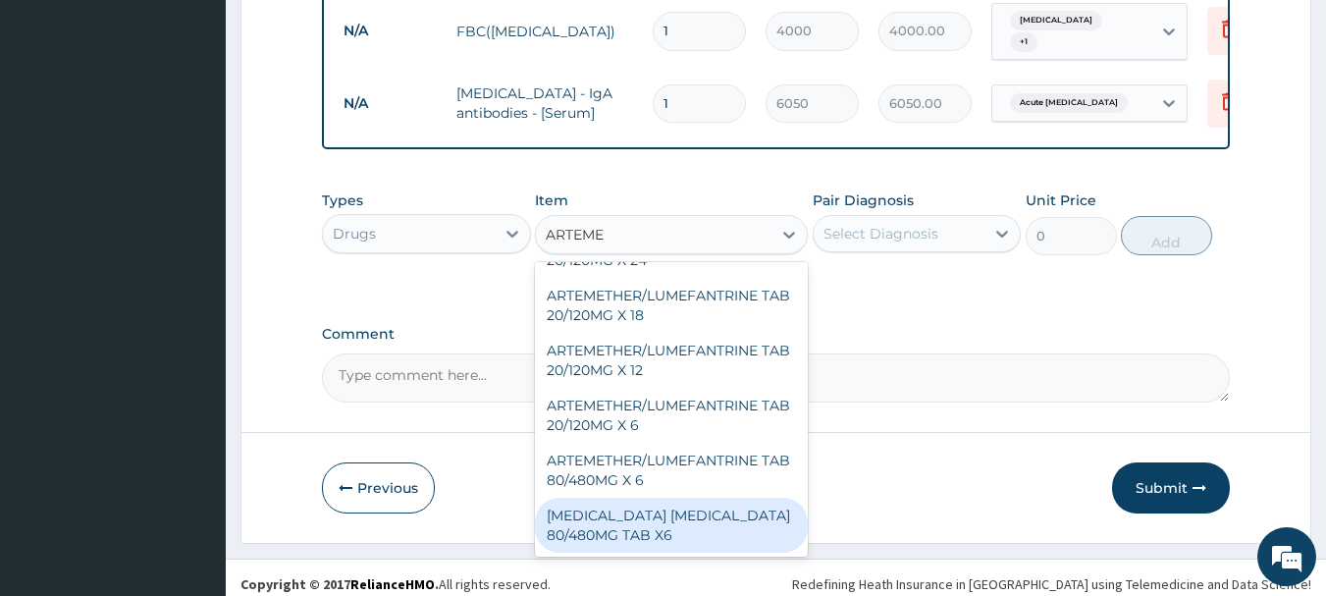
click at [699, 518] on div "ARTEMETHER LUMEFANTRINE 80/480MG TAB X6" at bounding box center [671, 525] width 273 height 55
type input "2500"
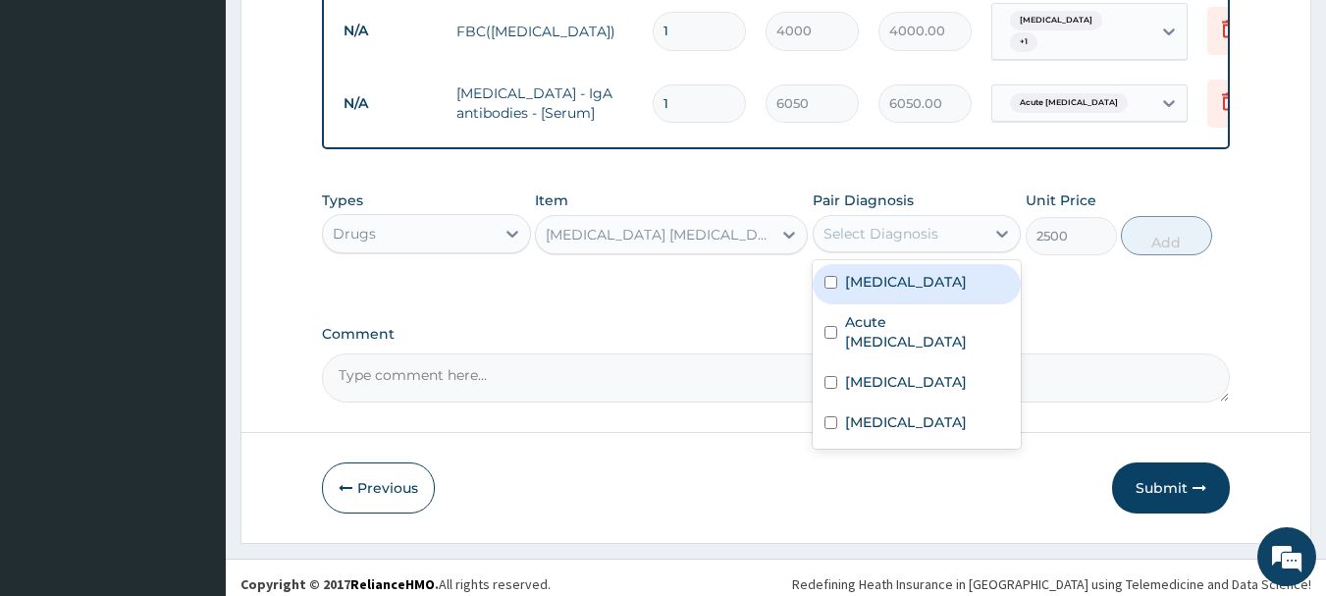
click at [931, 231] on div "Select Diagnosis" at bounding box center [900, 233] width 172 height 31
click at [926, 276] on div "Malaria" at bounding box center [917, 284] width 209 height 40
checkbox input "true"
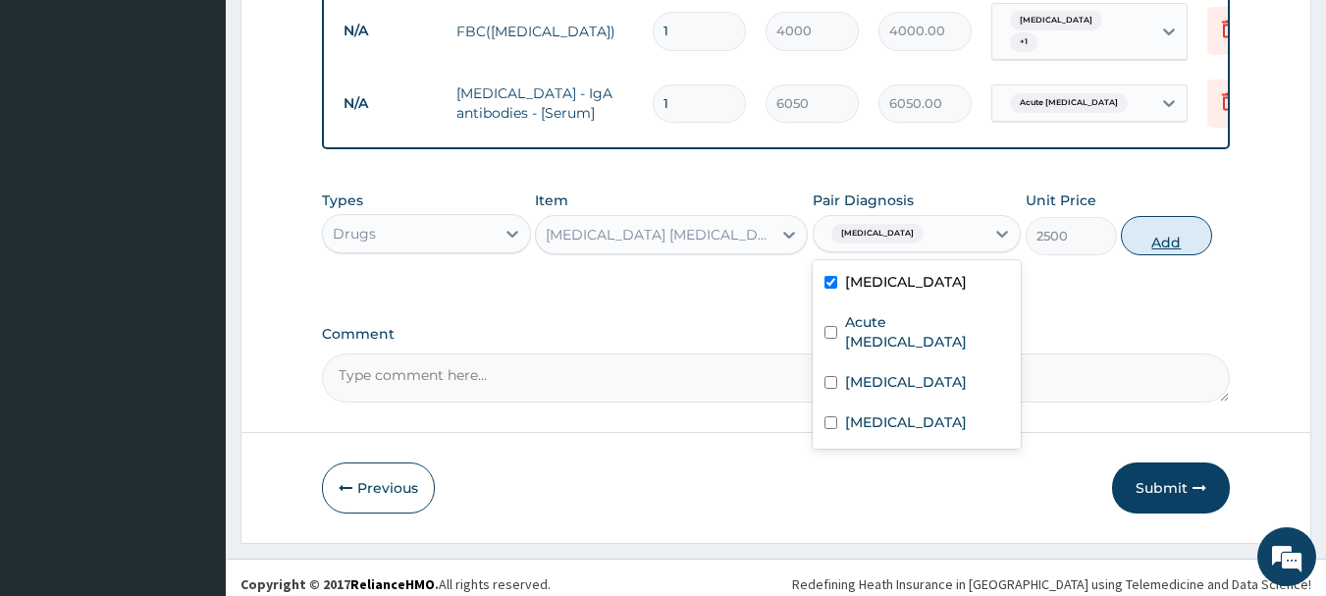
click at [1168, 224] on button "Add" at bounding box center [1166, 235] width 91 height 39
type input "0"
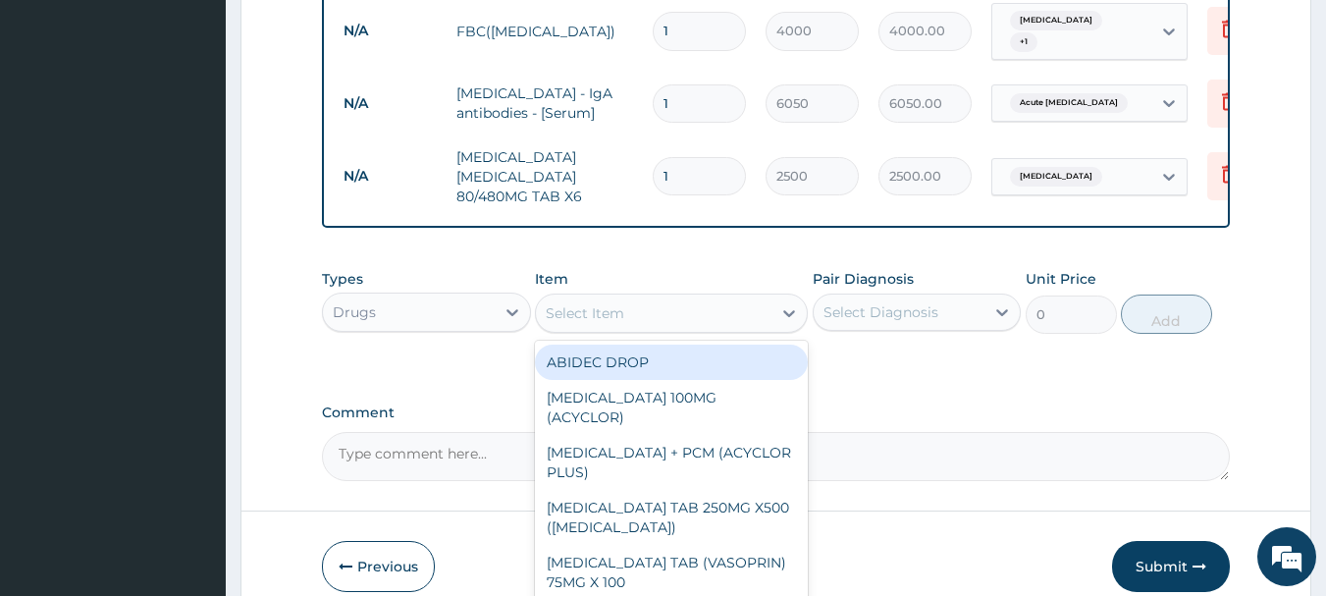
click at [642, 299] on div "Select Item" at bounding box center [654, 312] width 236 height 31
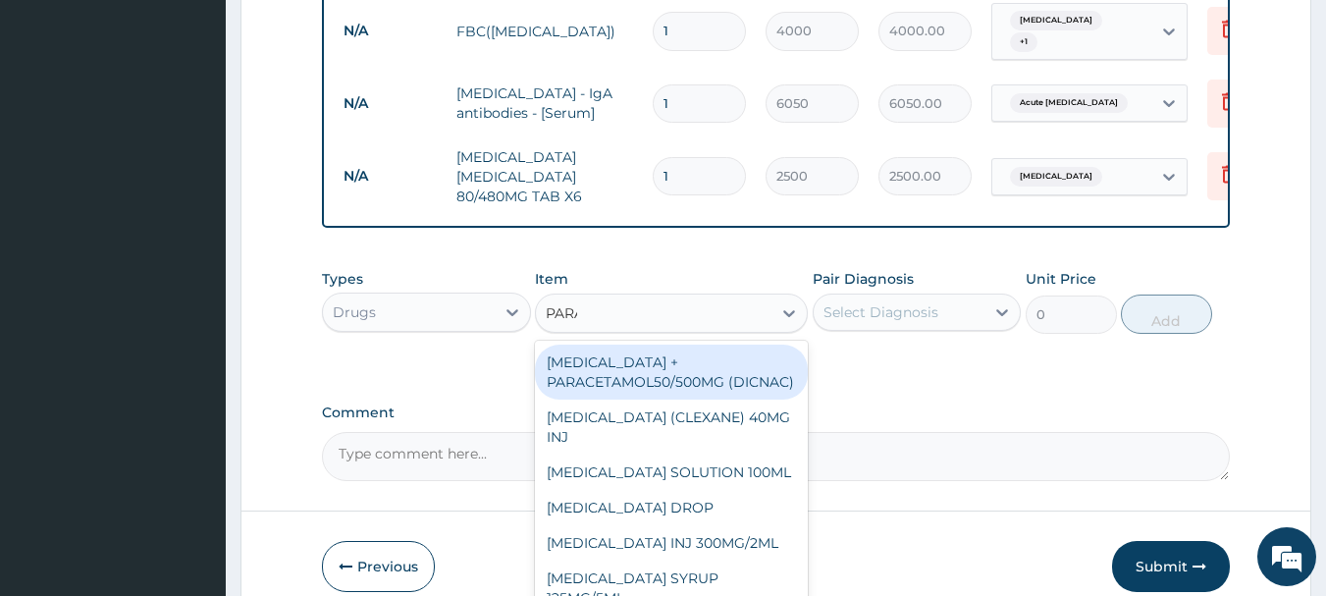
type input "PARAC"
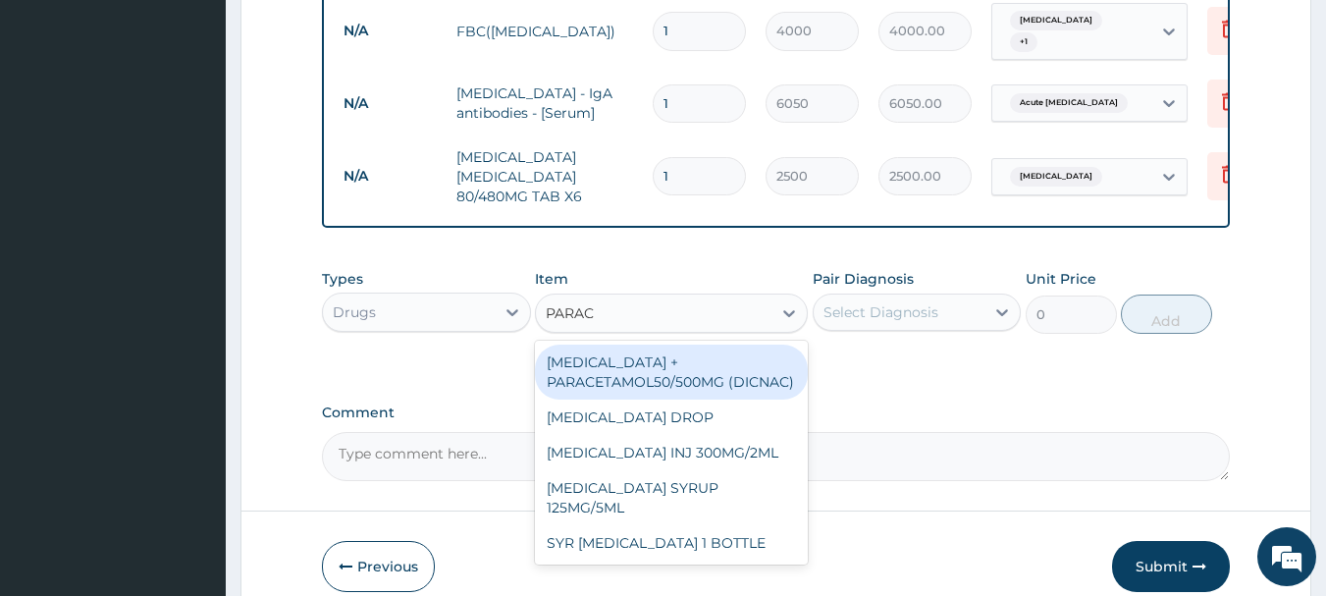
click at [677, 358] on div "DICLOFENAC + PARACETAMOL50/500MG (DICNAC)" at bounding box center [671, 372] width 273 height 55
type input "40"
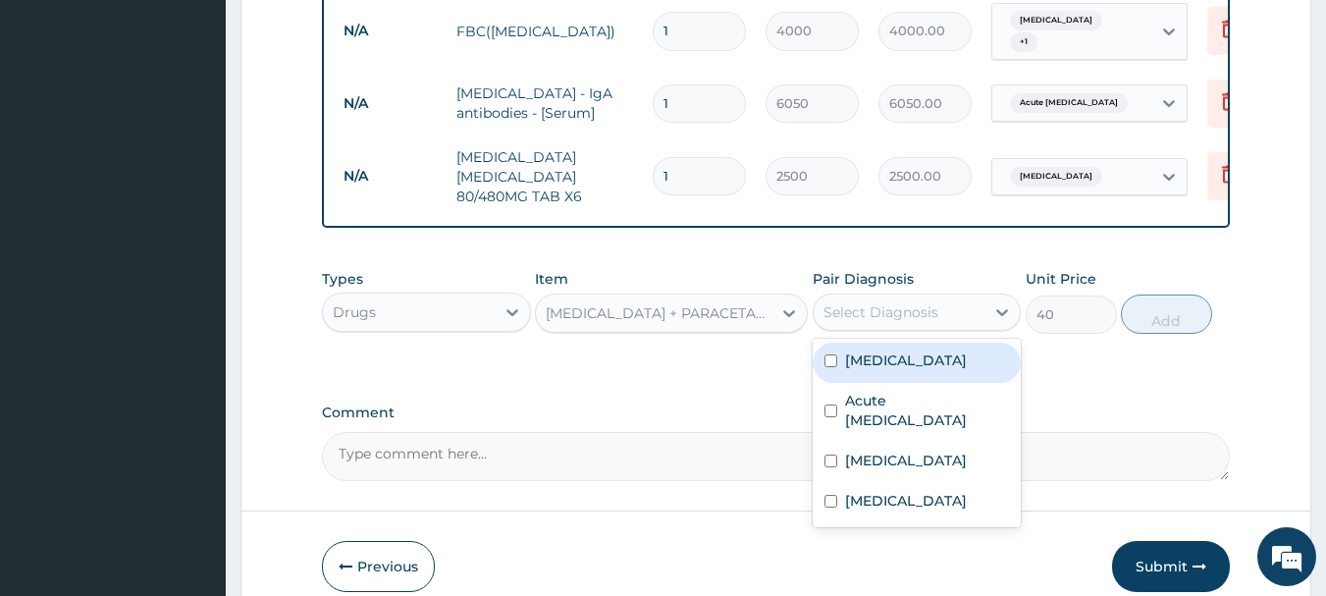
click at [917, 302] on div "Select Diagnosis" at bounding box center [881, 312] width 115 height 20
click at [914, 368] on div "Malaria" at bounding box center [917, 363] width 209 height 40
checkbox input "true"
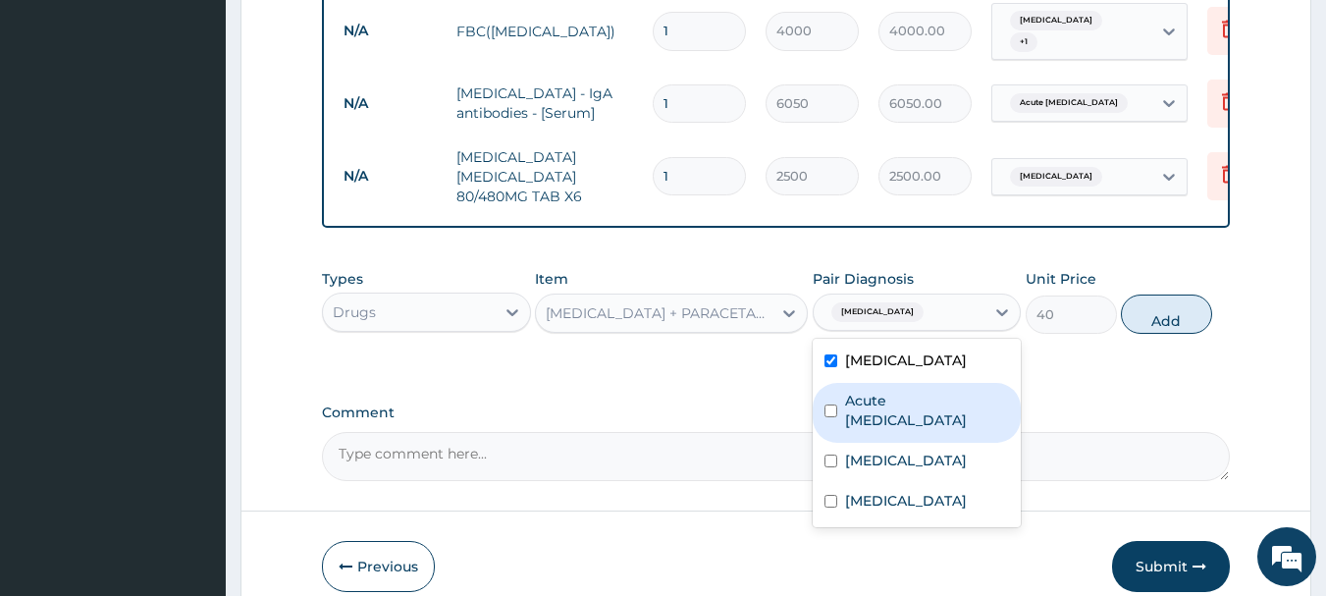
click at [912, 394] on label "Acute peptic ulcer" at bounding box center [927, 410] width 165 height 39
checkbox input "true"
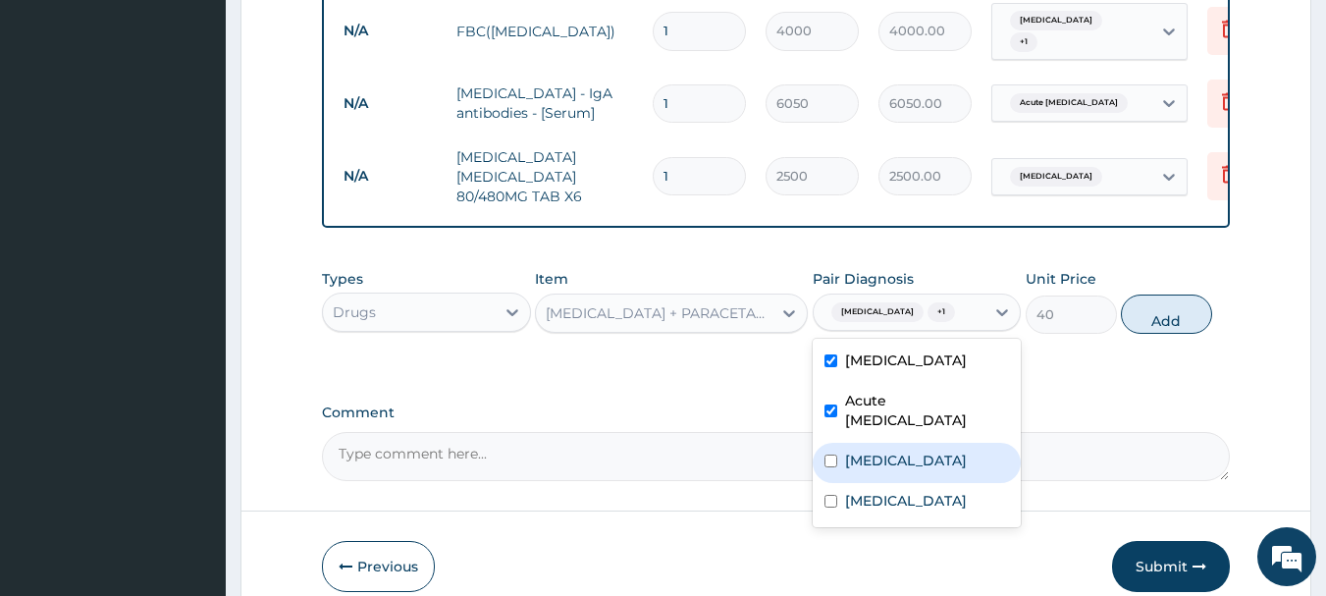
click at [912, 443] on div "Sepsis" at bounding box center [917, 463] width 209 height 40
checkbox input "true"
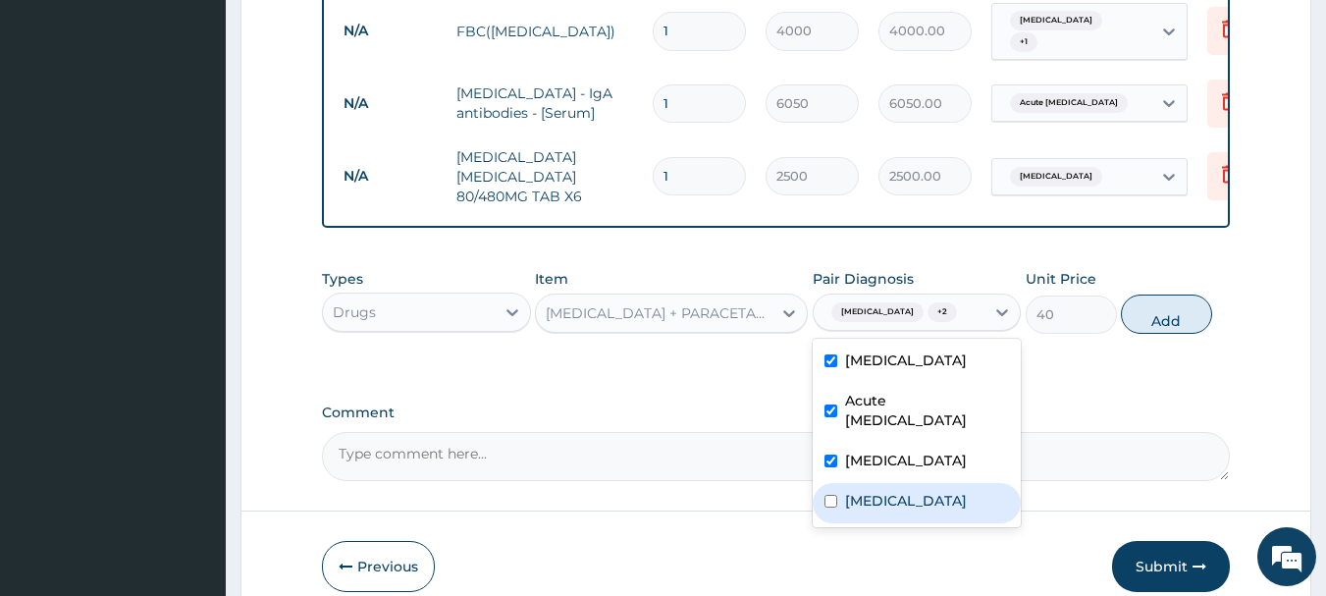
click at [926, 491] on label "Upper respiratory infection" at bounding box center [906, 501] width 122 height 20
checkbox input "true"
click at [1165, 308] on button "Add" at bounding box center [1166, 314] width 91 height 39
type input "0"
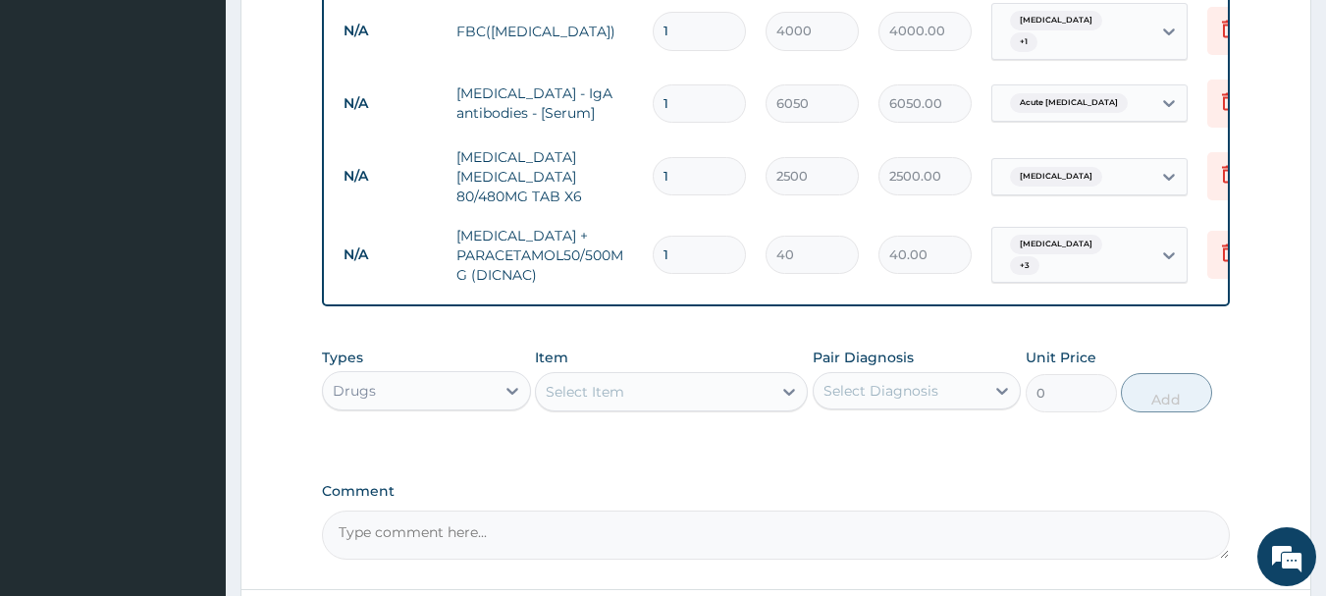
click at [710, 236] on input "1" at bounding box center [699, 255] width 93 height 38
type input "10"
type input "400.00"
type input "10"
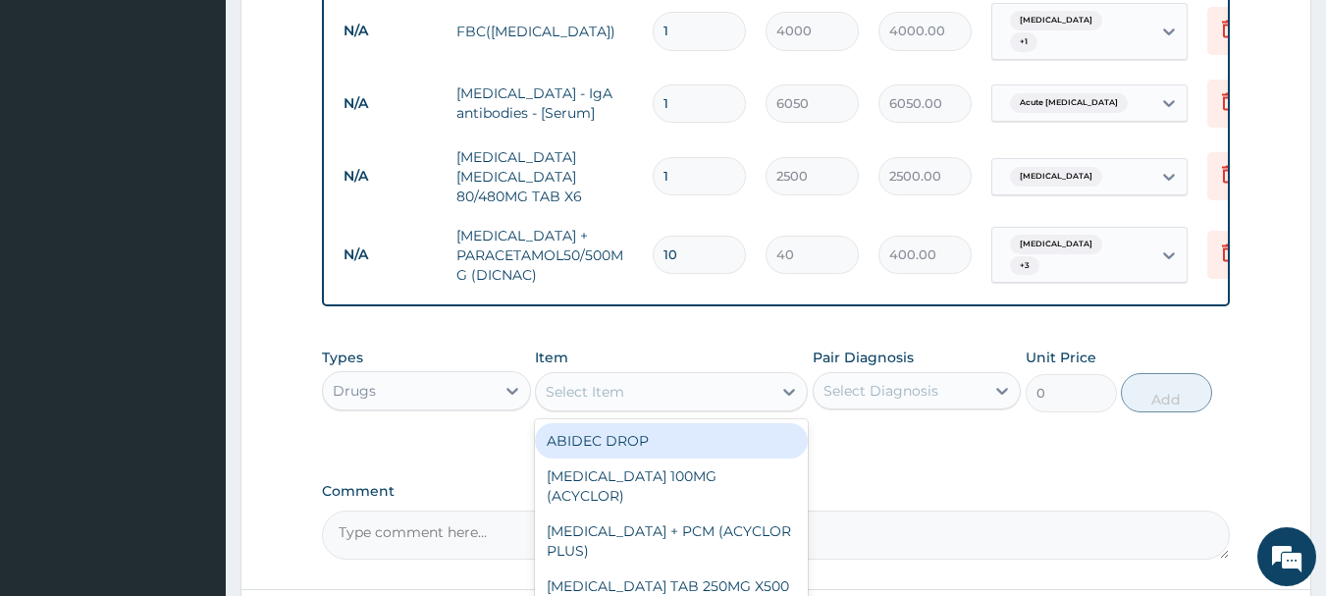
click at [634, 383] on div "Select Item" at bounding box center [654, 391] width 236 height 31
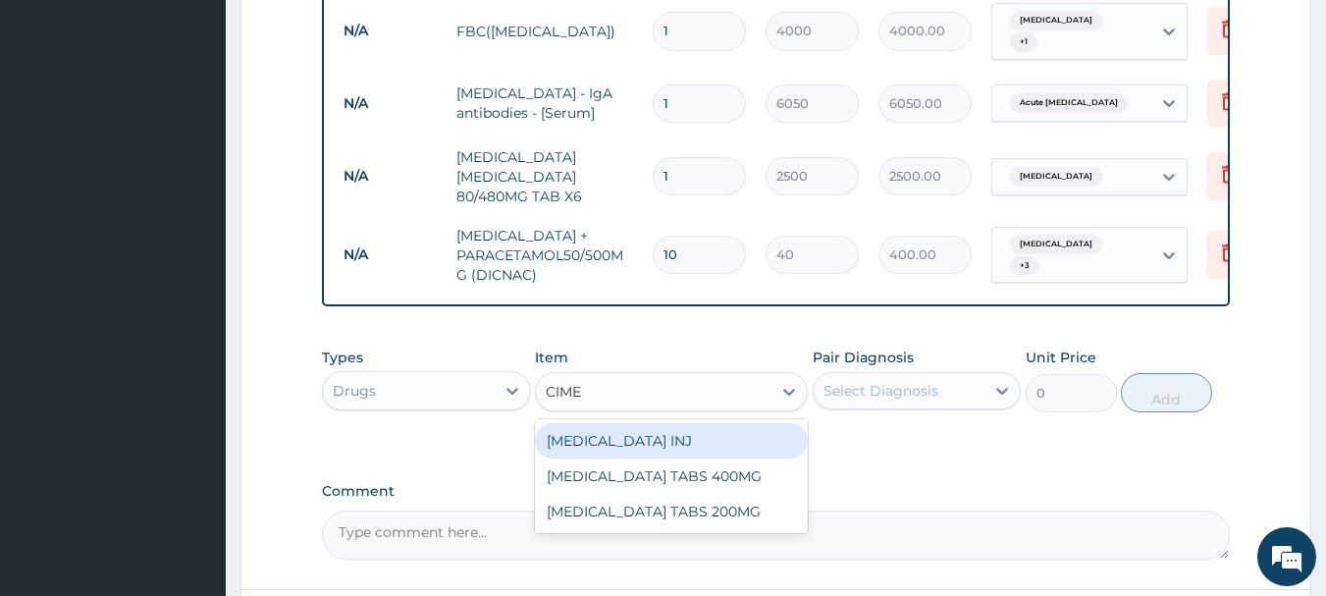
type input "CIMET"
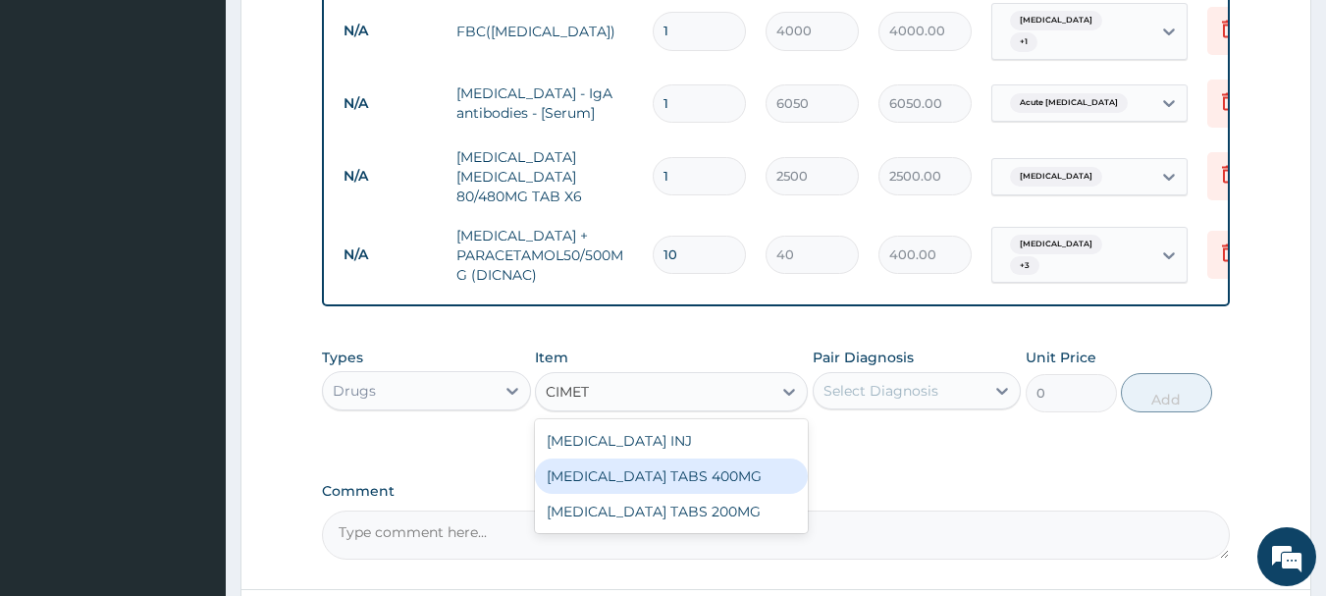
click at [662, 458] on div "CIMETIDINE TABS 400MG" at bounding box center [671, 475] width 273 height 35
type input "40"
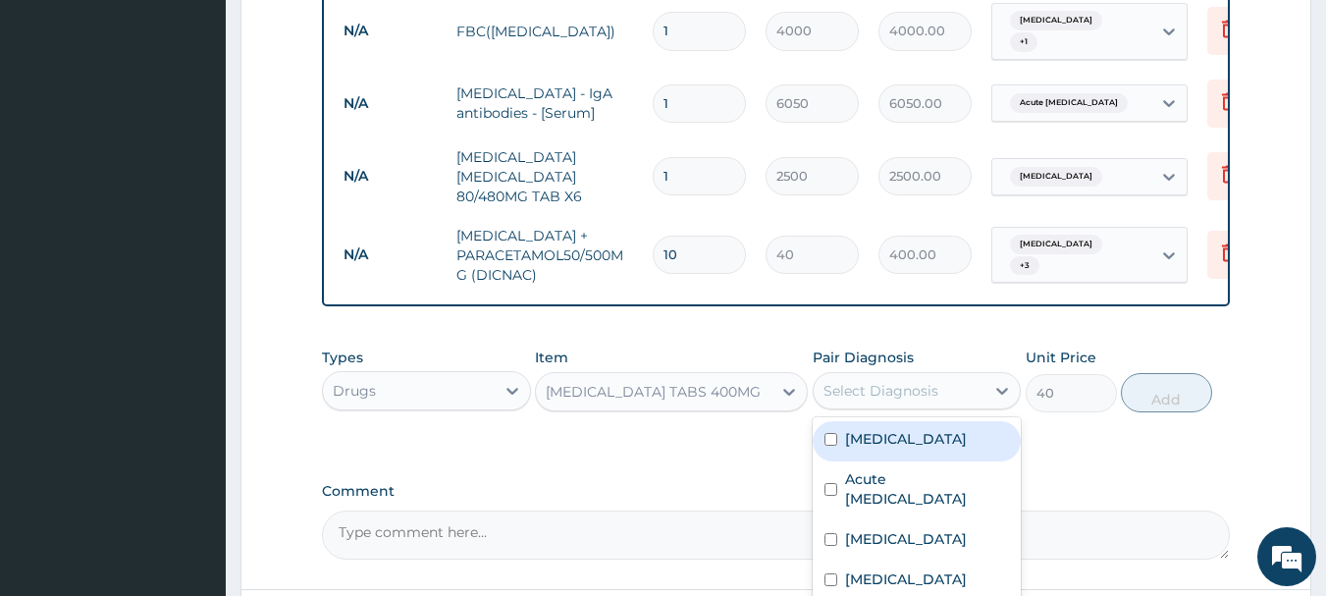
click at [915, 381] on div "Select Diagnosis" at bounding box center [881, 391] width 115 height 20
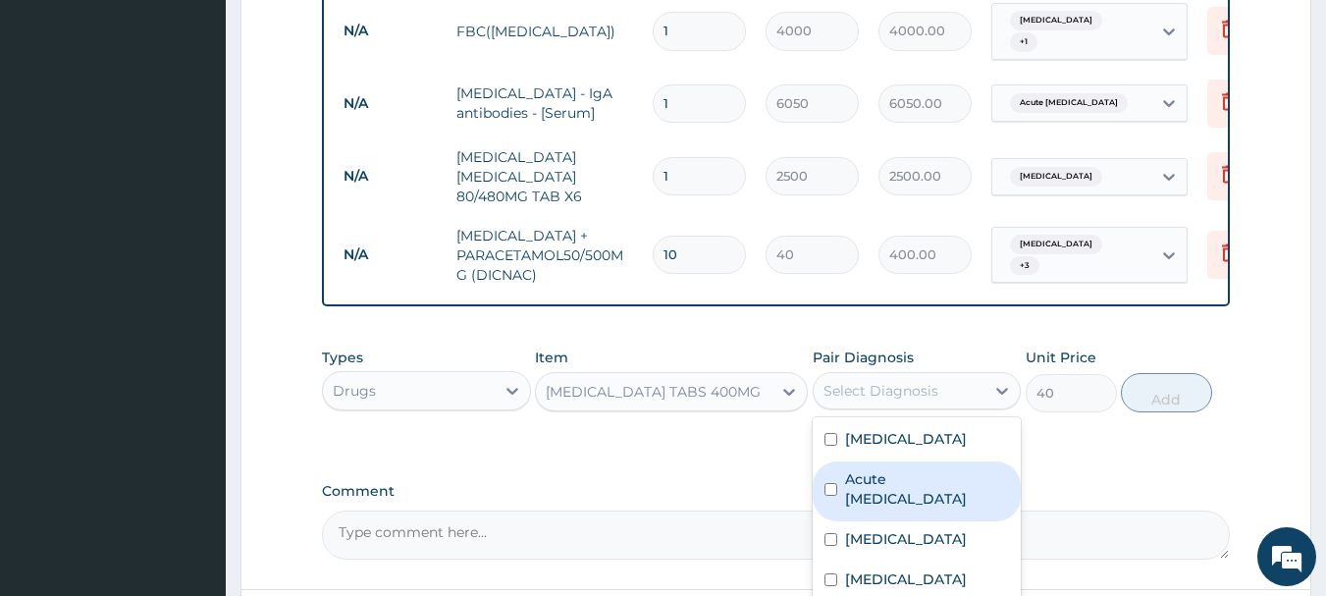
click at [900, 469] on label "Acute peptic ulcer" at bounding box center [927, 488] width 165 height 39
checkbox input "true"
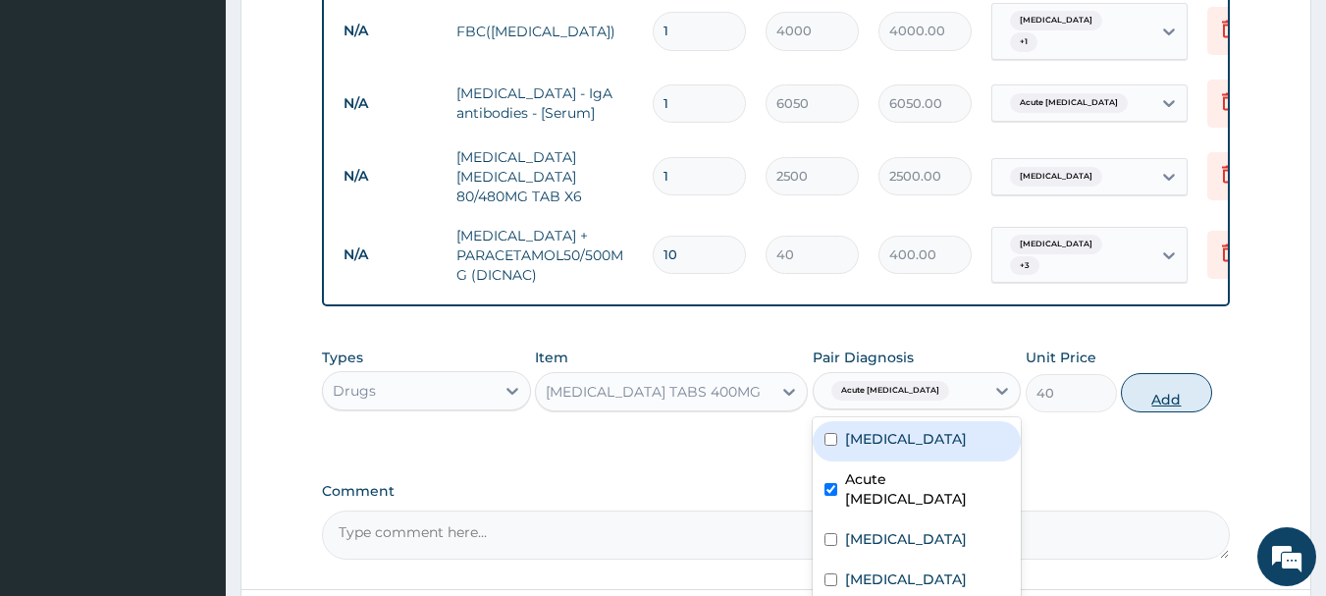
click at [1142, 387] on button "Add" at bounding box center [1166, 392] width 91 height 39
type input "0"
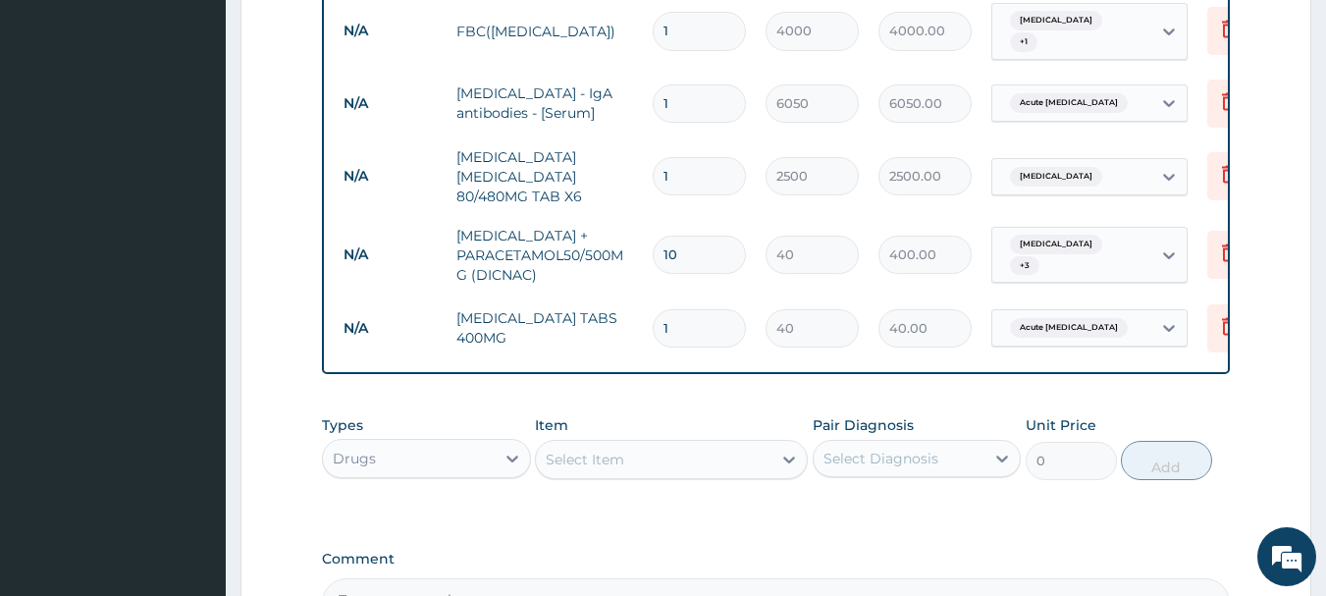
click at [681, 309] on input "1" at bounding box center [699, 328] width 93 height 38
type input "2"
type input "80.00"
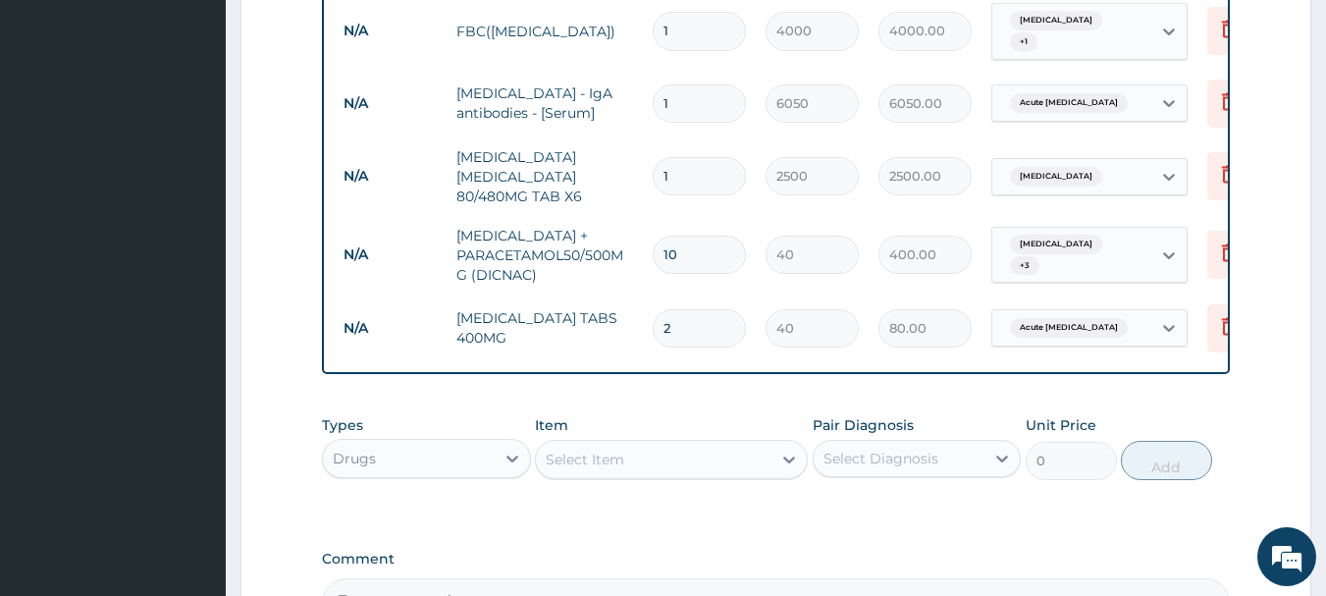
type input "20"
type input "800.00"
type input "20"
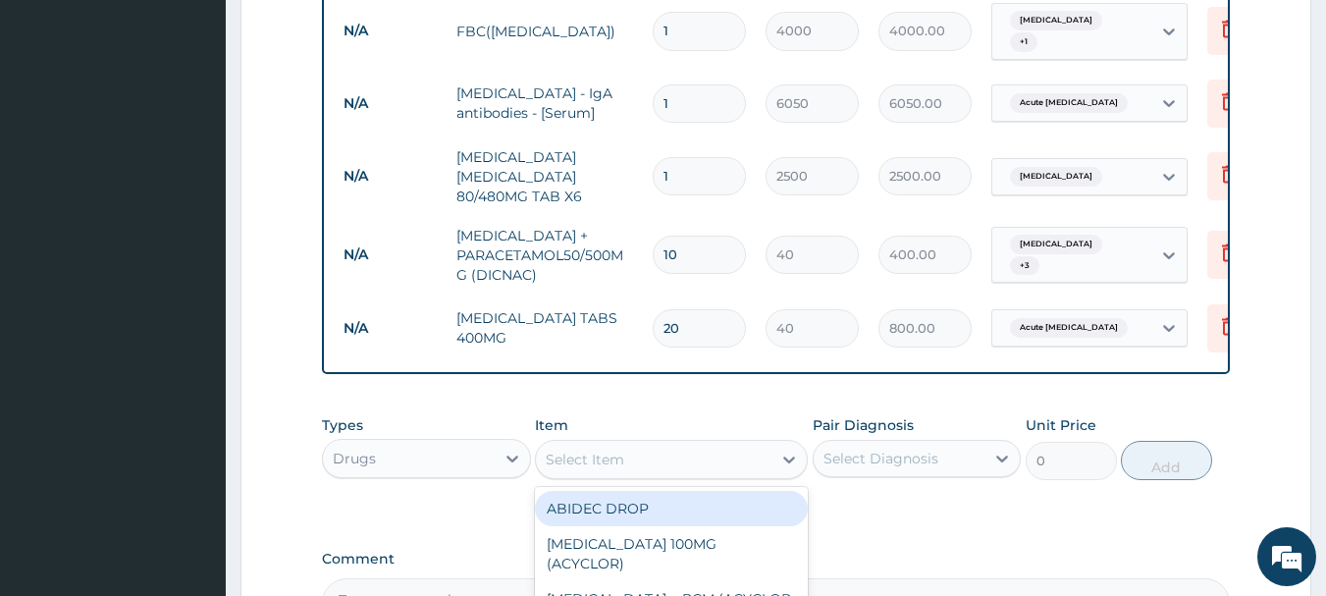
click at [691, 444] on div "Select Item" at bounding box center [654, 459] width 236 height 31
type input "MAG"
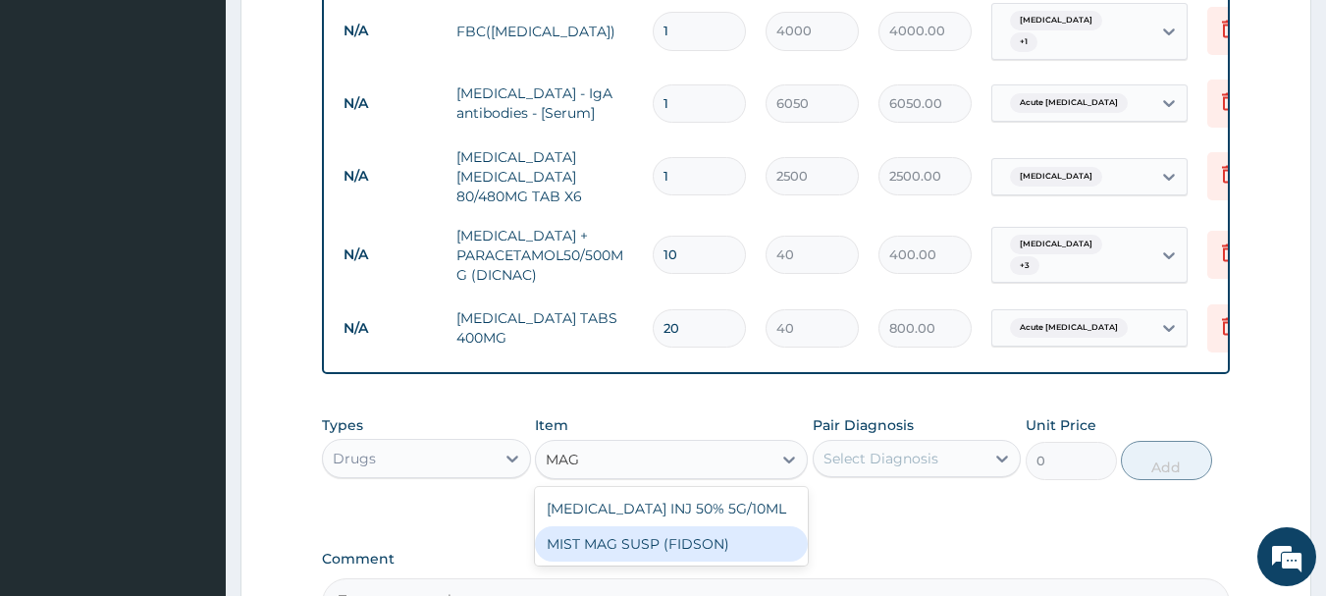
click at [693, 550] on div "MIST MAG SUSP (FIDSON)" at bounding box center [671, 543] width 273 height 35
type input "700"
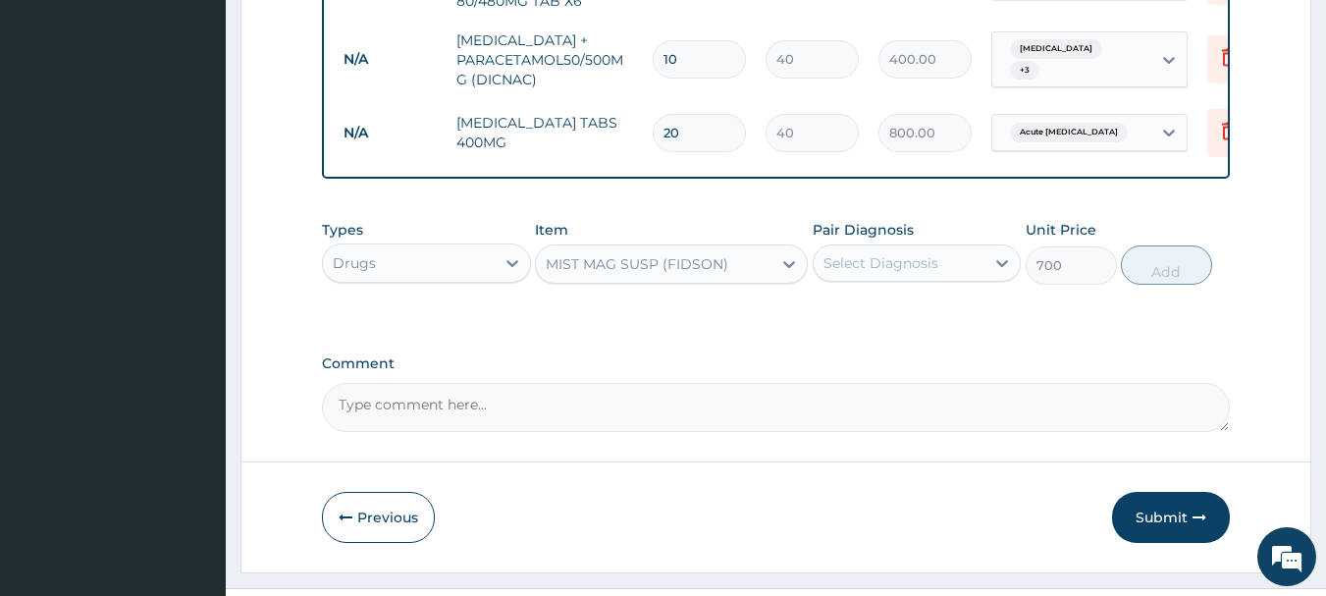
scroll to position [1141, 0]
click at [919, 252] on div "Select Diagnosis" at bounding box center [881, 262] width 115 height 20
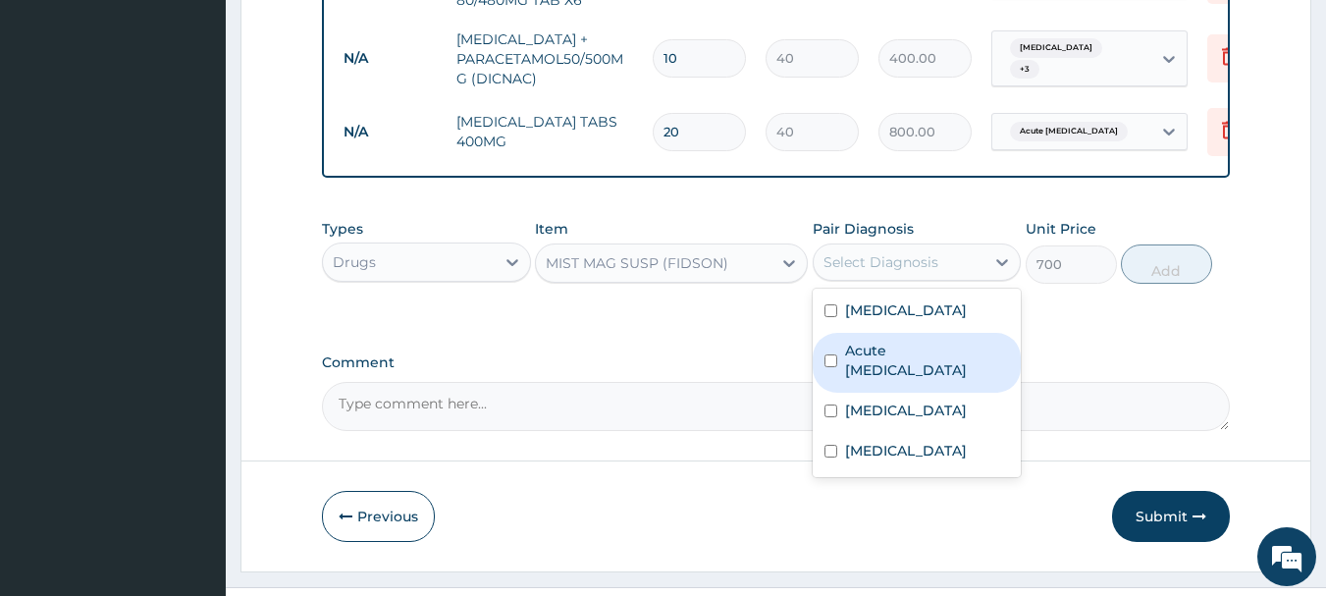
click at [930, 341] on label "Acute peptic ulcer" at bounding box center [927, 360] width 165 height 39
checkbox input "true"
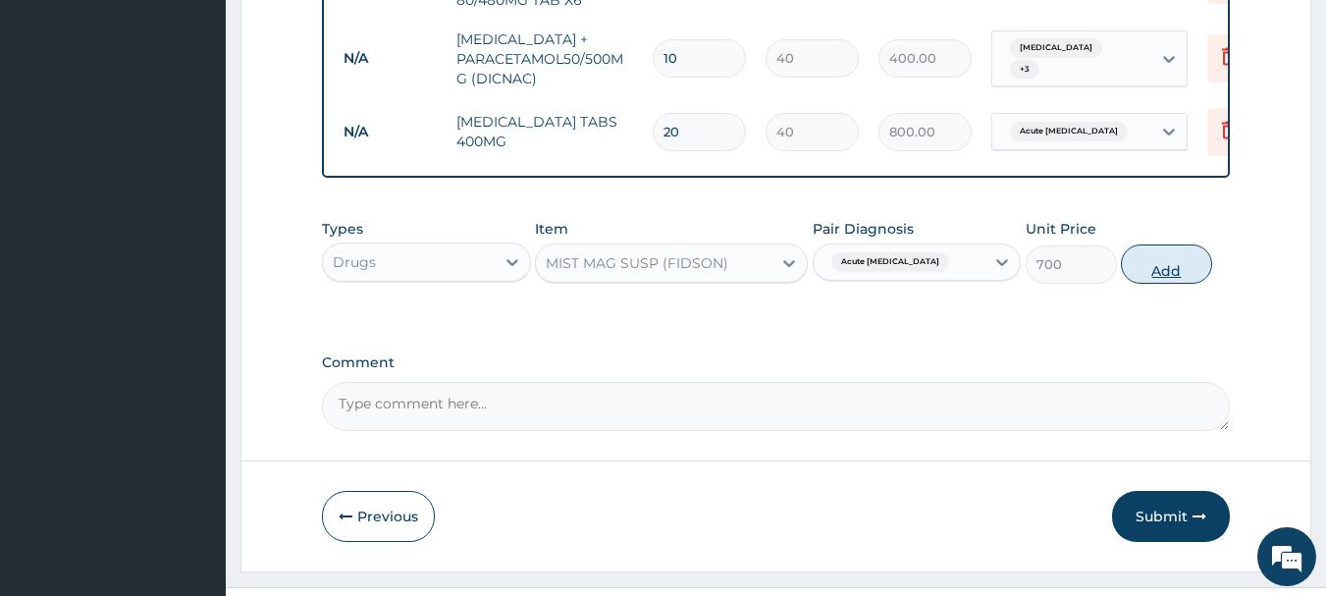
click at [1155, 265] on button "Add" at bounding box center [1166, 263] width 91 height 39
type input "0"
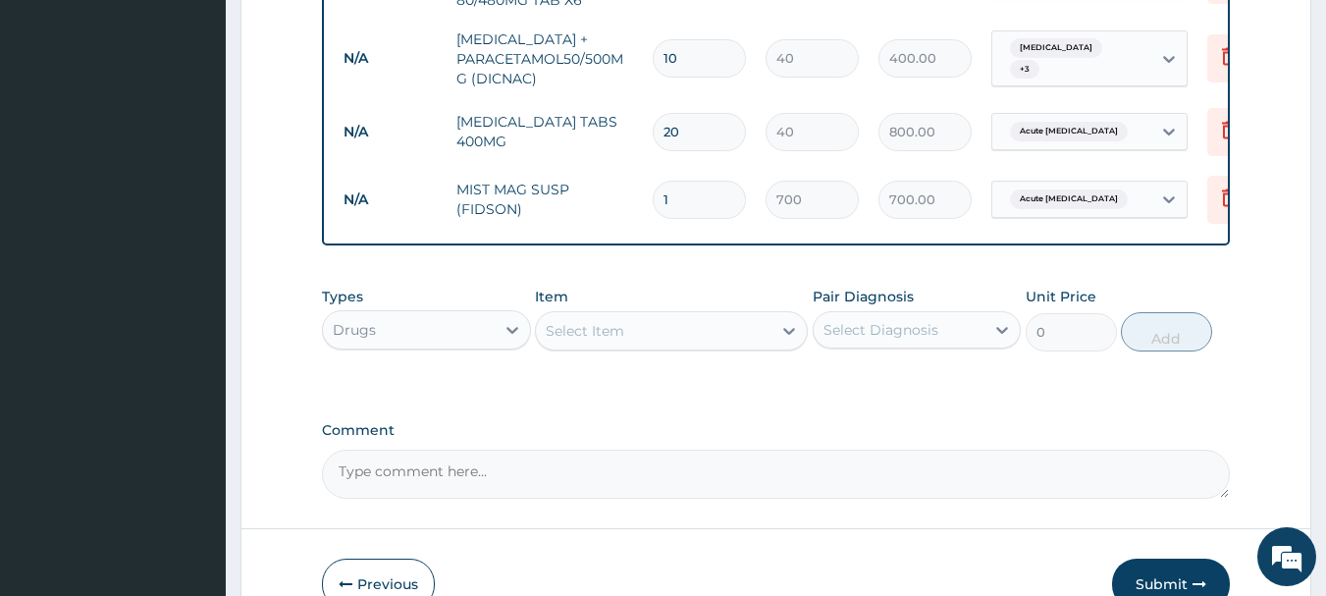
click at [607, 321] on div "Select Item" at bounding box center [585, 331] width 79 height 20
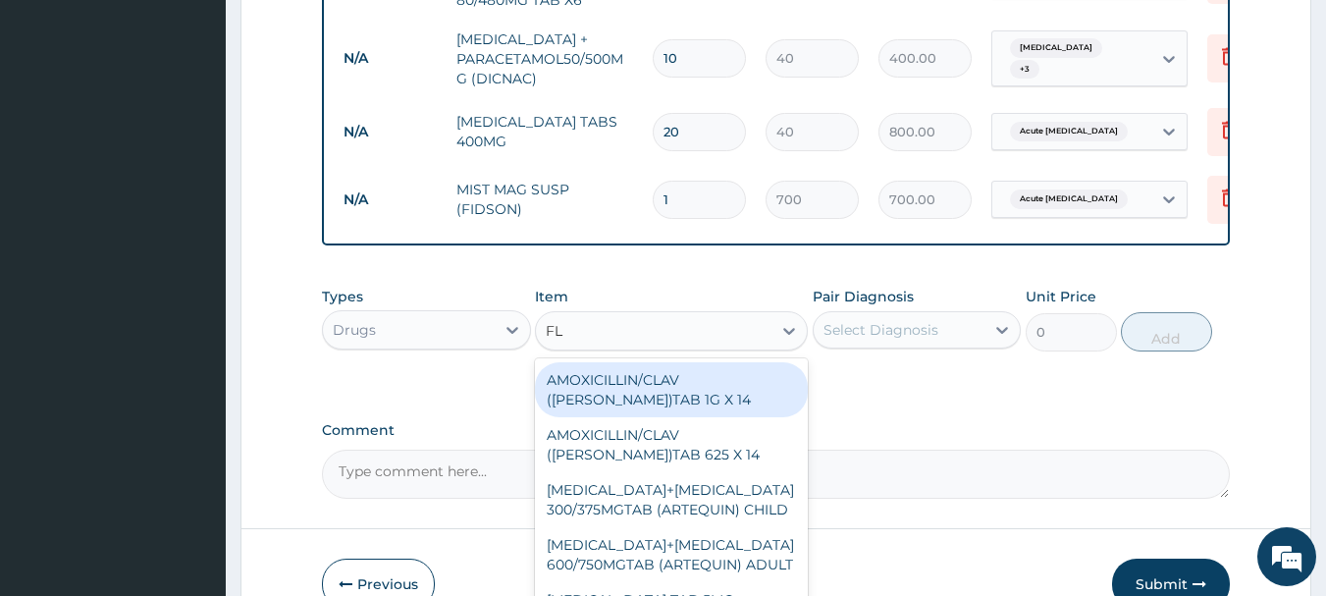
type input "F"
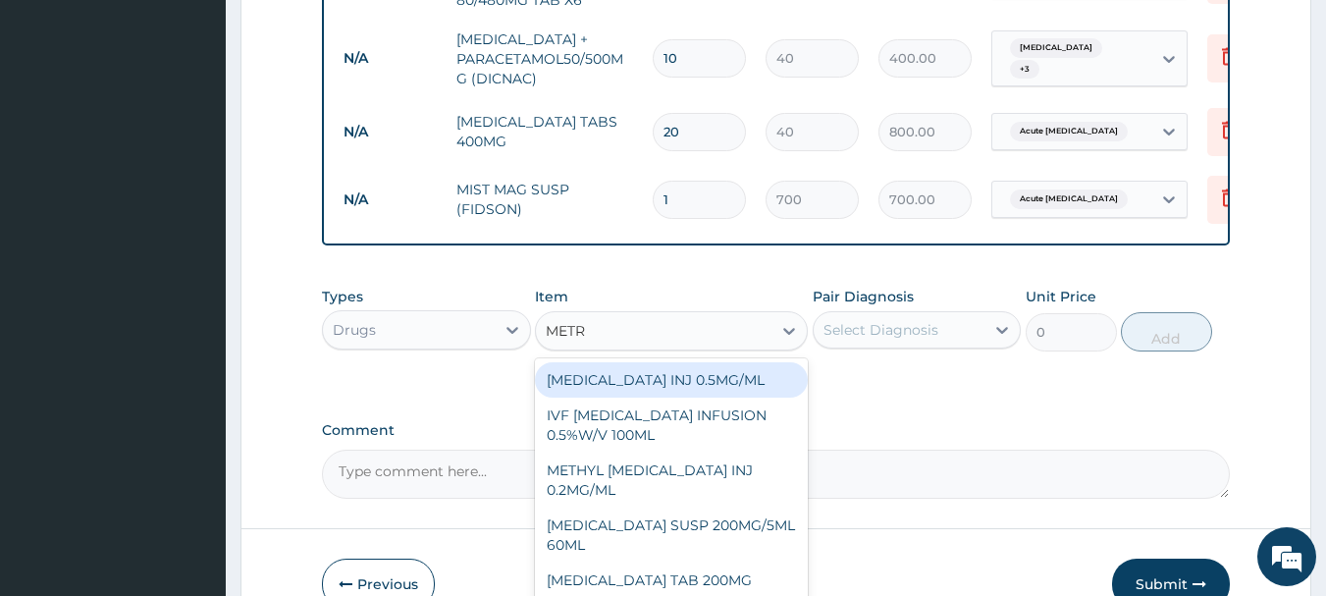
type input "METRO"
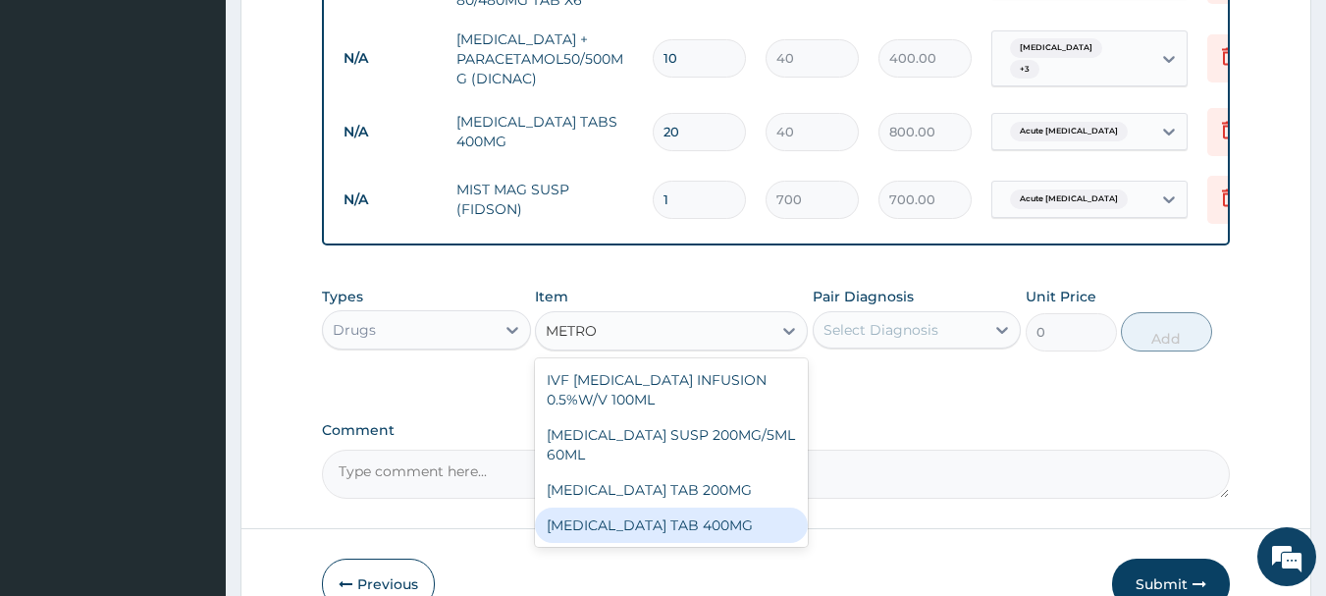
click at [701, 517] on div "METRONIDAZOLE TAB 400MG" at bounding box center [671, 525] width 273 height 35
type input "20"
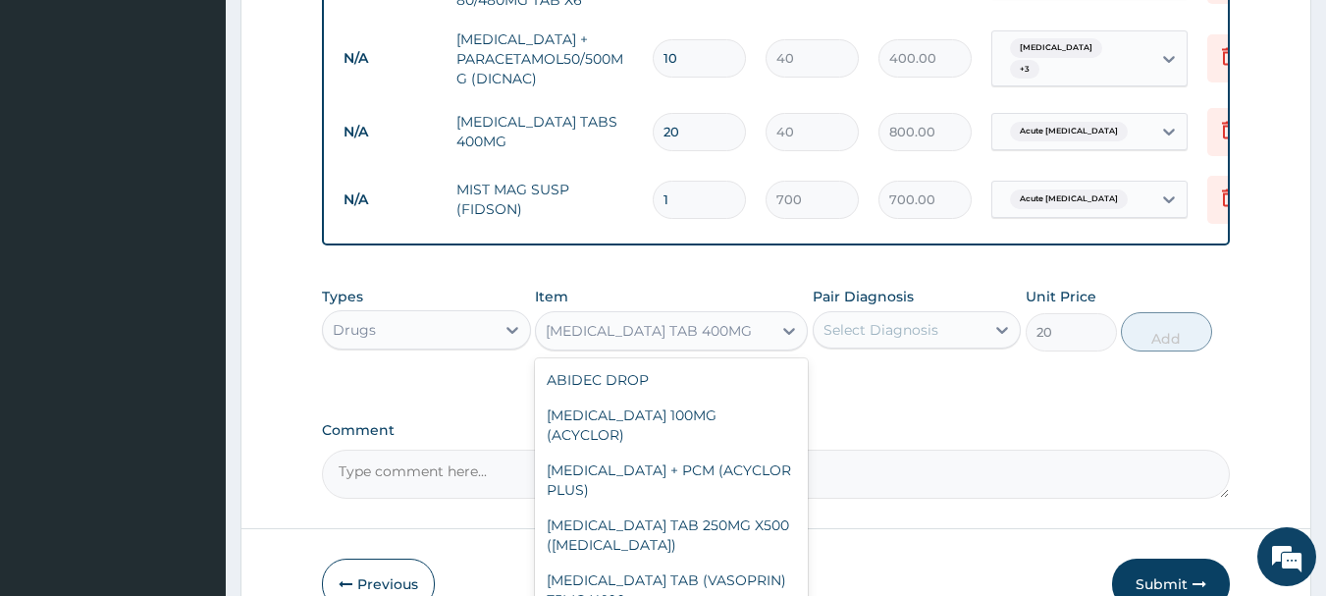
click at [699, 322] on div "METRONIDAZOLE TAB 400MG" at bounding box center [649, 331] width 206 height 20
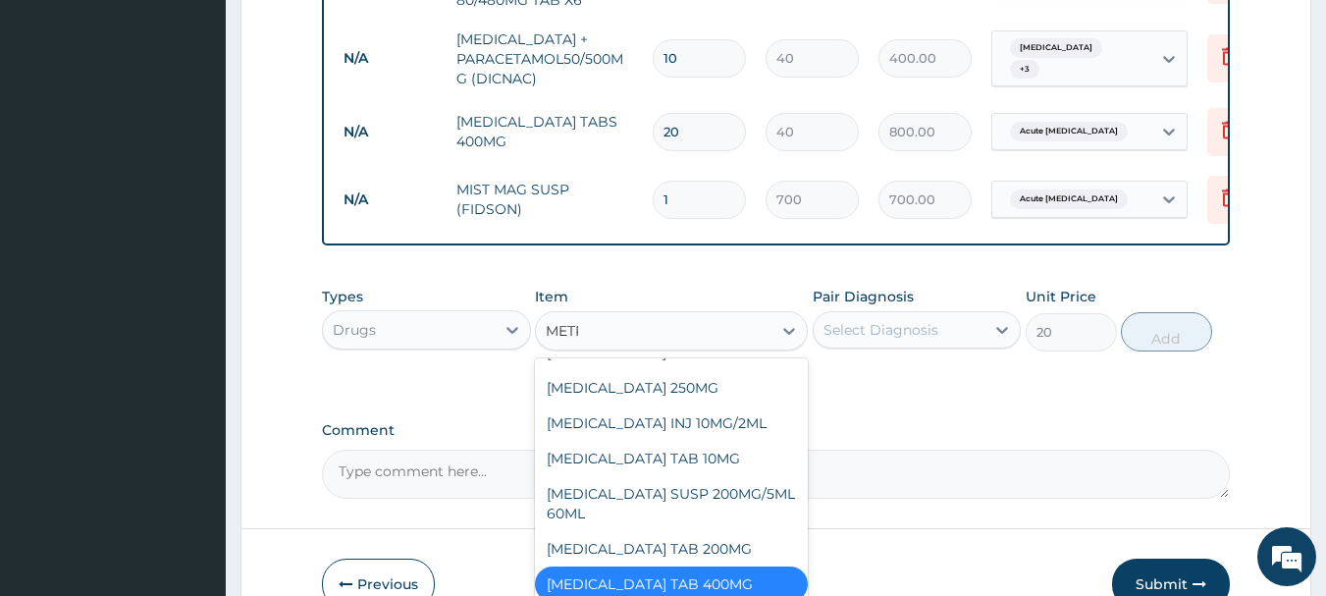
scroll to position [0, 0]
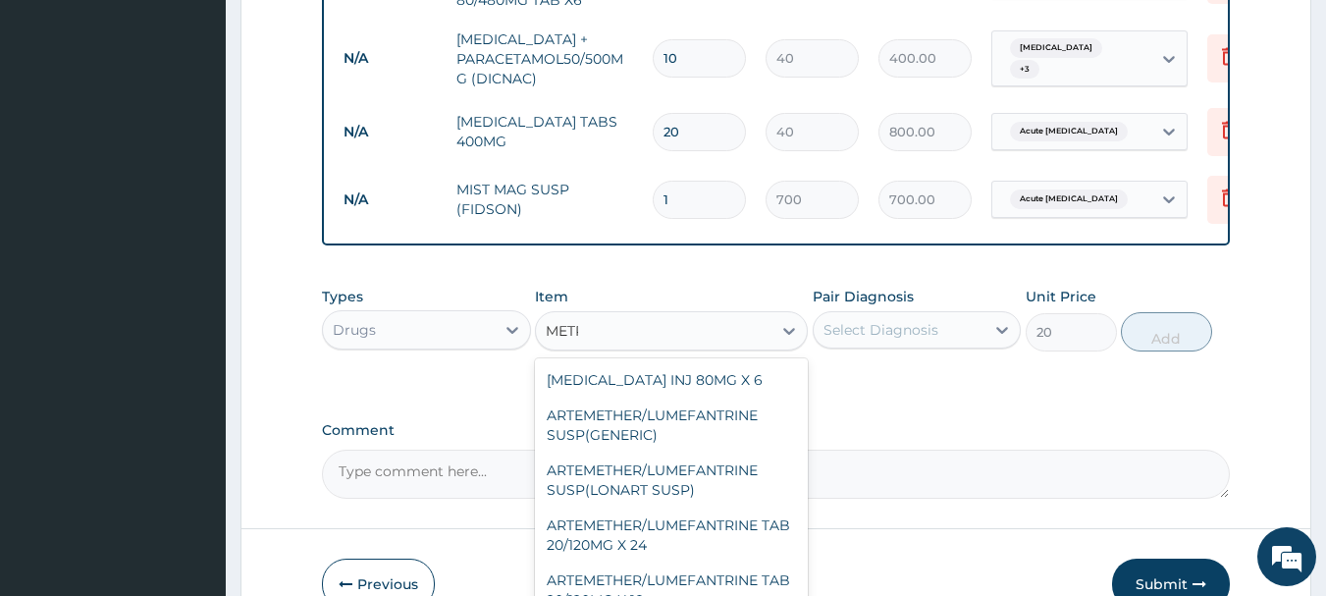
type input "METRO"
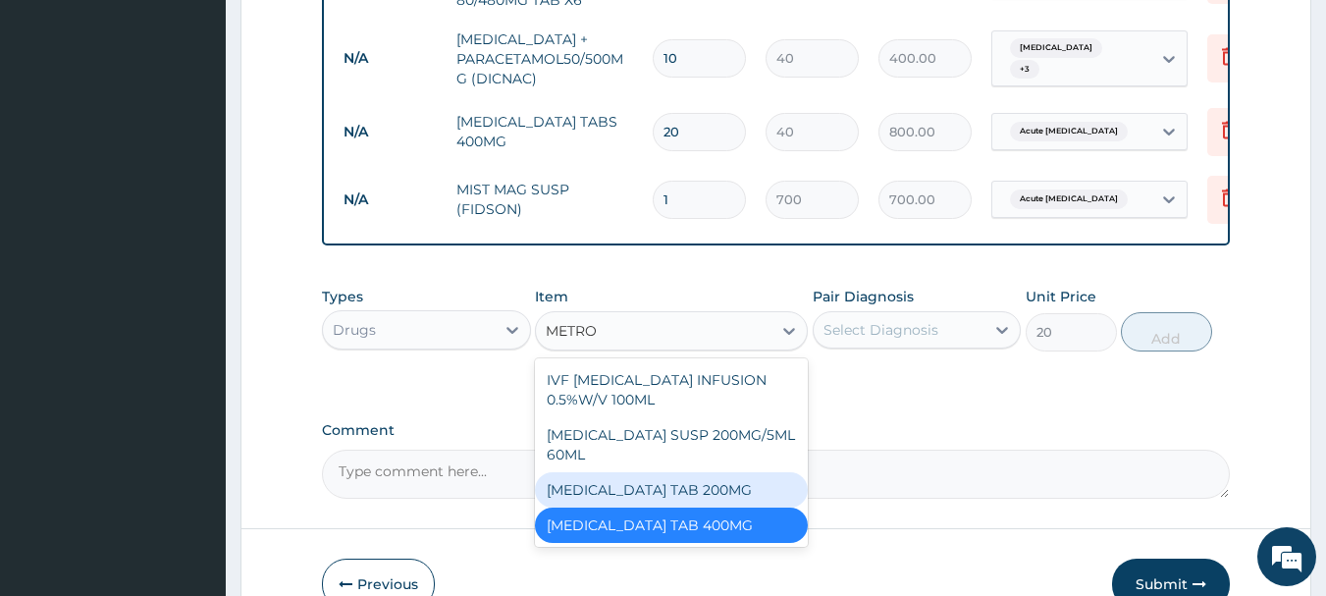
click at [703, 472] on div "METRONIDAZOLE TAB 200MG" at bounding box center [671, 489] width 273 height 35
type input "10"
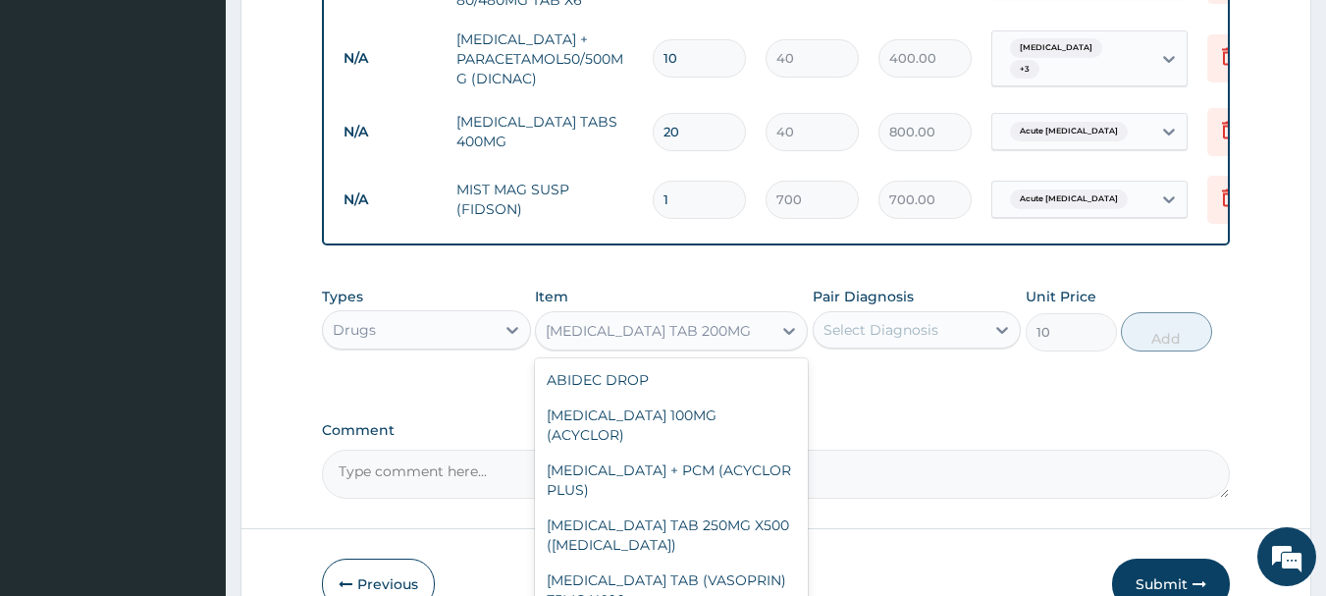
click at [649, 328] on div "METRONIDAZOLE TAB 200MG" at bounding box center [654, 330] width 236 height 31
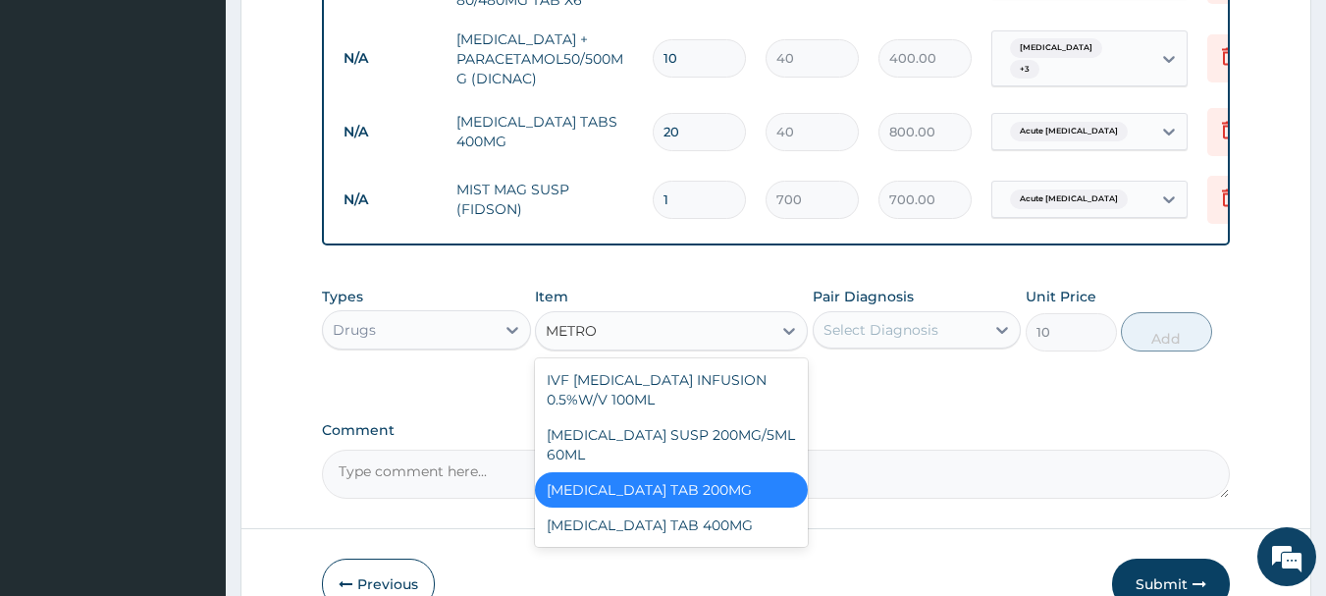
type input "METRON"
click at [727, 515] on div "METRONIDAZOLE TAB 400MG" at bounding box center [671, 525] width 273 height 35
type input "20"
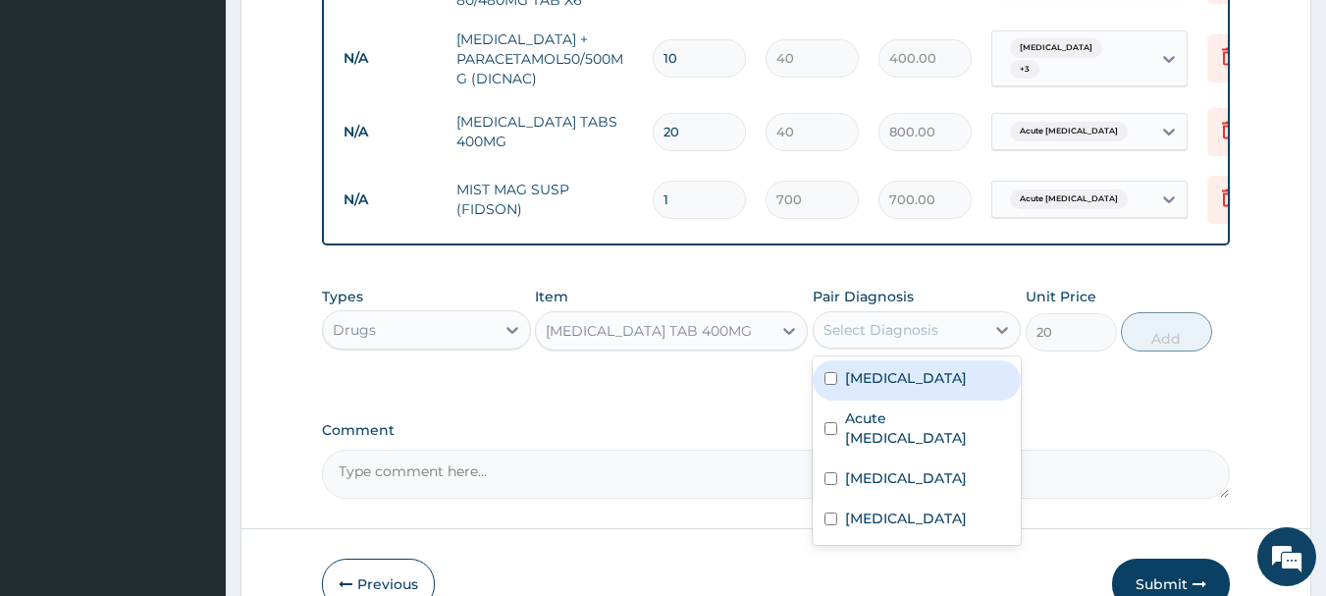
click at [898, 320] on div "Select Diagnosis" at bounding box center [881, 330] width 115 height 20
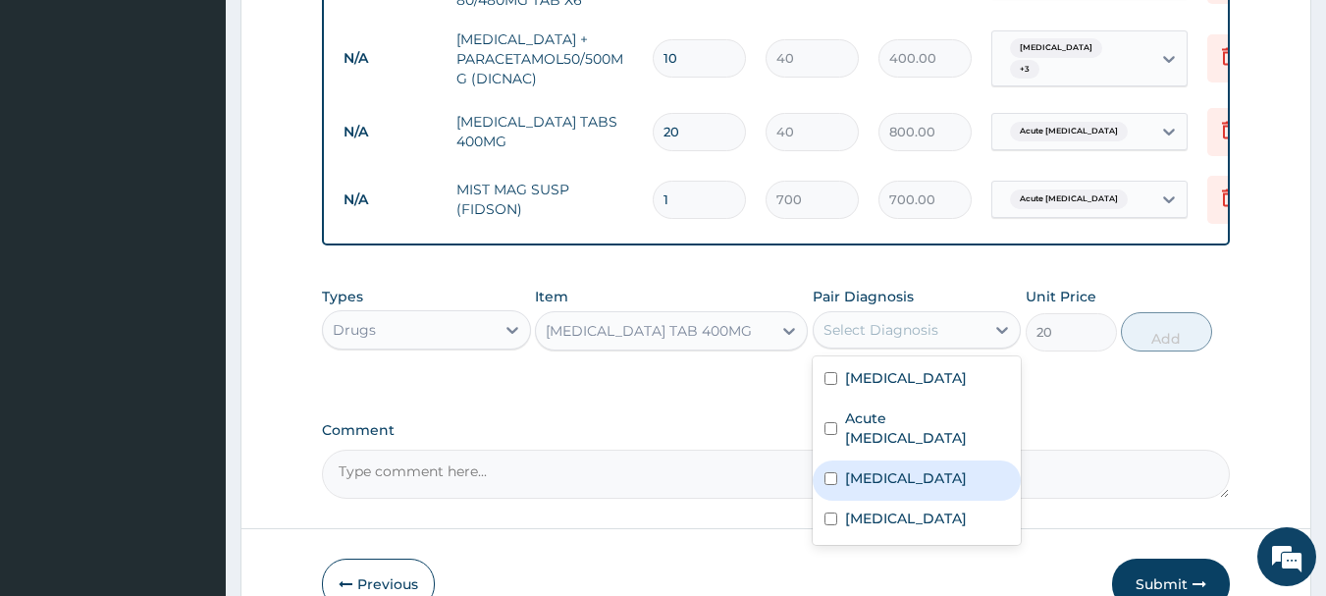
click at [912, 460] on div "Sepsis" at bounding box center [917, 480] width 209 height 40
checkbox input "true"
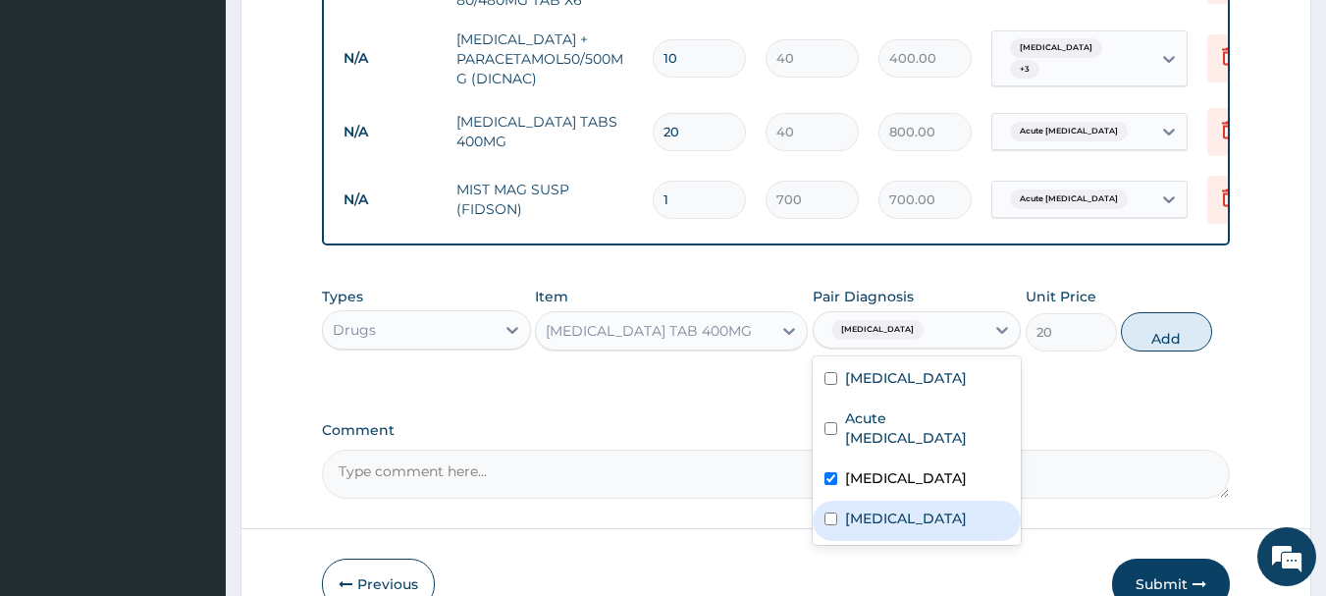
click at [925, 509] on label "Upper respiratory infection" at bounding box center [906, 519] width 122 height 20
click at [915, 509] on label "Upper respiratory infection" at bounding box center [906, 519] width 122 height 20
checkbox input "false"
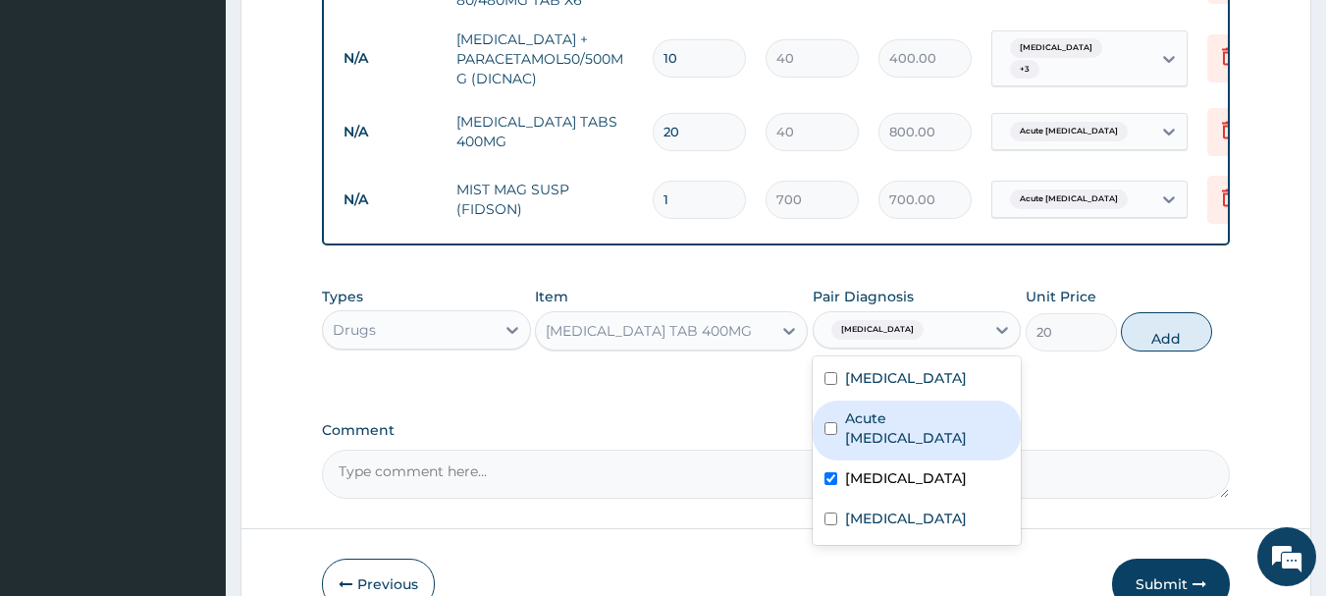
click at [909, 408] on label "Acute peptic ulcer" at bounding box center [927, 427] width 165 height 39
checkbox input "true"
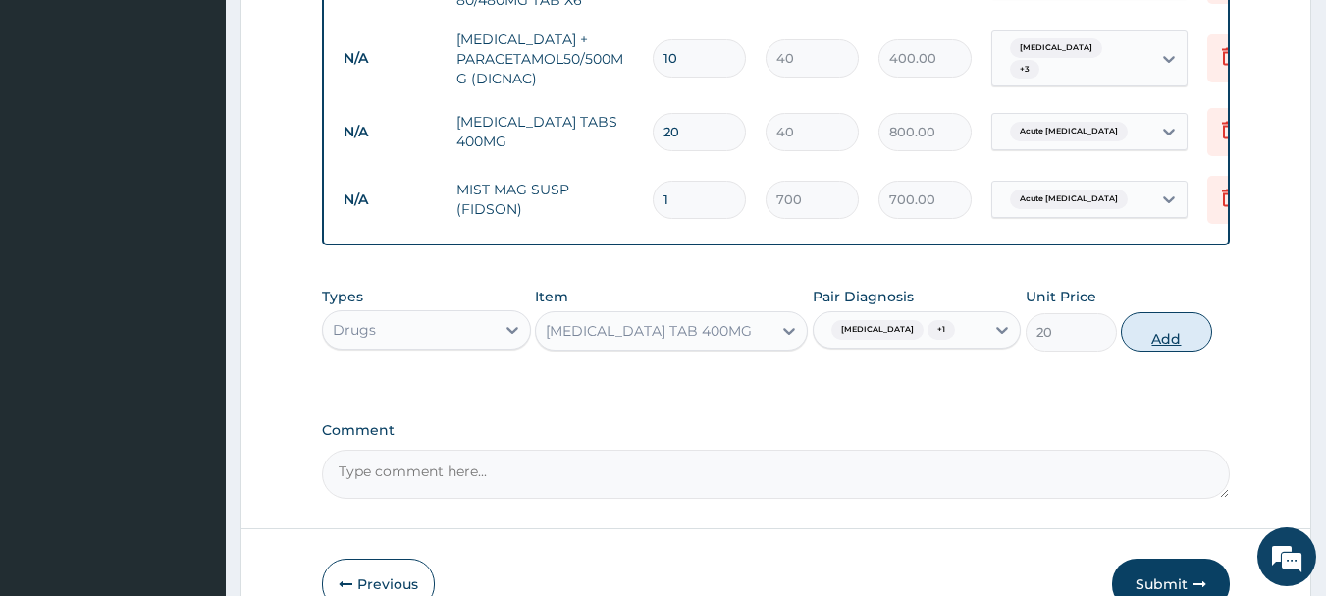
click at [1166, 327] on button "Add" at bounding box center [1166, 331] width 91 height 39
type input "0"
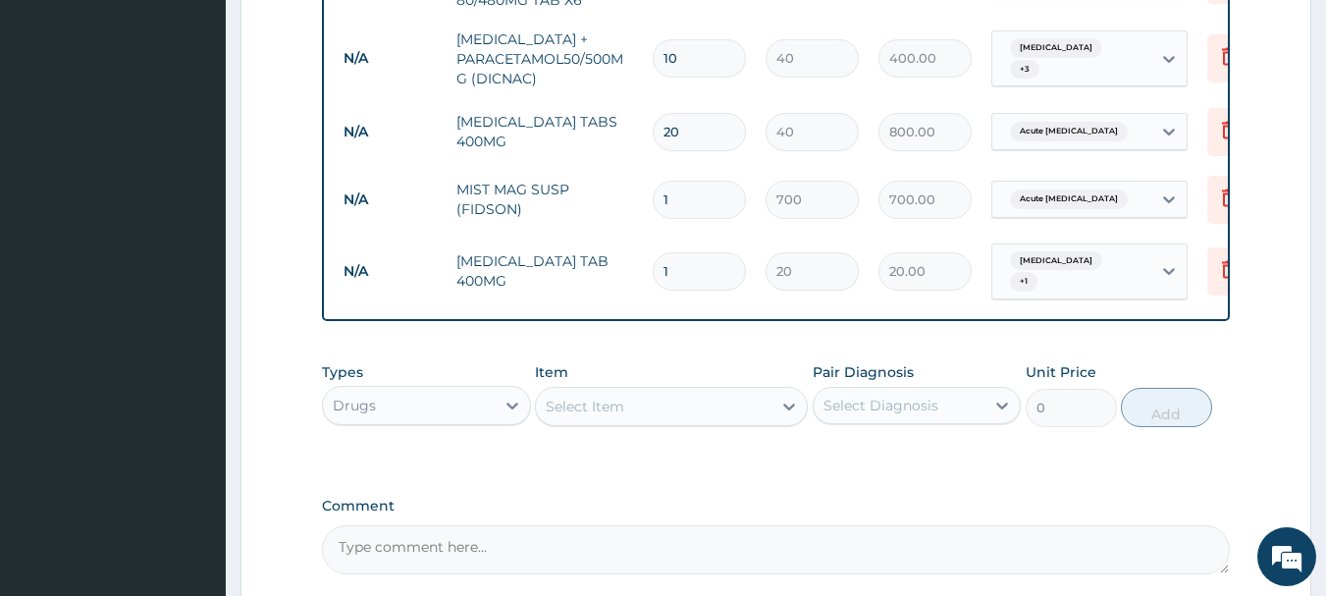
click at [694, 252] on input "1" at bounding box center [699, 271] width 93 height 38
type input "2"
type input "40.00"
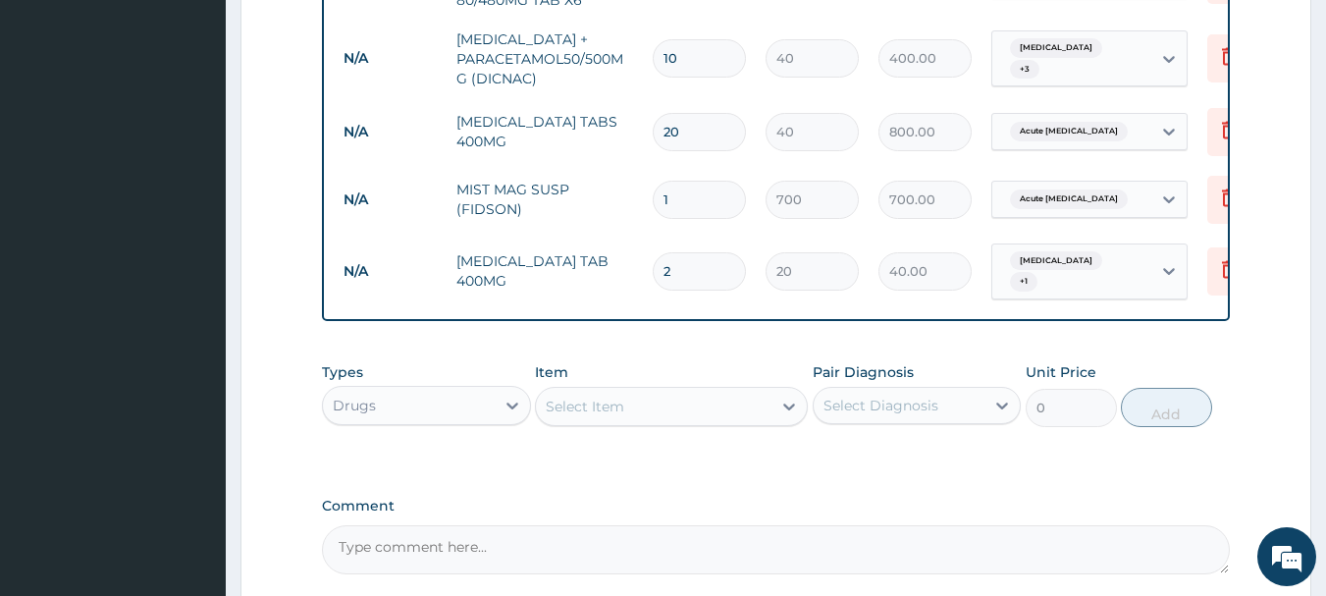
type input "21"
type input "420.00"
type input "21"
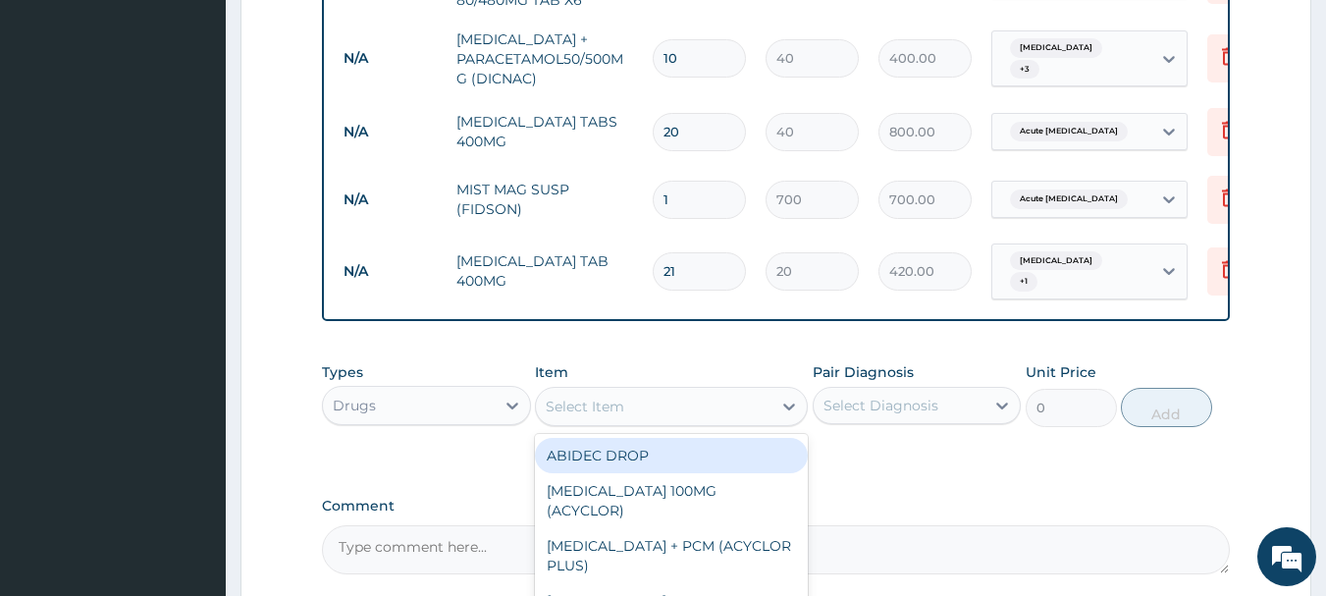
click at [647, 395] on div "Select Item" at bounding box center [654, 406] width 236 height 31
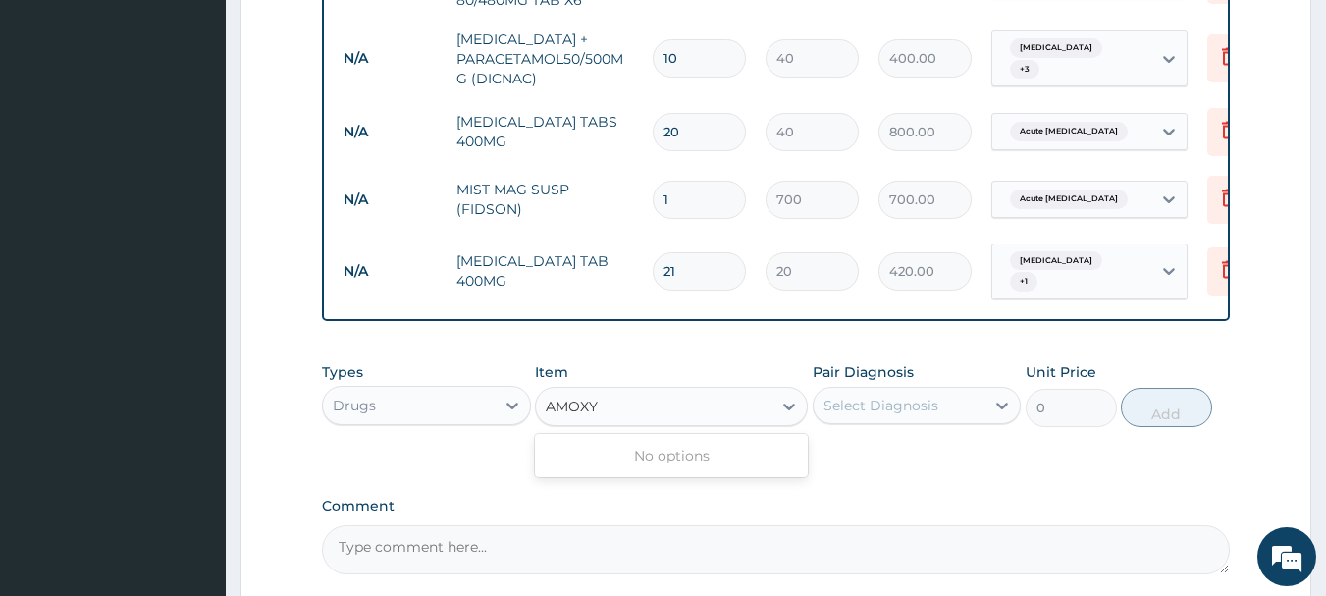
type input "AMOX"
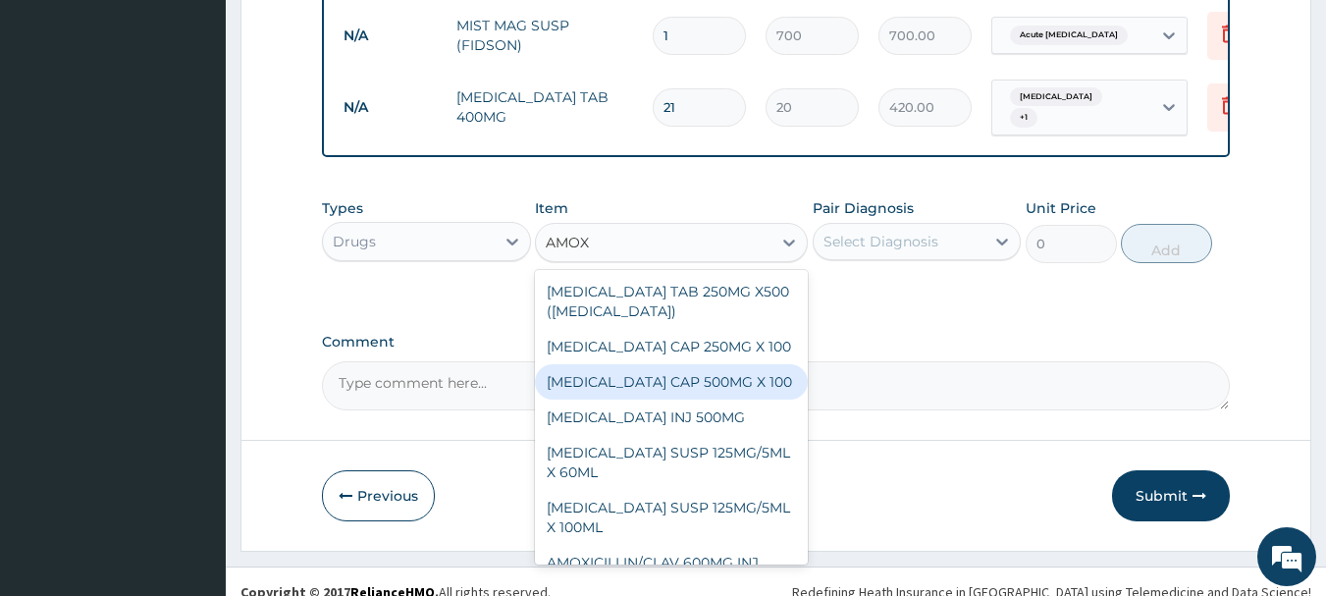
click at [683, 364] on div "AMOXICILLIN CAP 500MG X 100" at bounding box center [671, 381] width 273 height 35
type input "40"
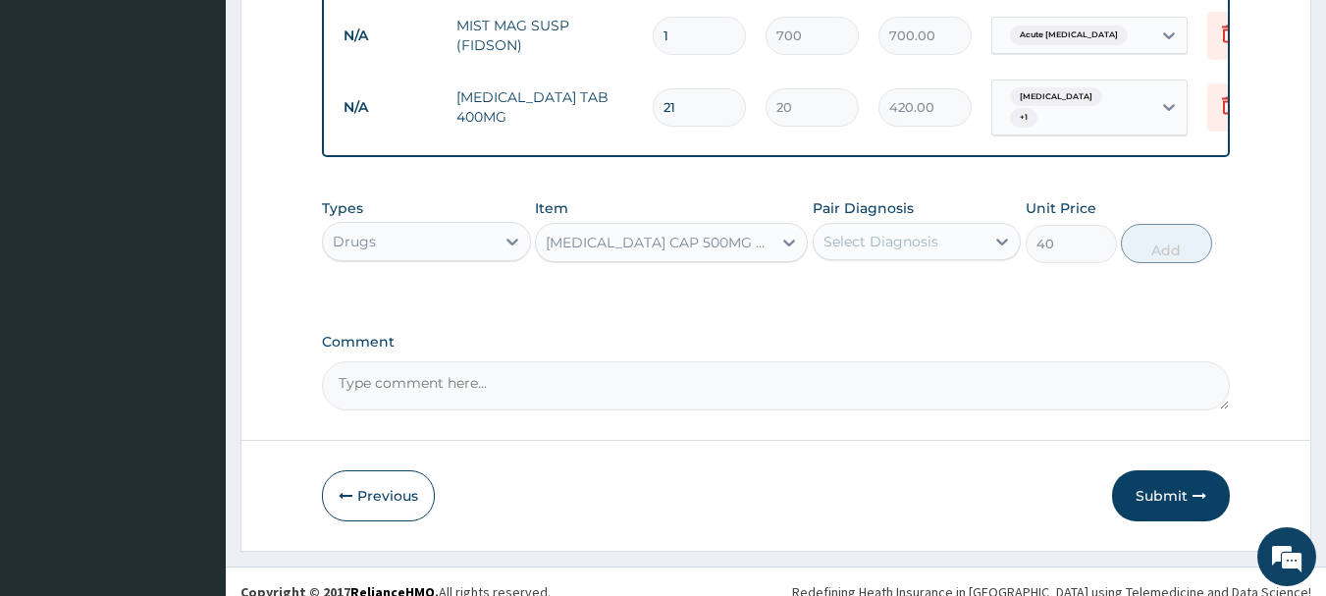
click at [866, 232] on div "Select Diagnosis" at bounding box center [881, 242] width 115 height 20
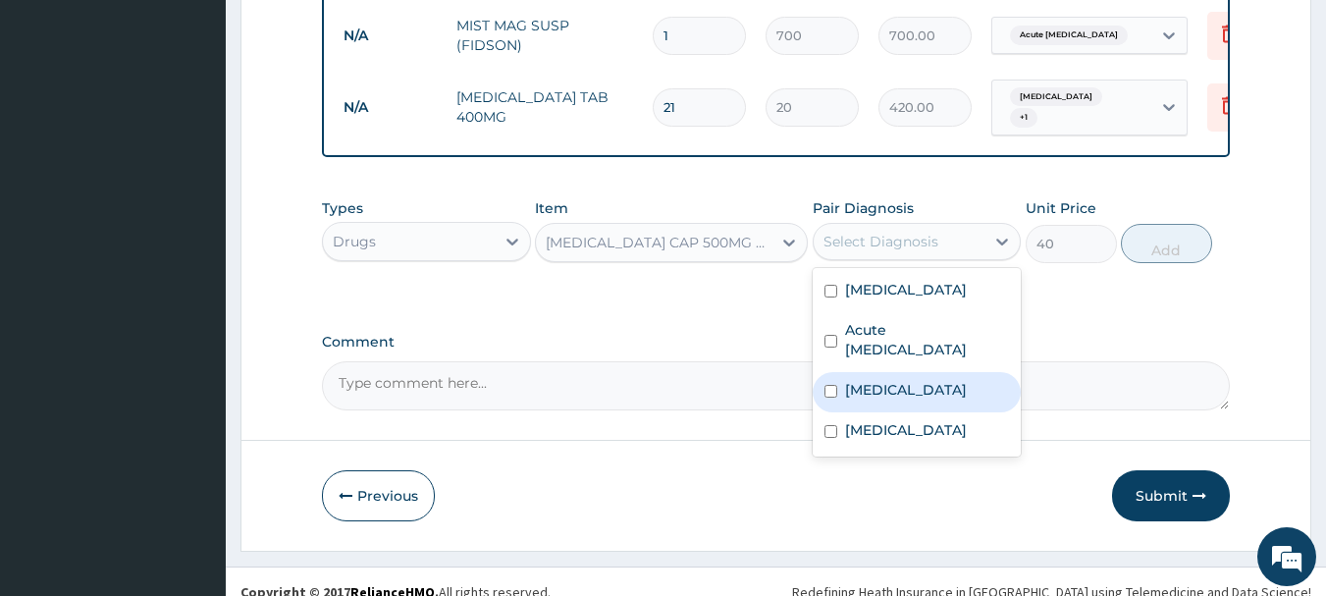
click at [893, 372] on div "Sepsis" at bounding box center [917, 392] width 209 height 40
checkbox input "true"
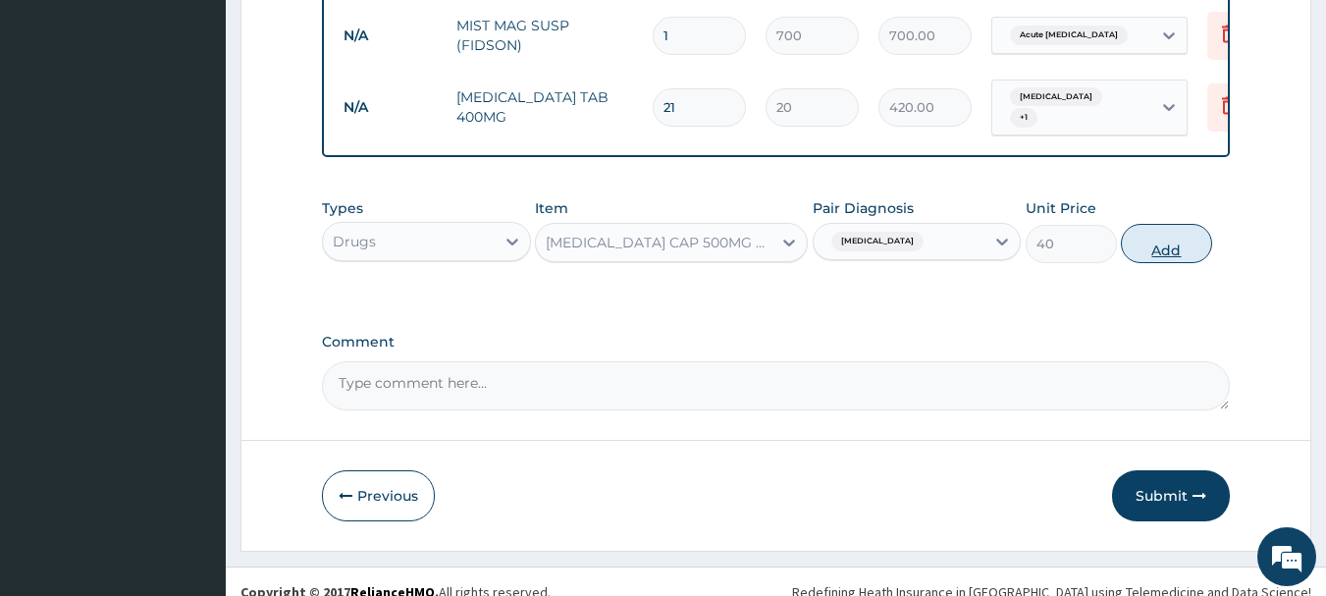
click at [1155, 227] on button "Add" at bounding box center [1166, 243] width 91 height 39
type input "0"
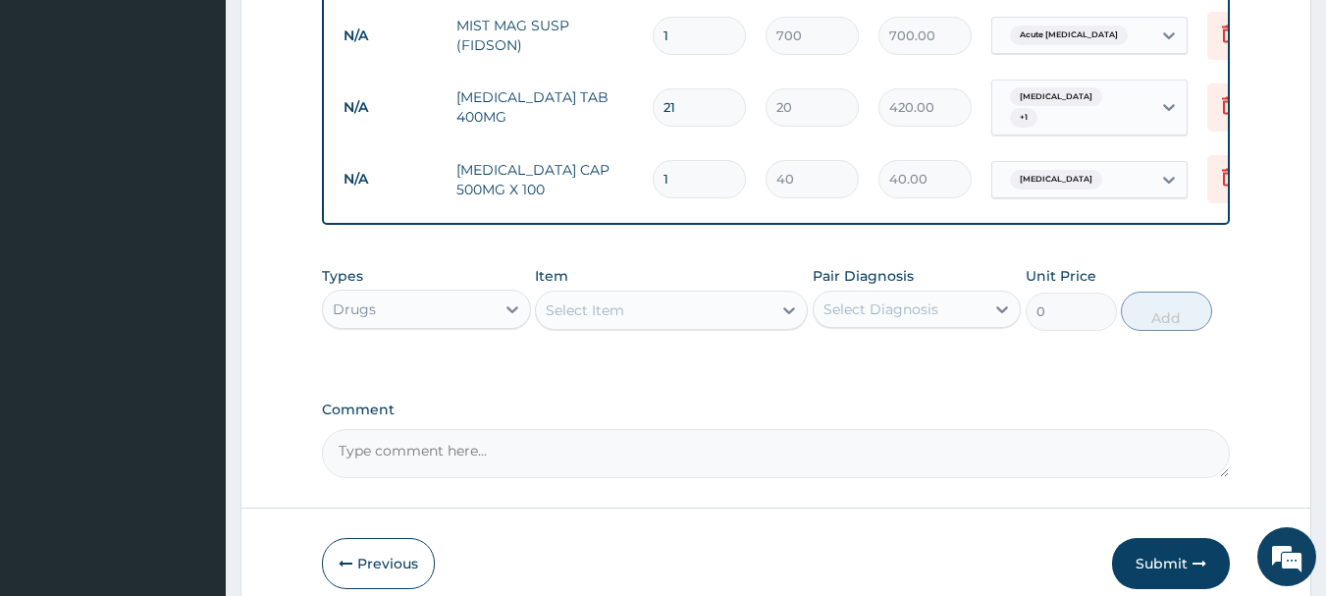
click at [690, 160] on input "1" at bounding box center [699, 179] width 93 height 38
type input "14"
type input "560.00"
type input "14"
click at [593, 300] on div "Select Item" at bounding box center [585, 310] width 79 height 20
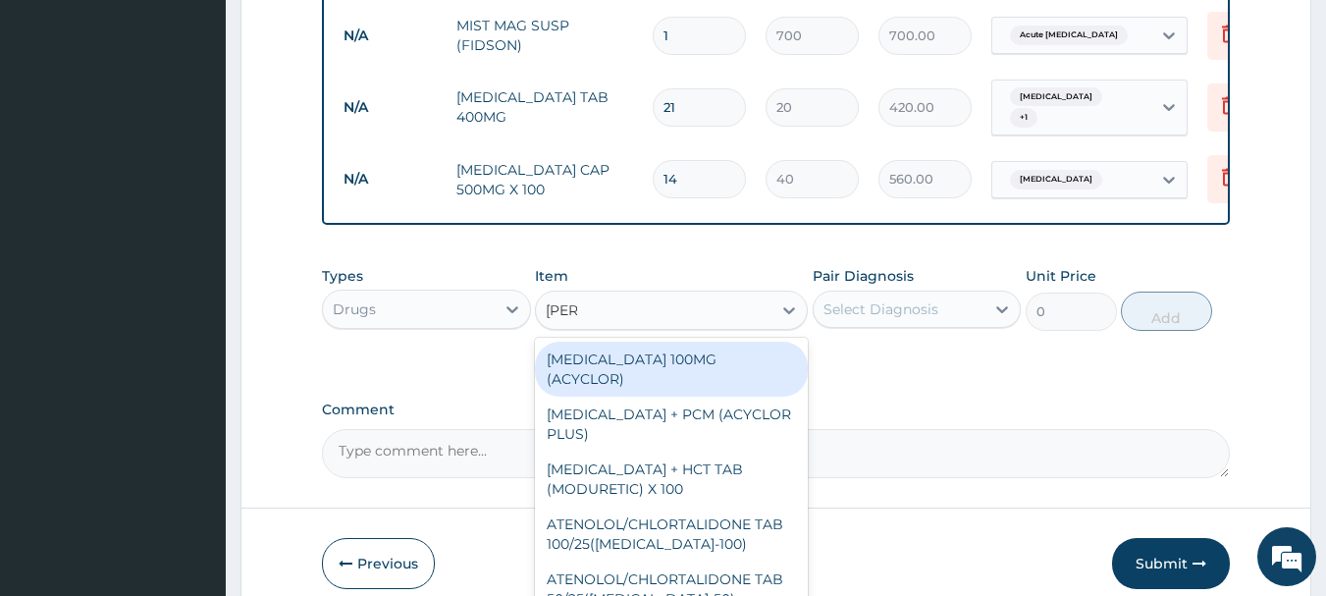
type input "LORAT"
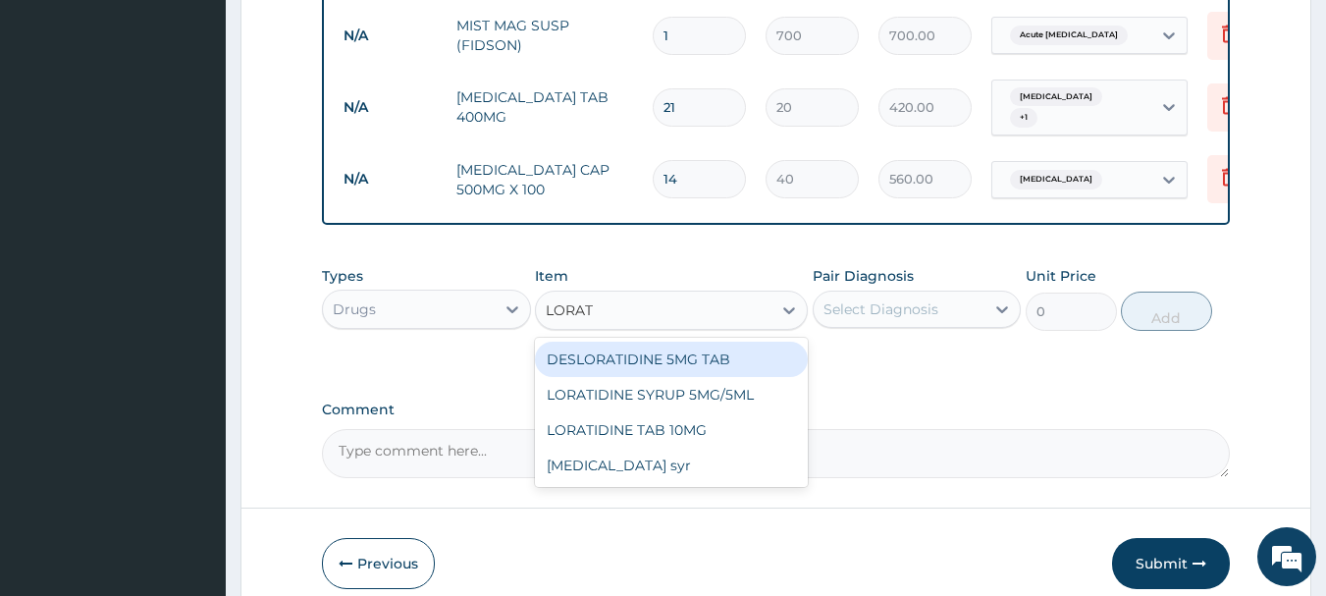
click at [648, 349] on div "DESLORATIDINE 5MG TAB" at bounding box center [671, 359] width 273 height 35
type input "50"
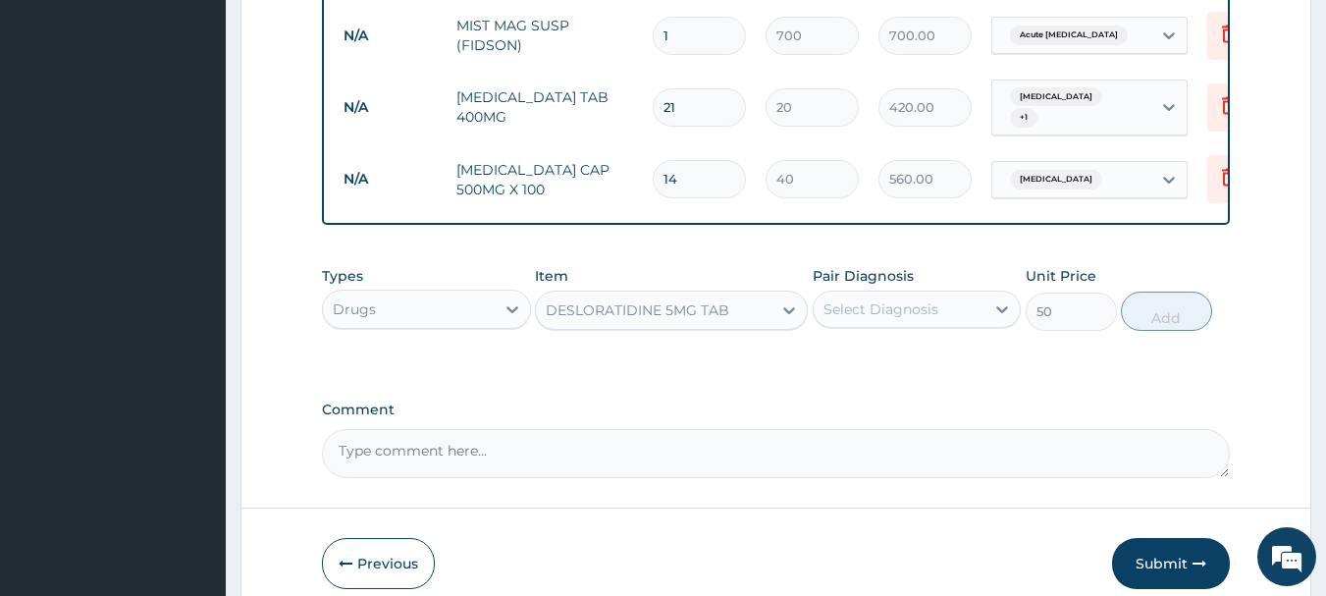
click at [920, 299] on div "Select Diagnosis" at bounding box center [881, 309] width 115 height 20
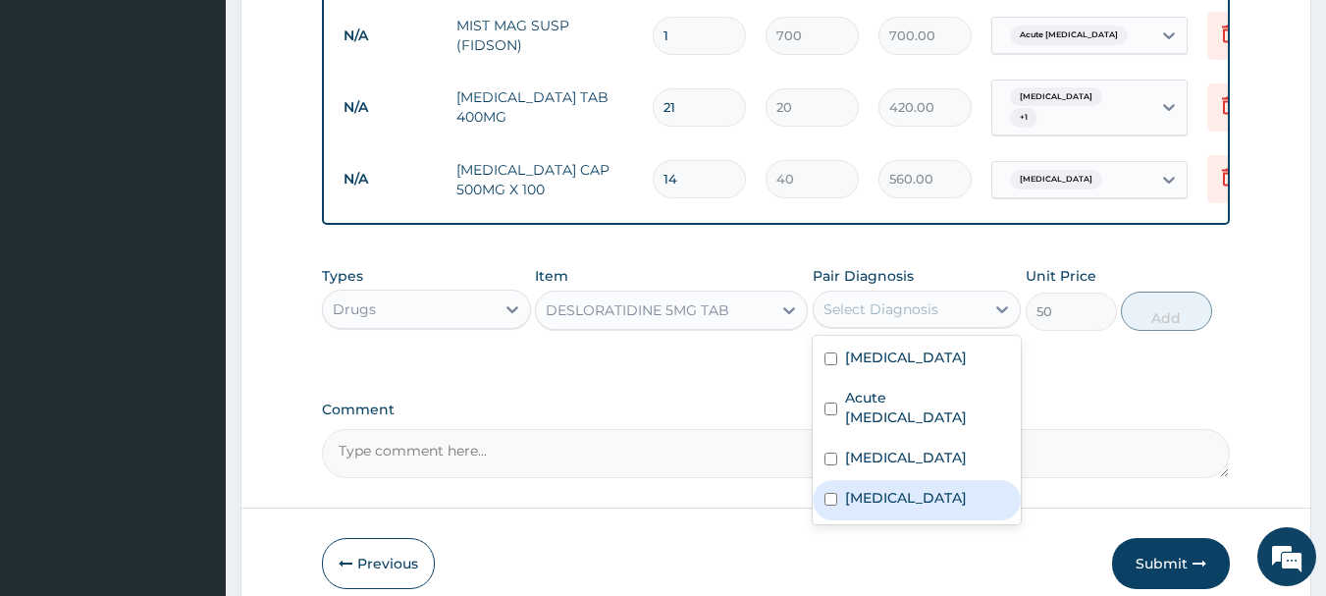
click at [915, 488] on label "Upper respiratory infection" at bounding box center [906, 498] width 122 height 20
checkbox input "true"
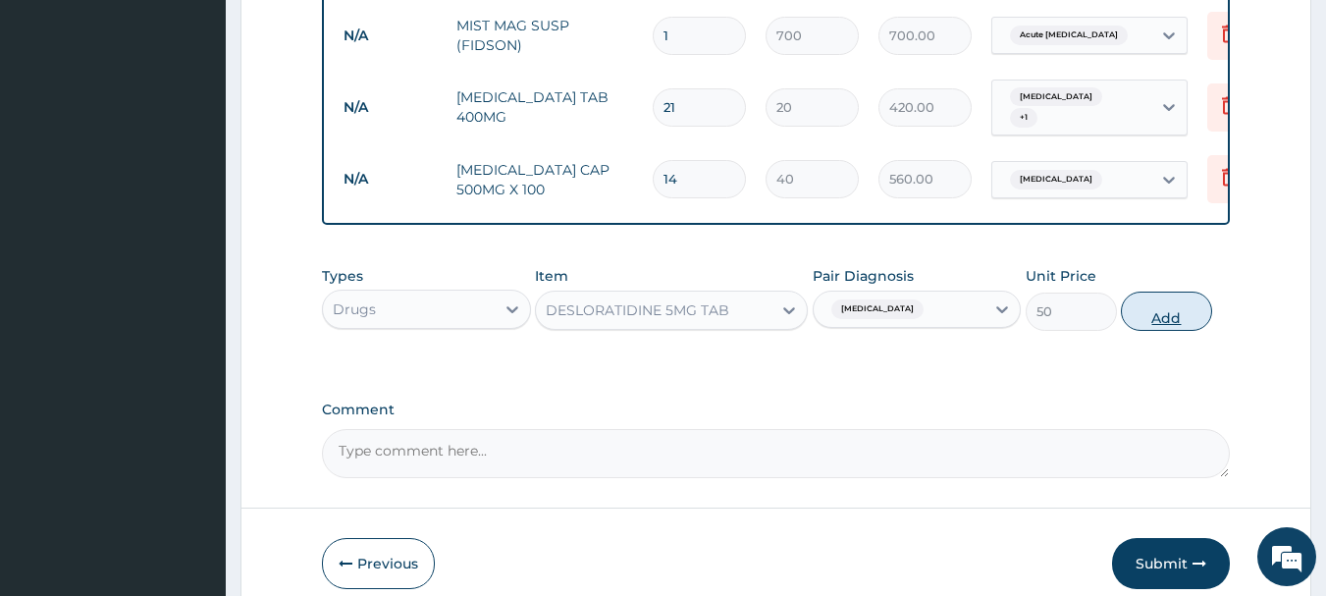
click at [1164, 296] on button "Add" at bounding box center [1166, 311] width 91 height 39
type input "0"
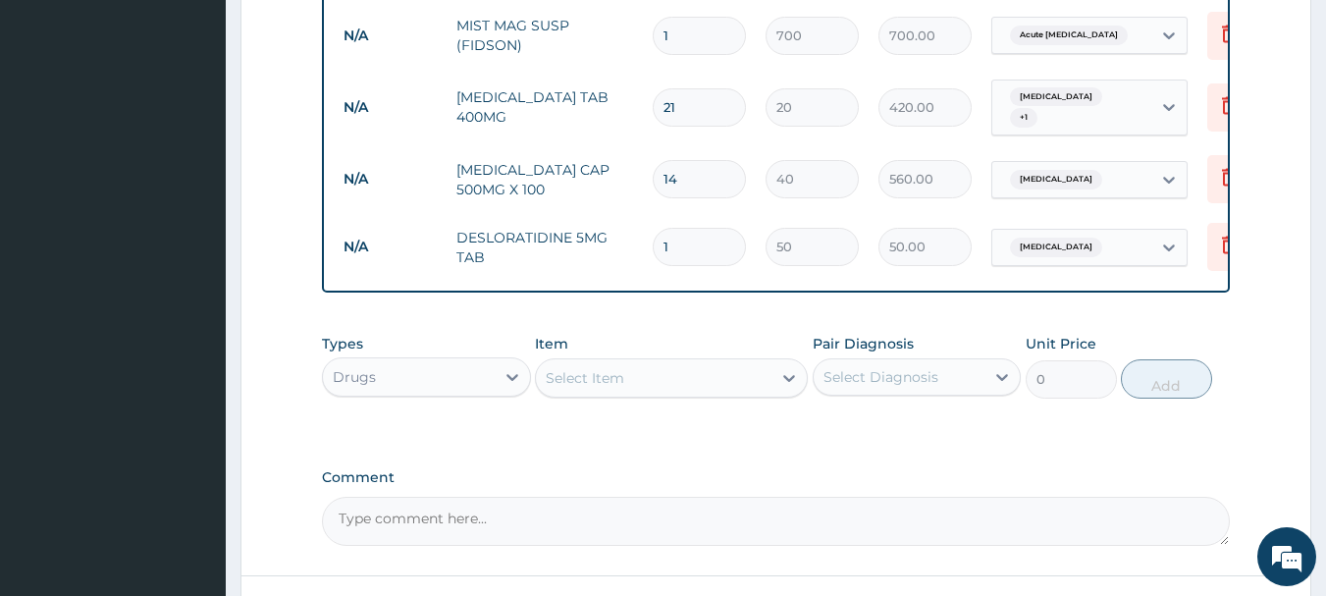
click at [688, 228] on input "1" at bounding box center [699, 247] width 93 height 38
type input "5"
type input "250.00"
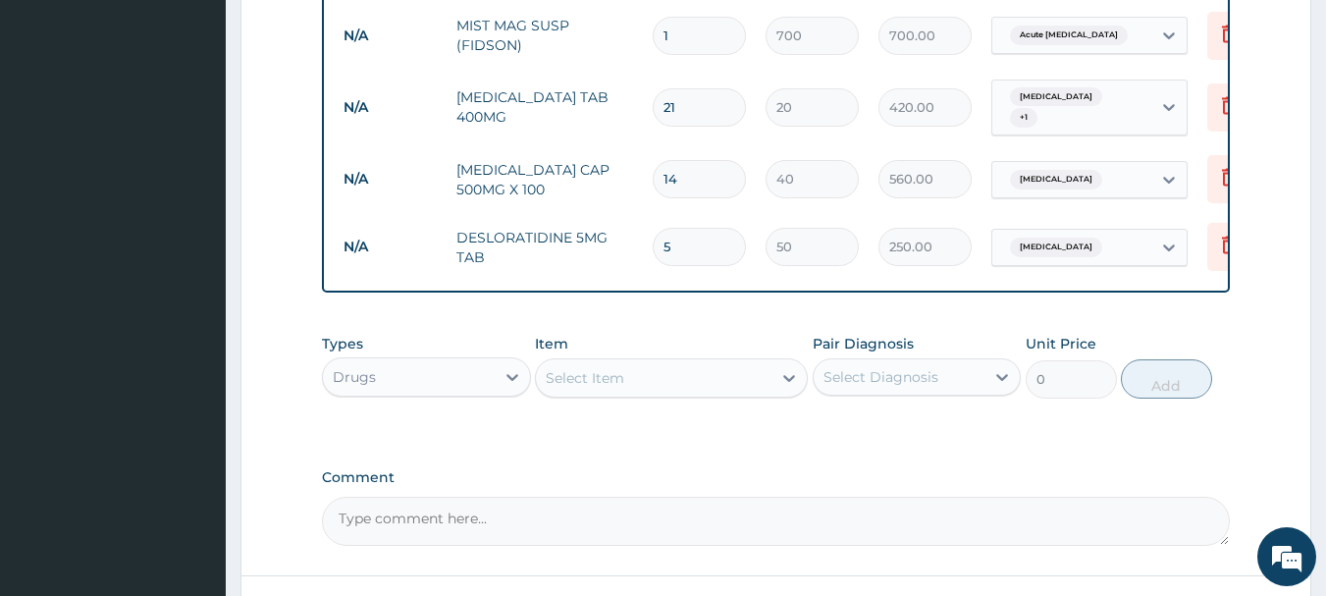
type input "5"
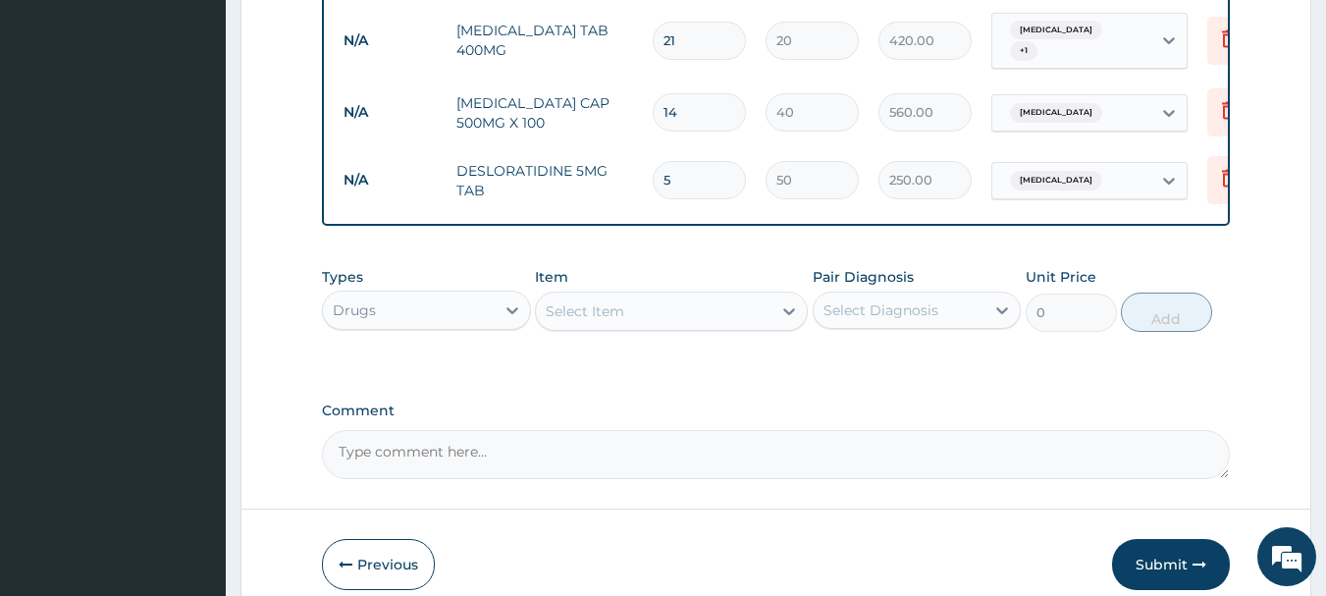
scroll to position [1440, 0]
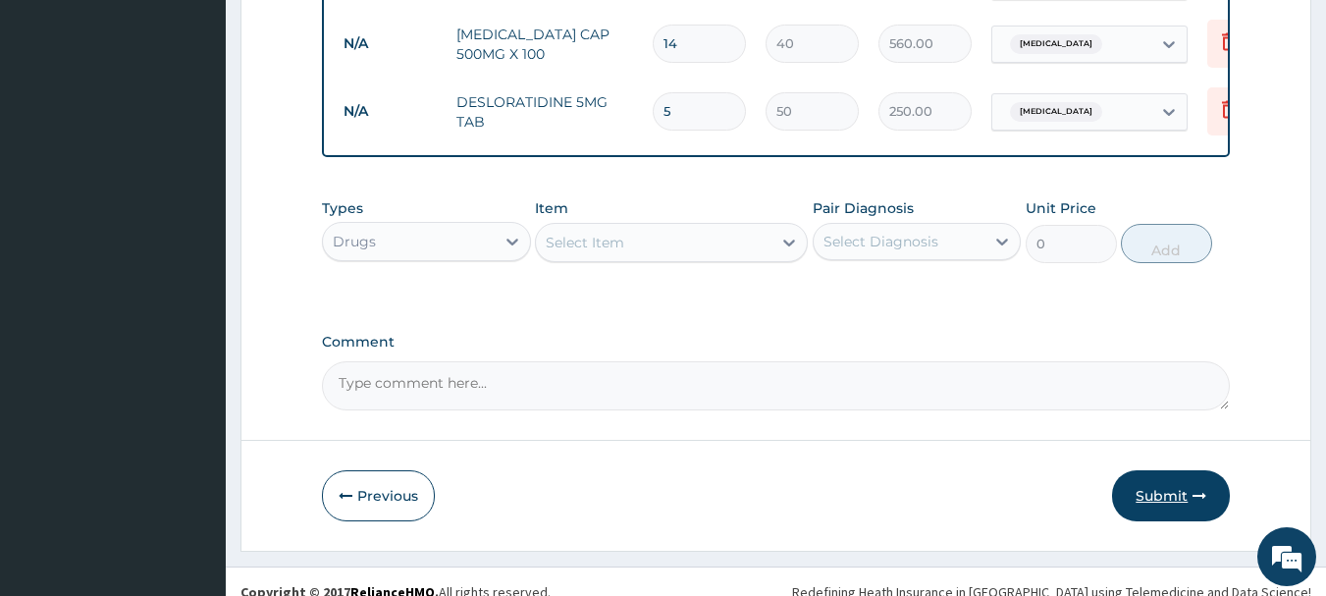
click at [1160, 477] on button "Submit" at bounding box center [1171, 495] width 118 height 51
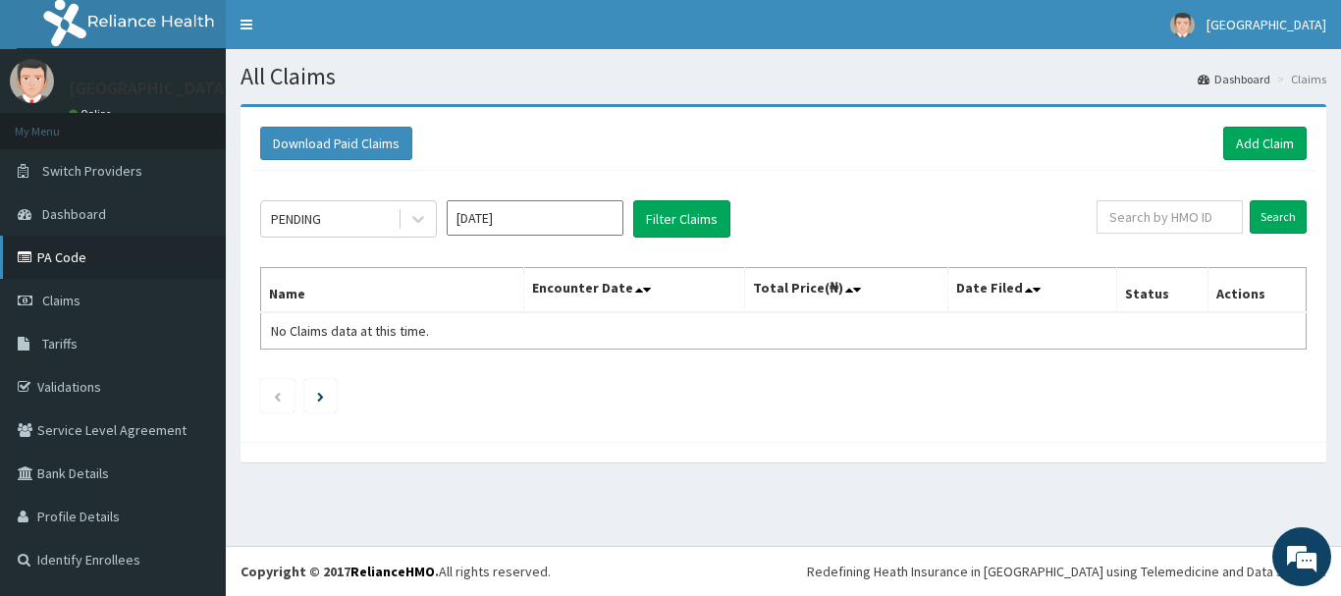
click at [57, 265] on link "PA Code" at bounding box center [113, 257] width 226 height 43
click at [345, 228] on div "PENDING" at bounding box center [329, 218] width 136 height 31
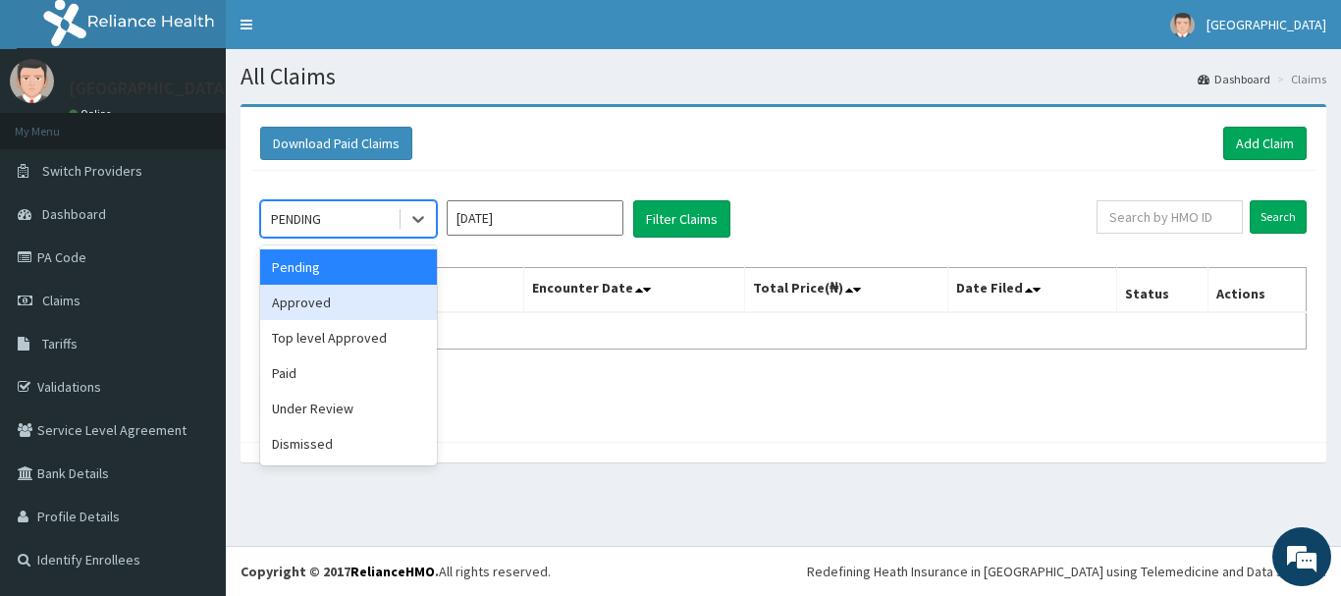
click at [349, 301] on div "Approved" at bounding box center [348, 302] width 177 height 35
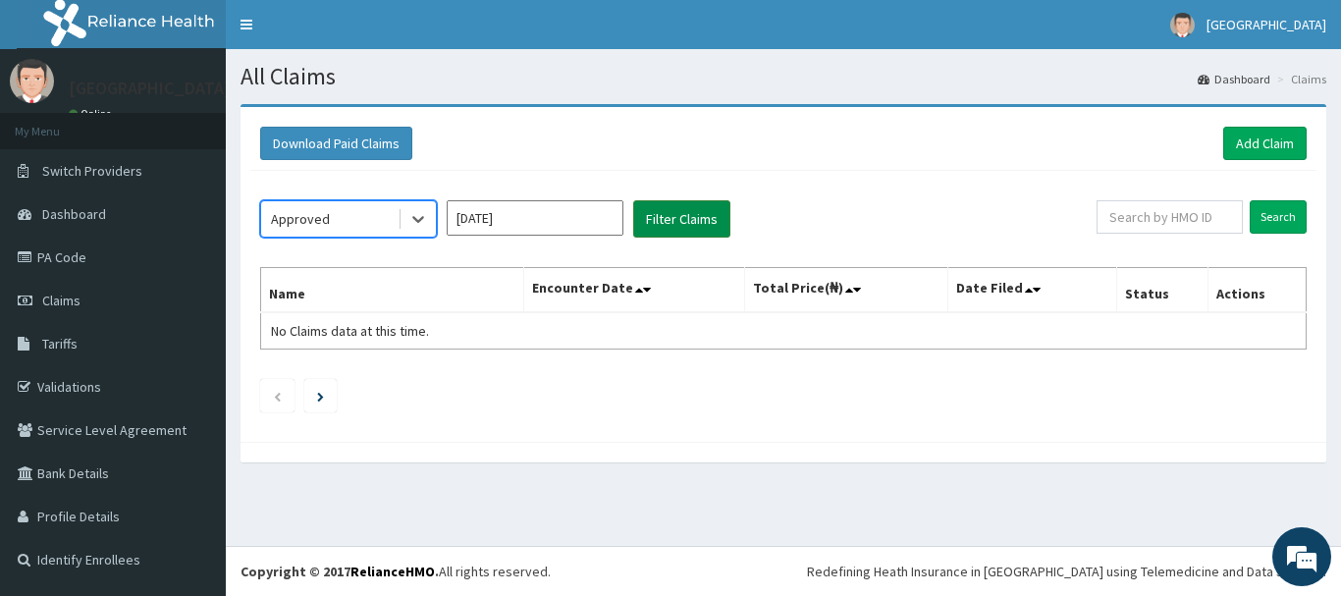
click at [663, 213] on button "Filter Claims" at bounding box center [681, 218] width 97 height 37
